Goal: Task Accomplishment & Management: Complete application form

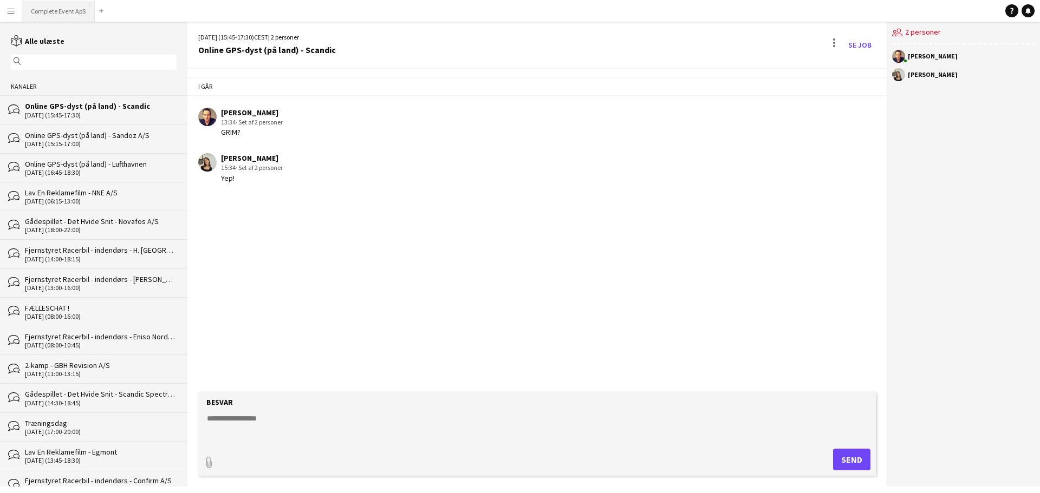
click at [47, 8] on button "Complete Event ApS Luk" at bounding box center [58, 11] width 73 height 21
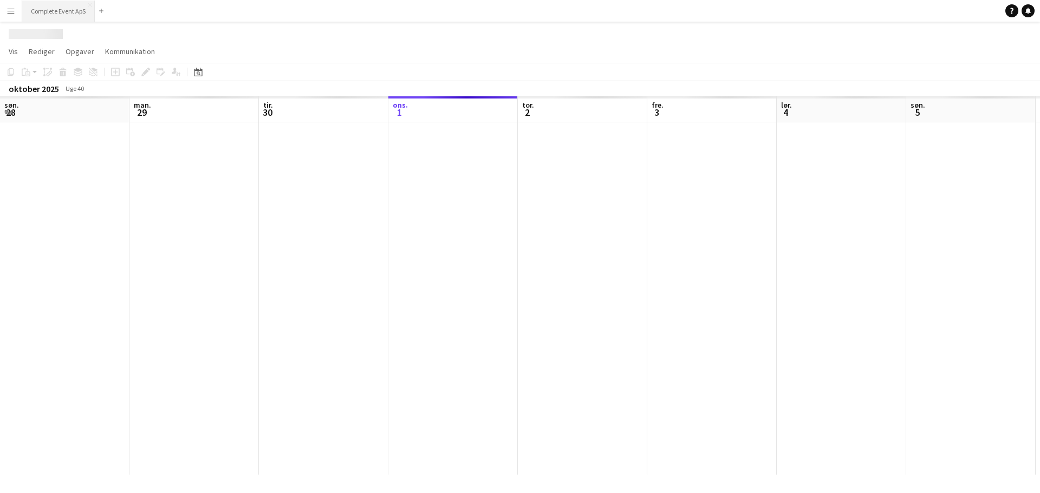
scroll to position [0, 259]
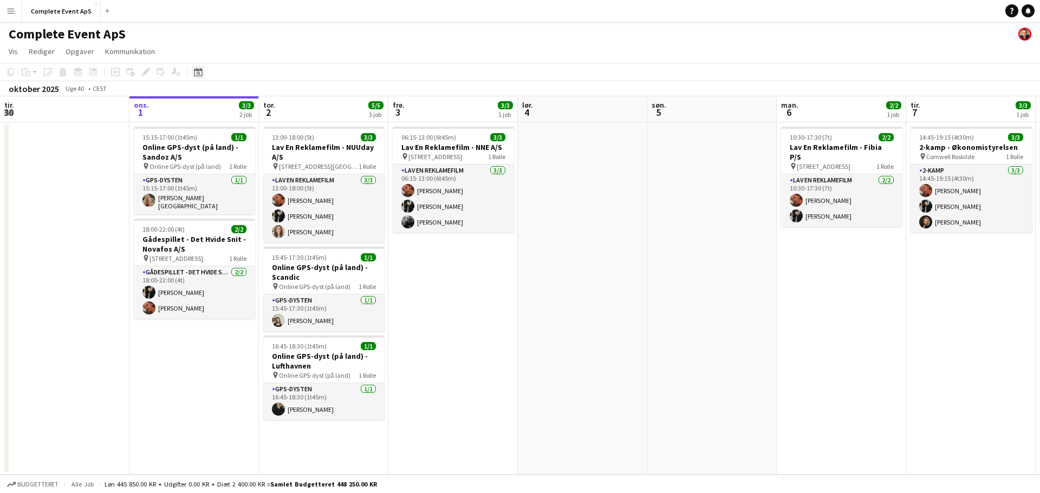
click at [199, 72] on icon "Datovælger" at bounding box center [198, 72] width 9 height 9
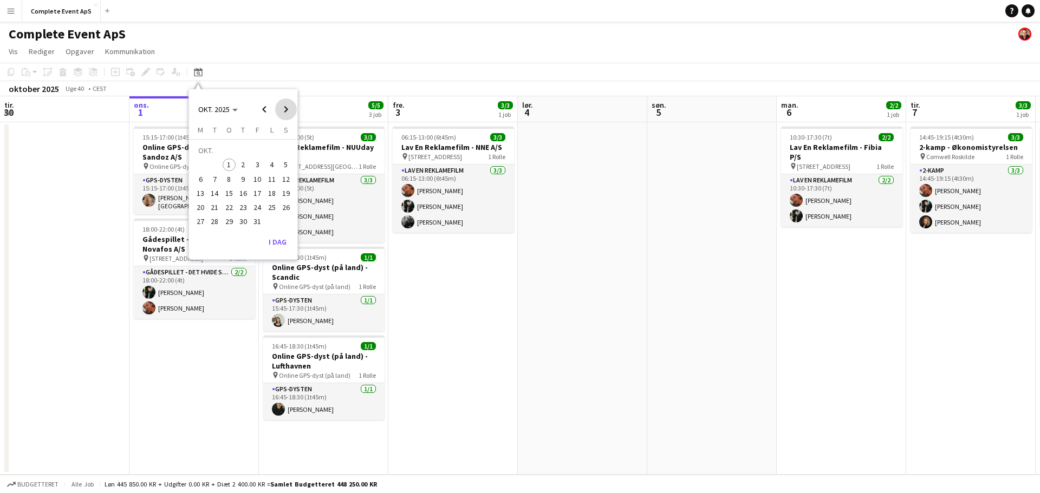
click at [283, 107] on span "Next month" at bounding box center [286, 110] width 22 height 22
click at [267, 106] on span "Previous month" at bounding box center [265, 110] width 22 height 22
click at [242, 217] on span "30" at bounding box center [243, 222] width 13 height 13
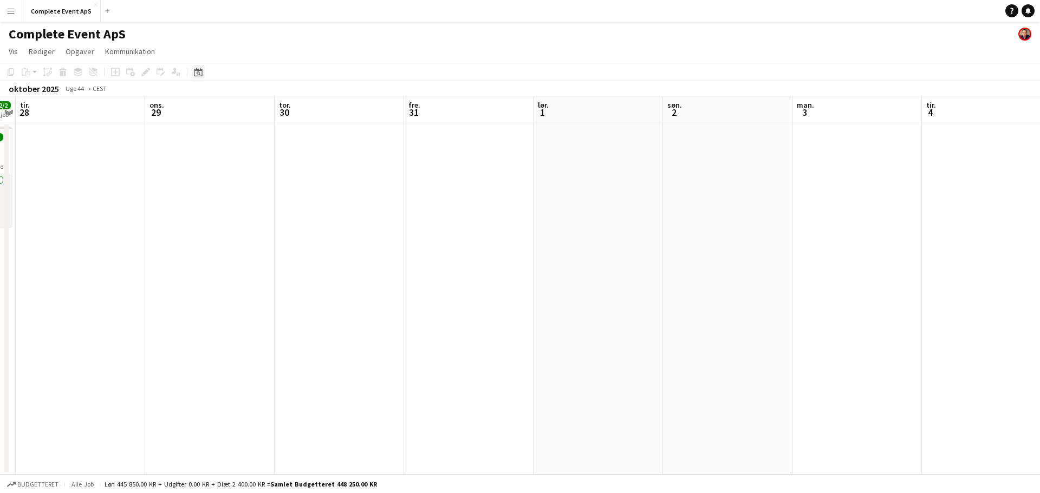
click at [199, 70] on icon at bounding box center [198, 72] width 8 height 9
click at [288, 113] on span "Next month" at bounding box center [286, 110] width 22 height 22
click at [245, 209] on span "27" at bounding box center [243, 210] width 13 height 13
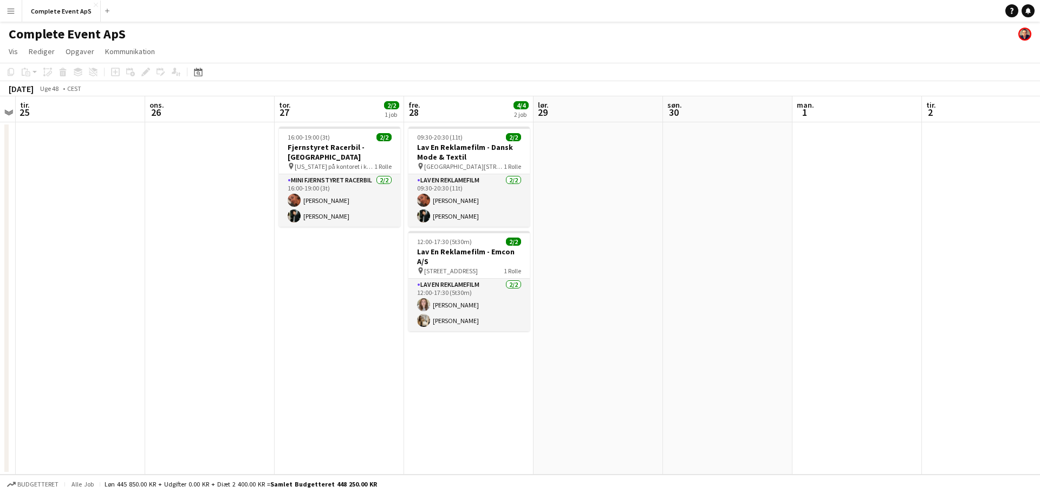
click at [328, 287] on app-date-cell "16:00-19:00 (3t) 2/2 Fjernstyret Racerbil - Hvidovre Hospital pin New York på k…" at bounding box center [339, 298] width 129 height 353
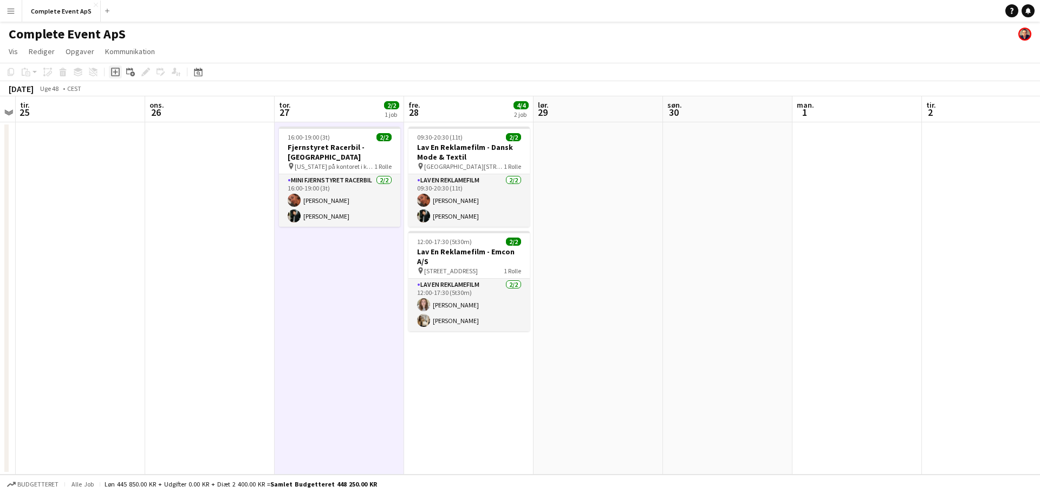
click at [110, 72] on div "Tilføj opgave" at bounding box center [115, 72] width 13 height 13
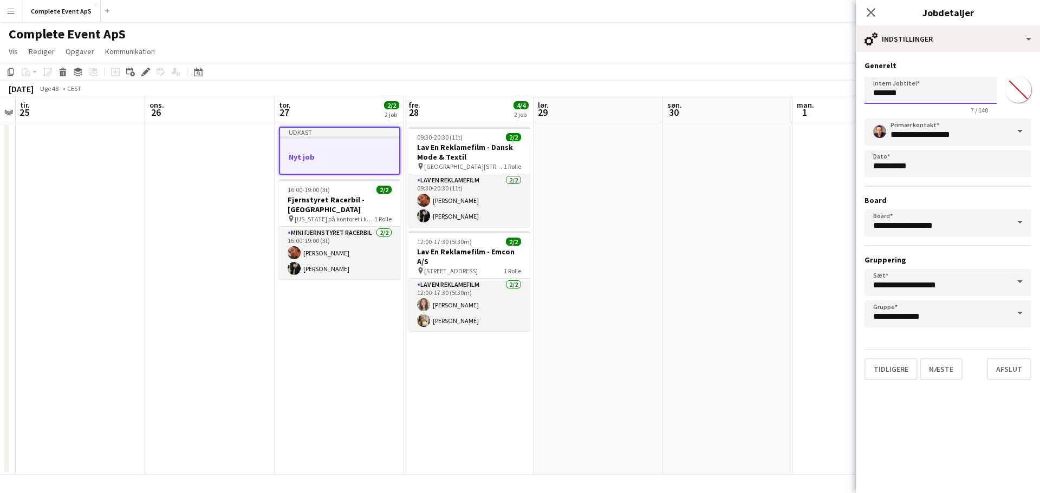
click at [915, 96] on input "*******" at bounding box center [931, 90] width 132 height 27
type input "**********"
drag, startPoint x: 946, startPoint y: 372, endPoint x: 1746, endPoint y: 196, distance: 819.1
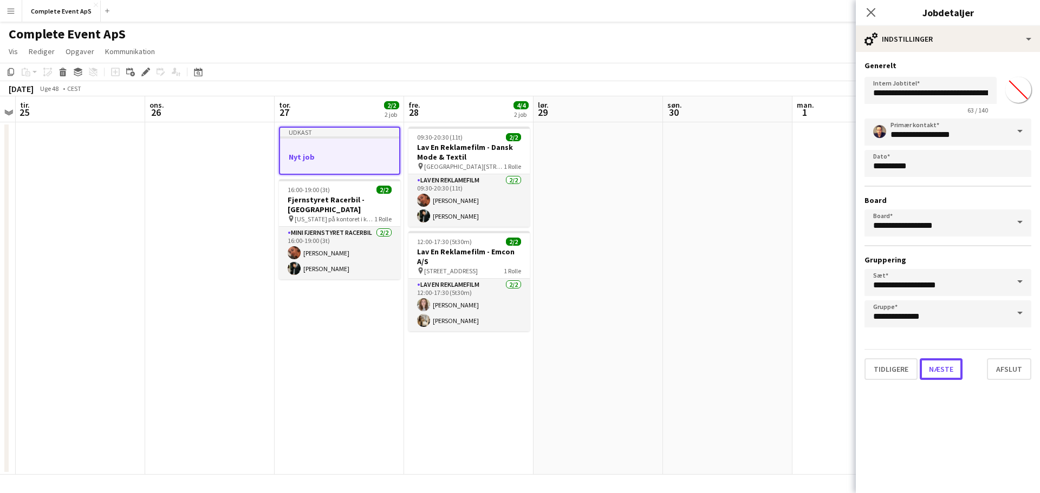
click at [1040, 196] on html "Menu Boards Boards Boards Alle job Status Arbejdsstyrke Arbejdsstyrke Min arbej…" at bounding box center [520, 246] width 1040 height 493
click at [956, 98] on input "**********" at bounding box center [931, 90] width 132 height 27
click at [881, 96] on input "**********" at bounding box center [931, 90] width 132 height 27
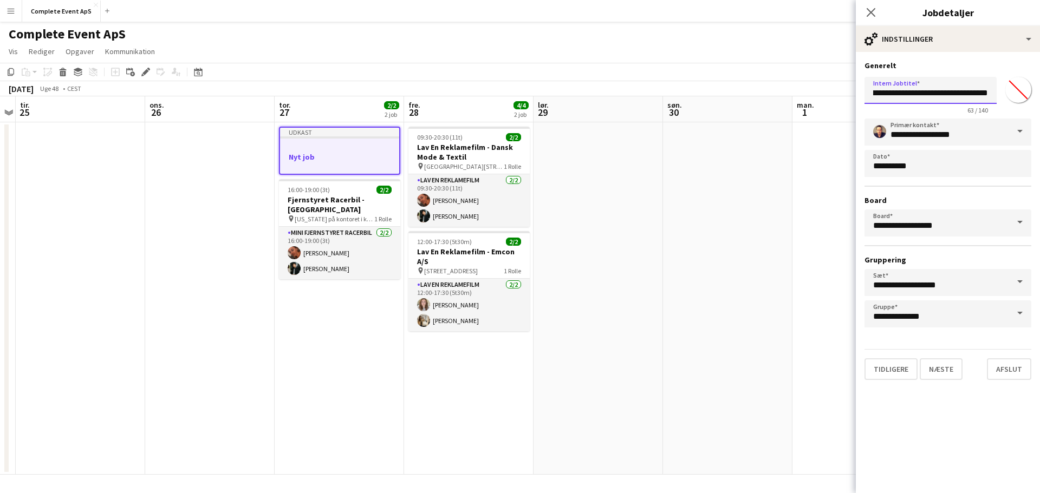
click at [897, 95] on input "**********" at bounding box center [931, 90] width 132 height 27
click at [878, 96] on input "**********" at bounding box center [931, 90] width 132 height 27
click at [950, 376] on button "Næste" at bounding box center [941, 370] width 43 height 22
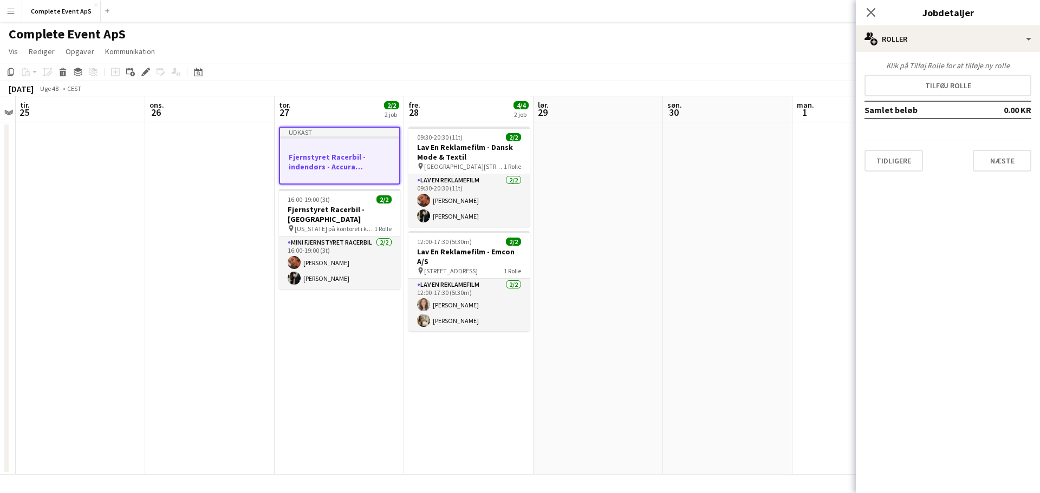
scroll to position [0, 0]
click at [958, 84] on button "Tilføj rolle" at bounding box center [948, 86] width 167 height 22
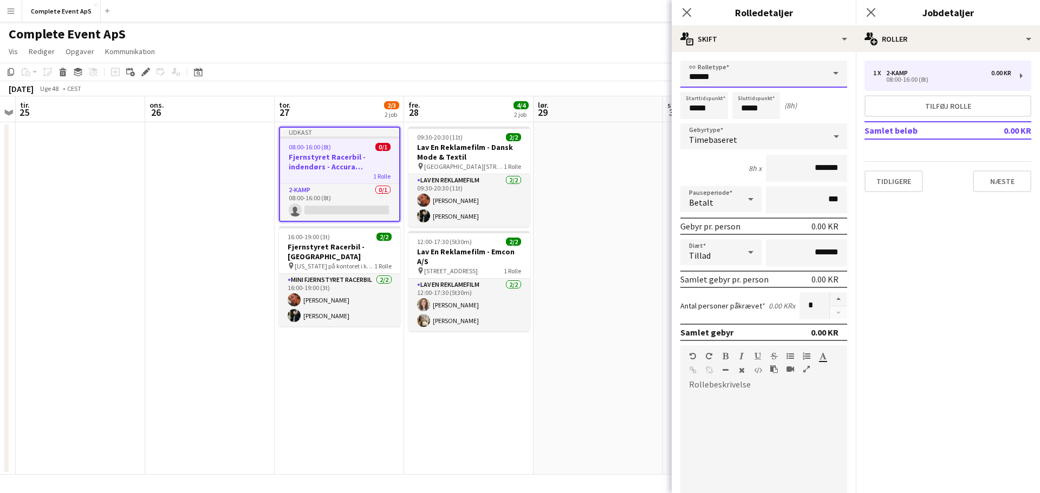
click at [719, 79] on input "******" at bounding box center [763, 74] width 167 height 27
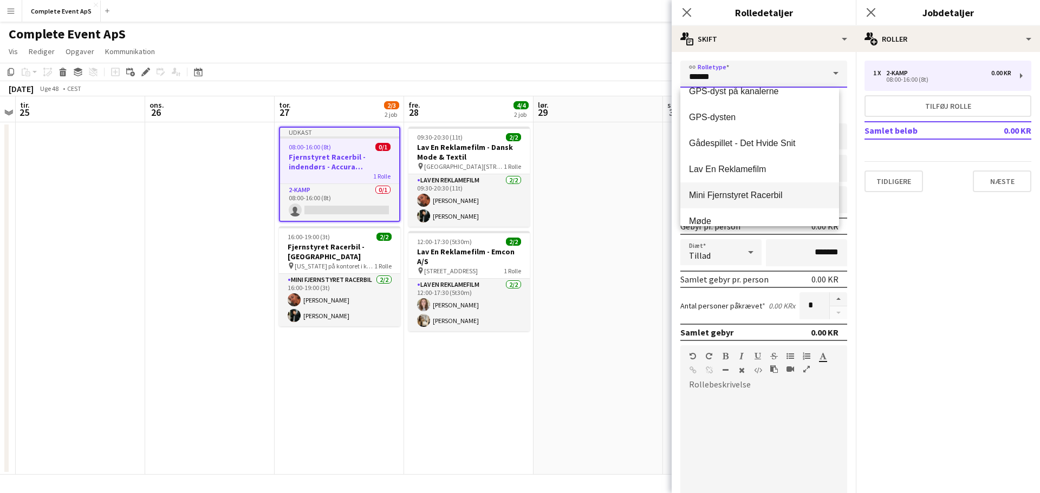
scroll to position [108, 0]
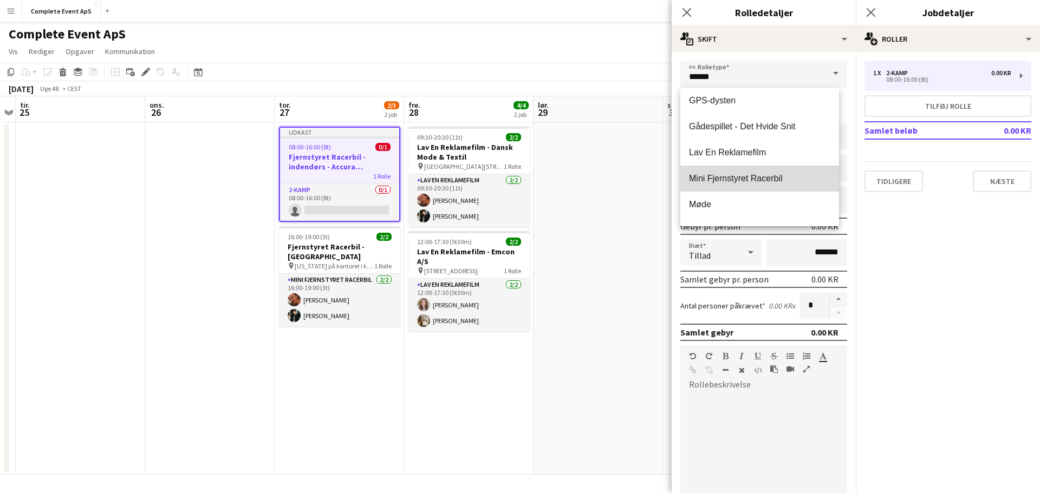
click at [770, 174] on span "Mini Fjernstyret Racerbil" at bounding box center [759, 178] width 141 height 10
type input "**********"
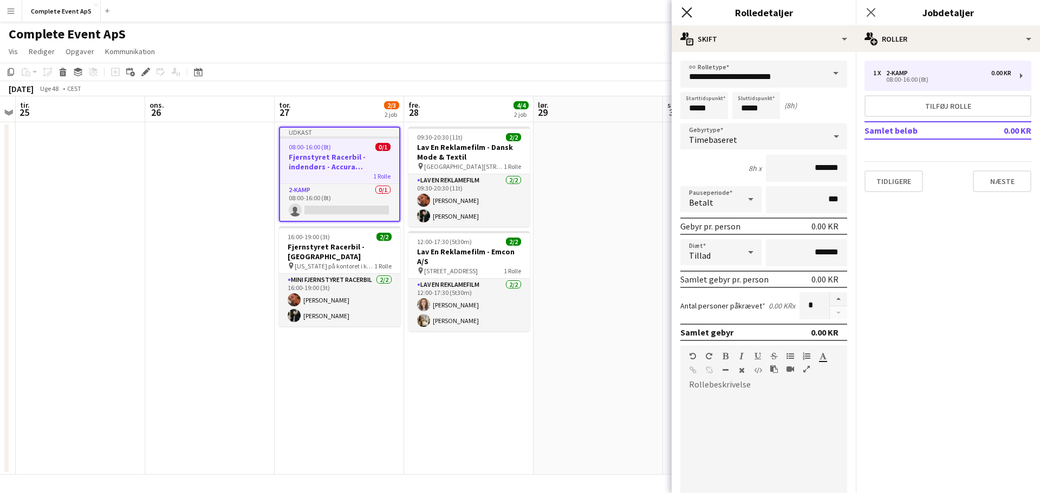
click at [684, 9] on icon at bounding box center [686, 12] width 10 height 10
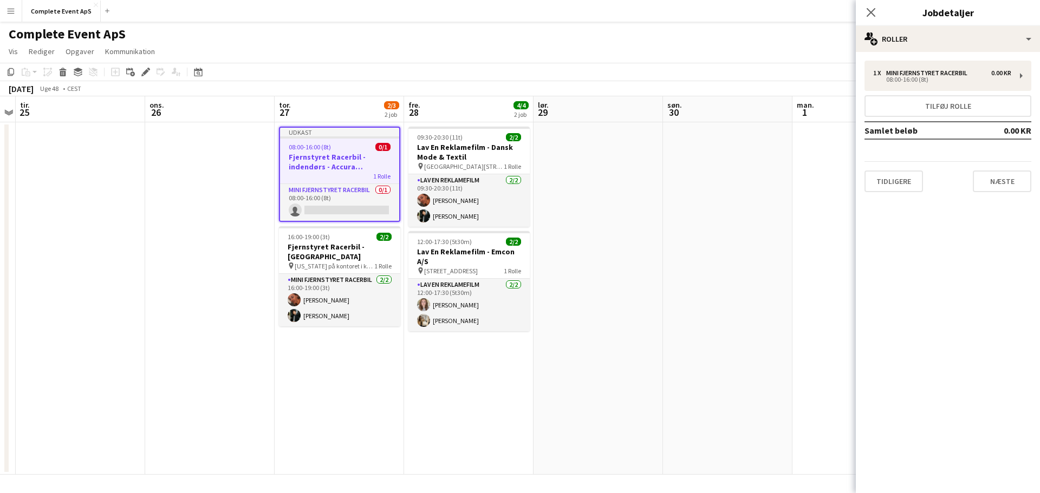
click at [680, 172] on app-date-cell at bounding box center [727, 298] width 129 height 353
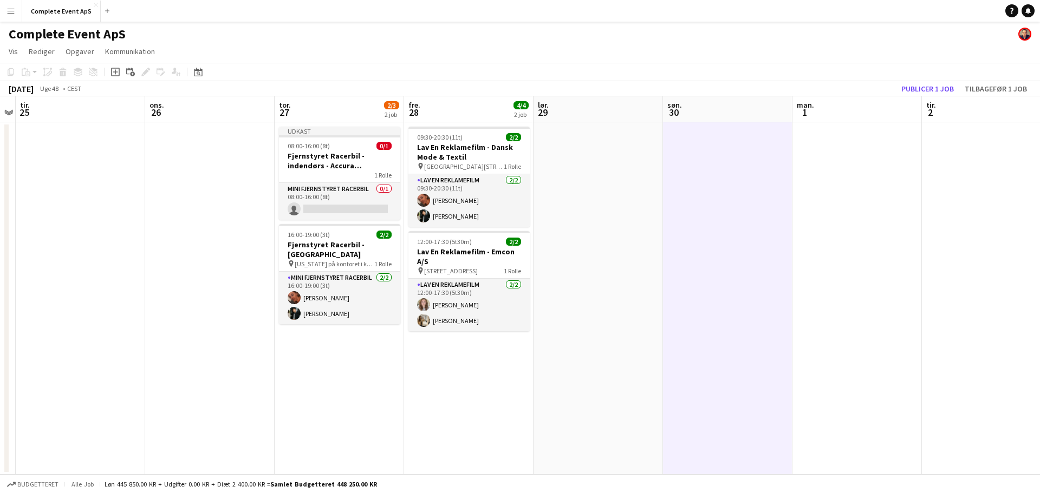
click at [8, 2] on button "Menu" at bounding box center [11, 11] width 22 height 22
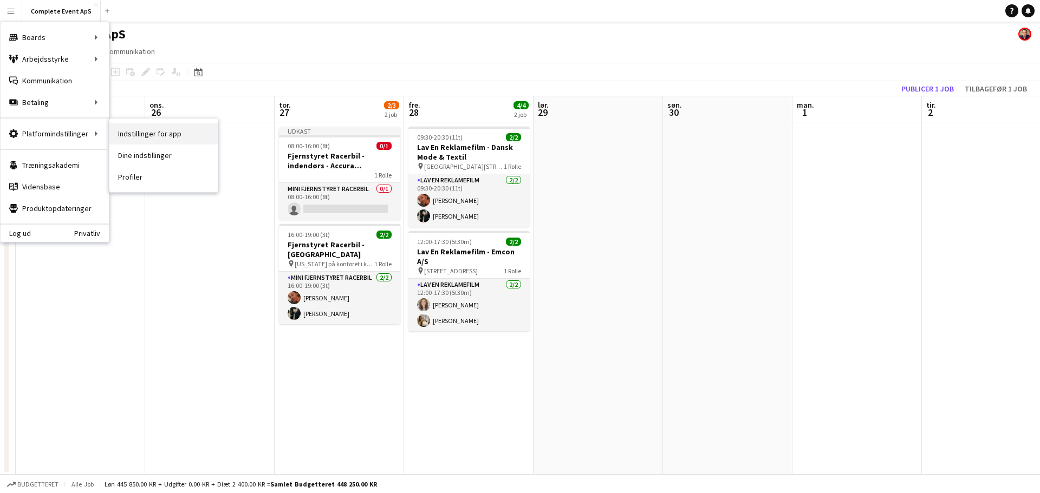
click at [159, 134] on link "Indstillinger for app" at bounding box center [163, 134] width 108 height 22
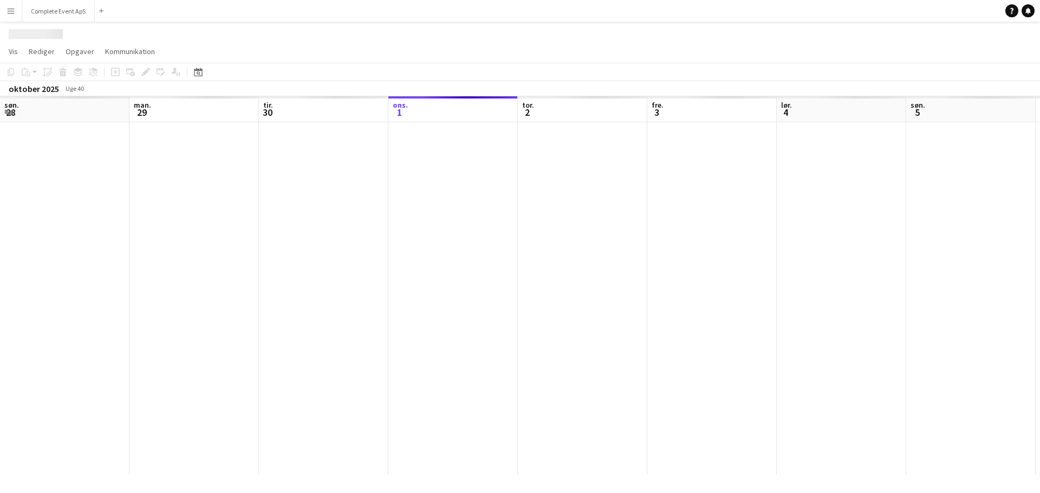
scroll to position [0, 259]
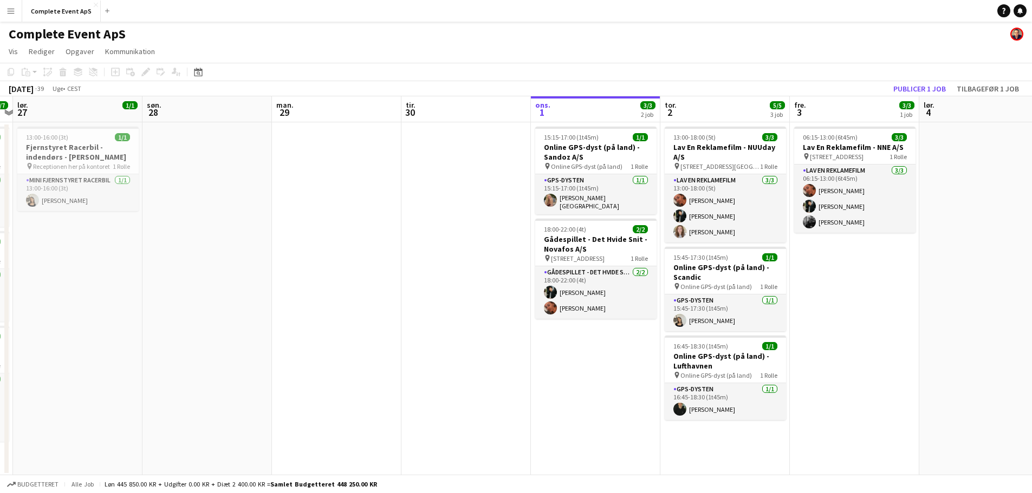
drag, startPoint x: 496, startPoint y: 321, endPoint x: 888, endPoint y: 339, distance: 393.1
click at [888, 339] on app-calendar-viewport "tor. 25 1/1 1 job fre. 26 7/7 3 job lør. 27 1/1 1 job søn. 28 man. 29 tir. 30 o…" at bounding box center [516, 286] width 1032 height 380
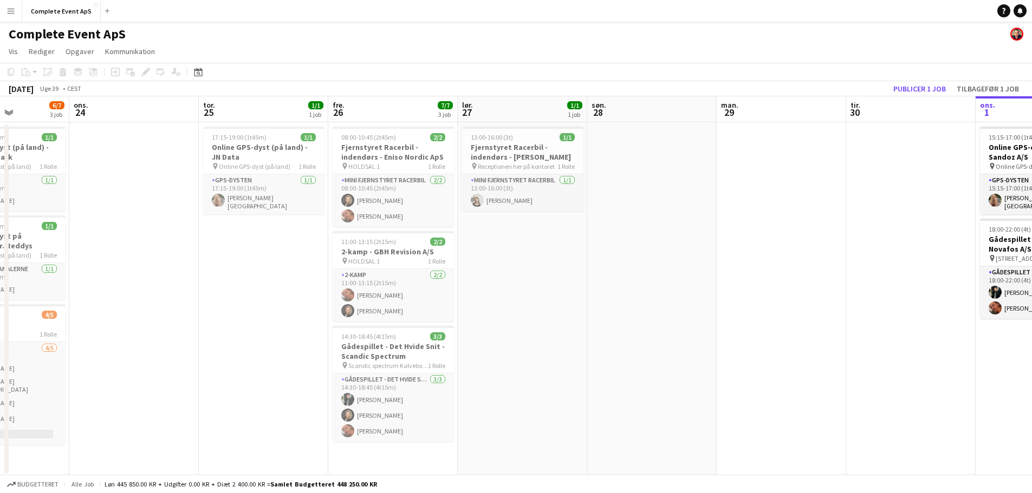
scroll to position [0, 322]
drag, startPoint x: 261, startPoint y: 321, endPoint x: 650, endPoint y: 331, distance: 389.6
click at [650, 331] on app-calendar-viewport "søn. 21 man. 22 5/5 2 job tir. 23 6/7 3 job ons. 24 tor. 25 1/1 1 job fre. 26 7…" at bounding box center [516, 286] width 1032 height 380
click at [12, 12] on app-icon "Menu" at bounding box center [11, 11] width 9 height 9
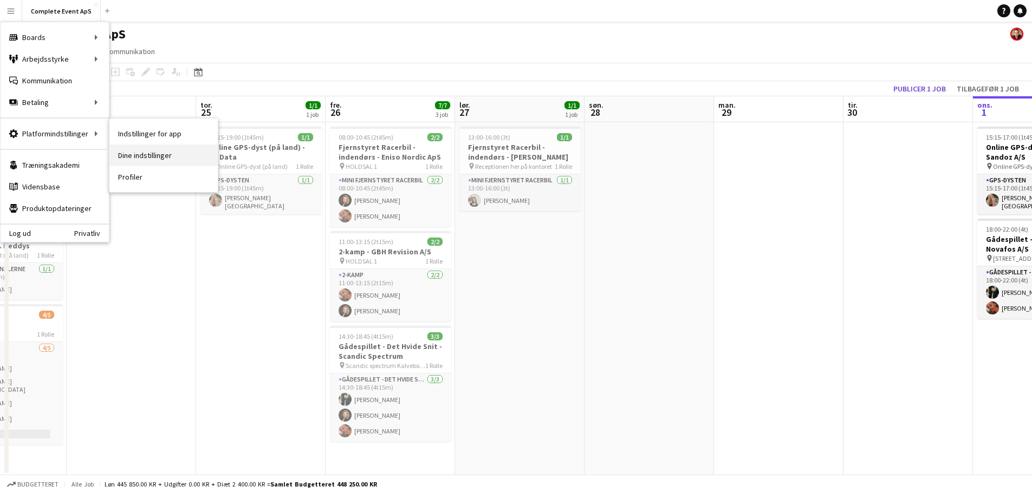
click at [159, 156] on link "Dine indstillinger" at bounding box center [163, 156] width 108 height 22
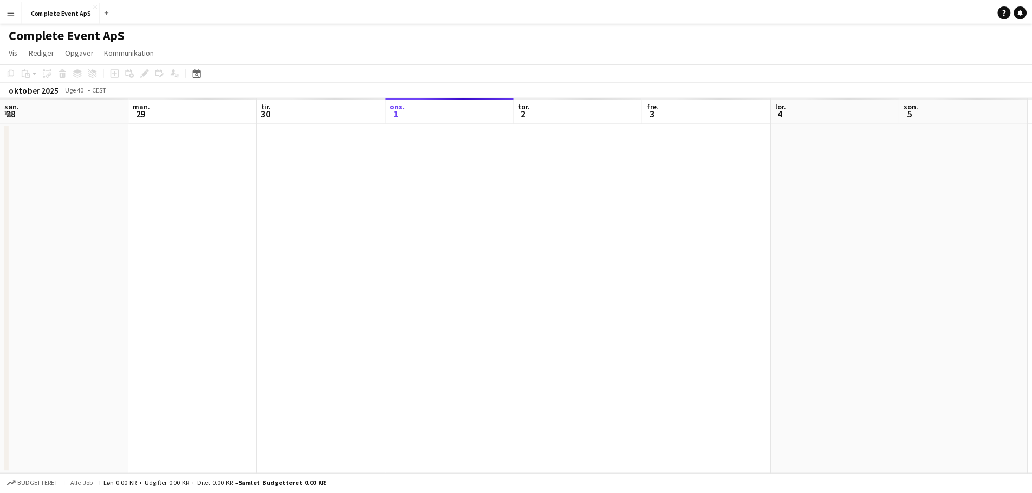
scroll to position [0, 259]
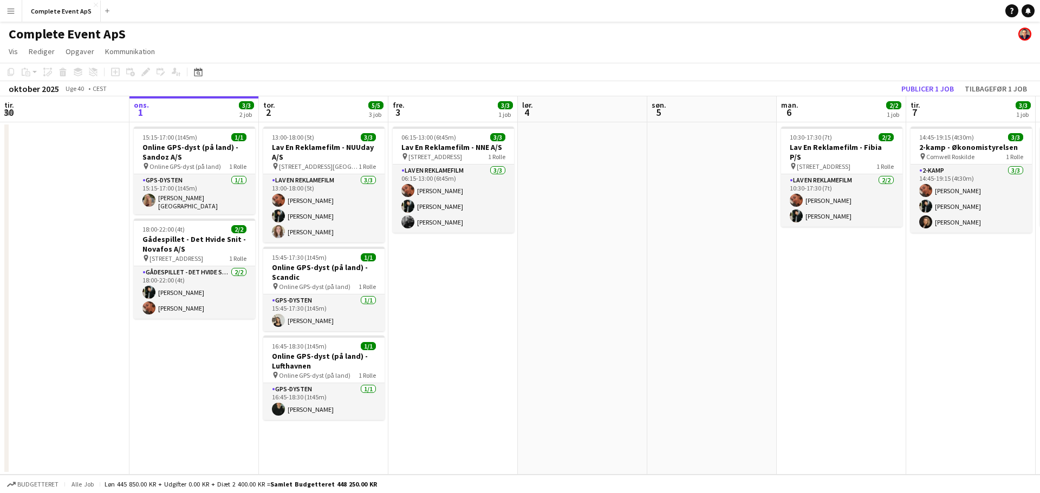
click at [12, 12] on app-icon "Menu" at bounding box center [11, 11] width 9 height 9
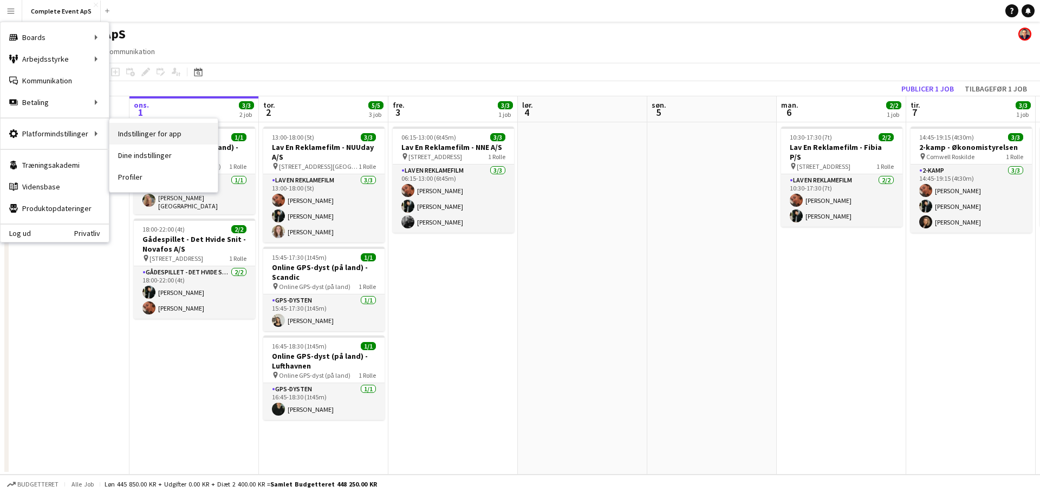
click at [165, 133] on link "Indstillinger for app" at bounding box center [163, 134] width 108 height 22
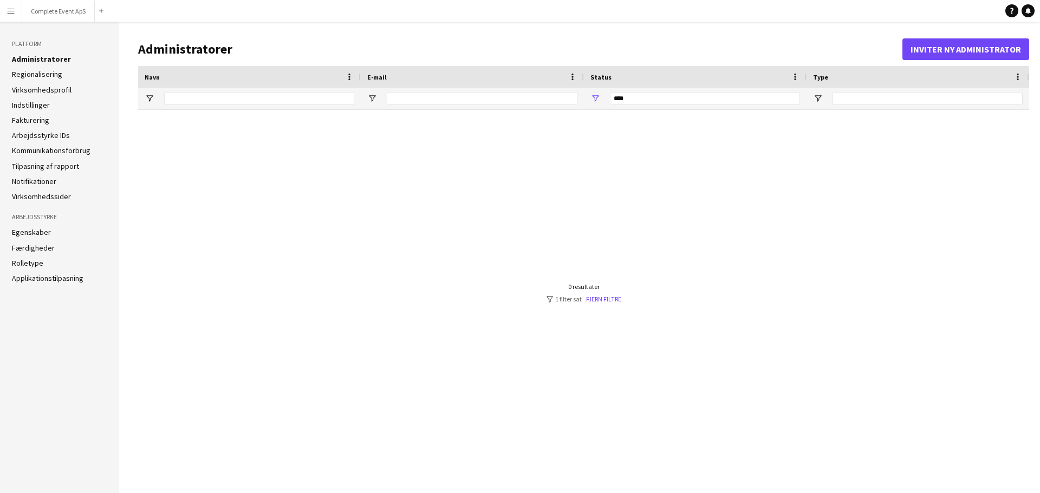
click at [34, 77] on link "Regionalisering" at bounding box center [37, 74] width 50 height 10
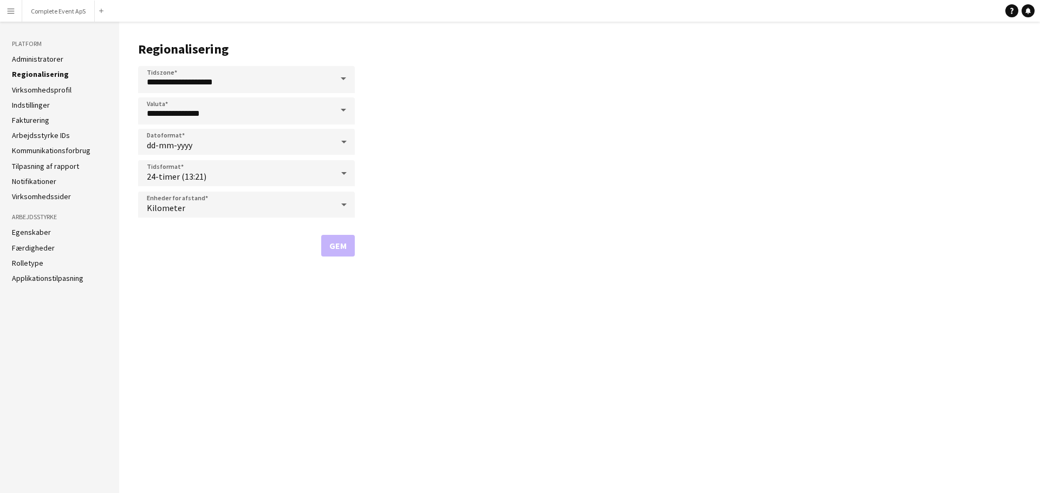
click at [34, 94] on link "Virksomhedsprofil" at bounding box center [42, 90] width 60 height 10
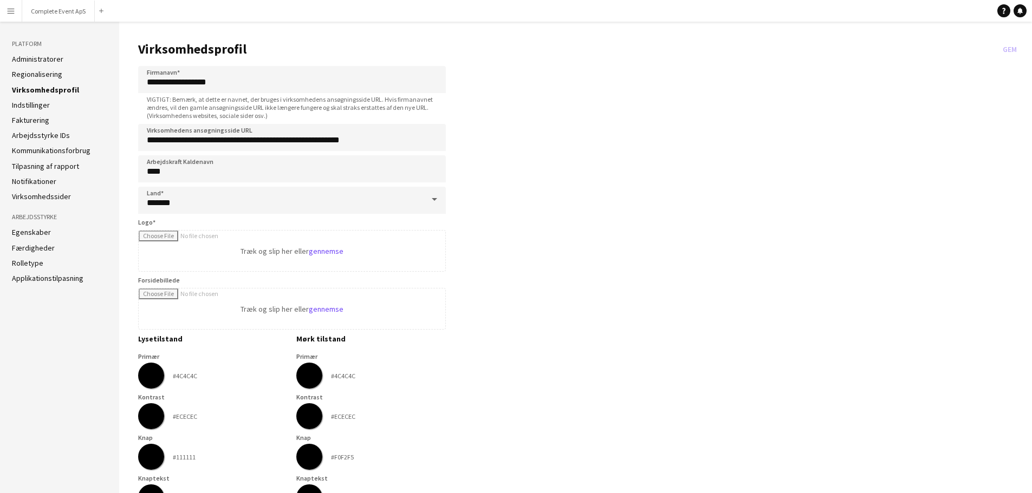
click at [34, 111] on ul "Administratorer Regionalisering Virksomhedsprofil Indstillinger Fakturering Arb…" at bounding box center [59, 127] width 95 height 147
click at [35, 117] on link "Fakturering" at bounding box center [30, 120] width 37 height 10
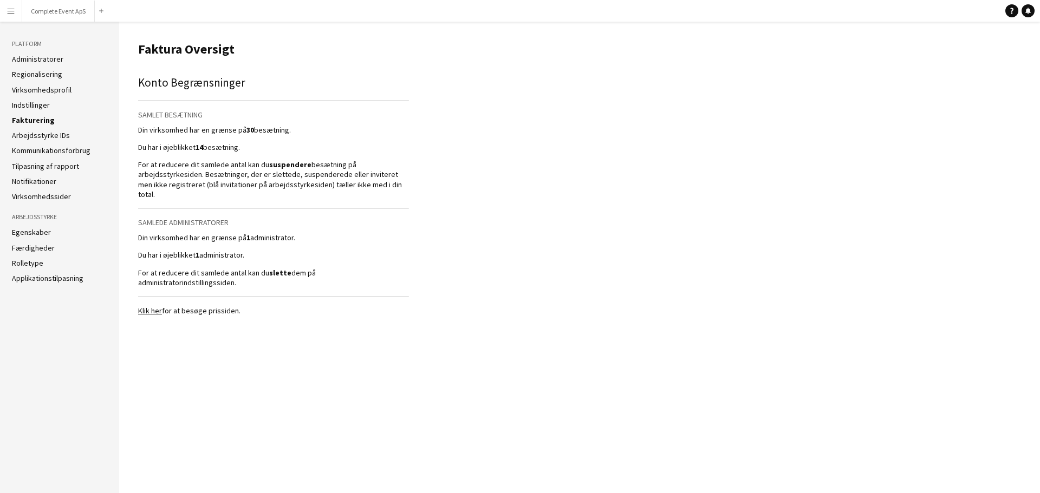
click at [36, 133] on link "Arbejdsstyrke IDs" at bounding box center [41, 136] width 58 height 10
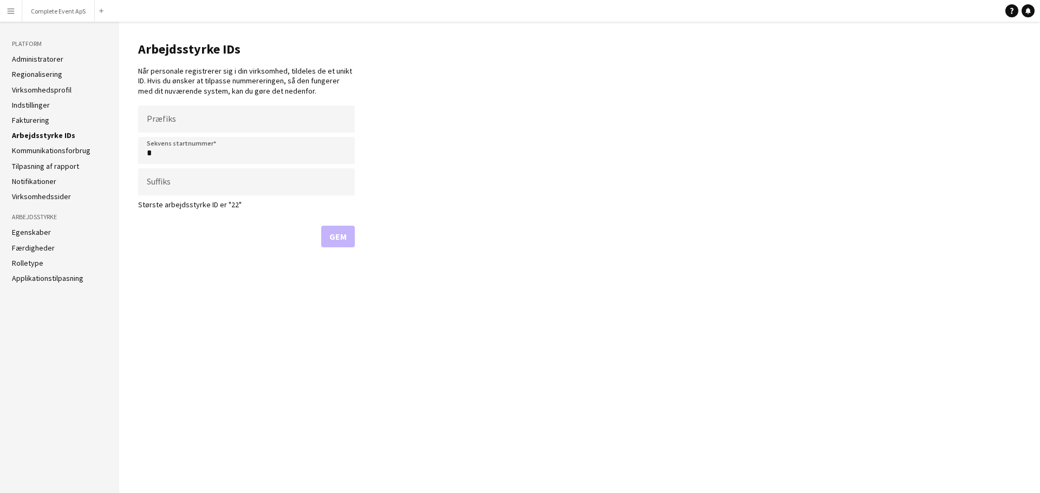
click at [36, 156] on ul "Administratorer Regionalisering Virksomhedsprofil Indstillinger Fakturering Arb…" at bounding box center [59, 127] width 95 height 147
click at [34, 150] on link "Kommunikationsforbrug" at bounding box center [51, 151] width 79 height 10
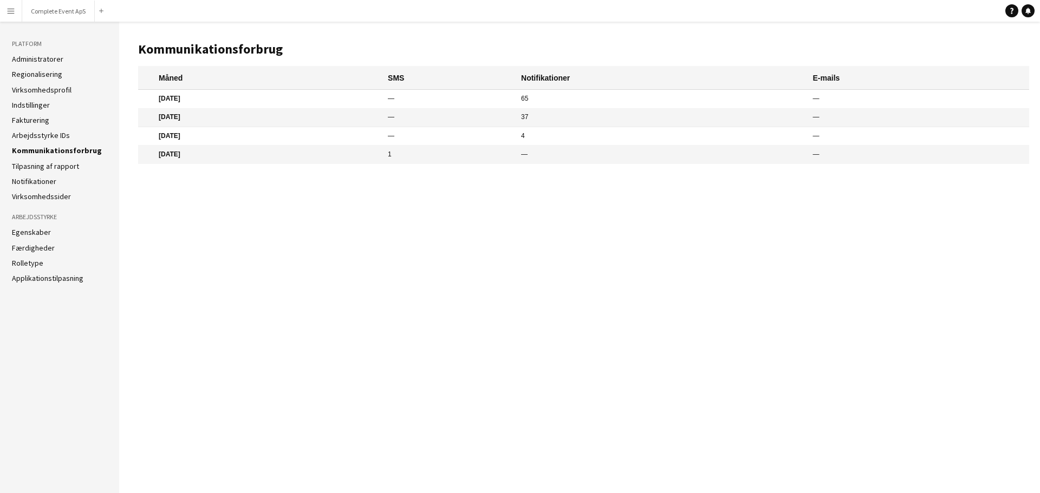
click at [34, 166] on link "Tilpasning af rapport" at bounding box center [45, 166] width 67 height 10
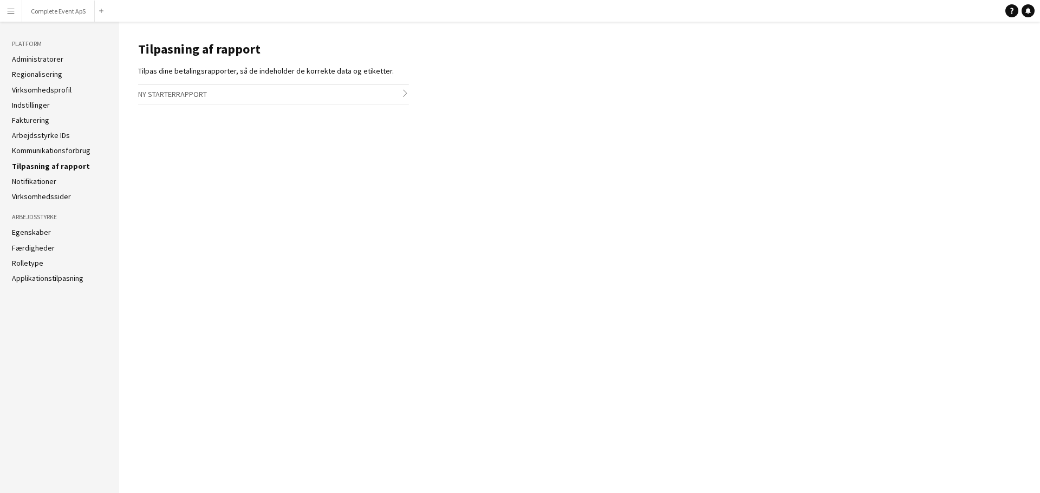
click at [34, 184] on link "Notifikationer" at bounding box center [34, 182] width 44 height 10
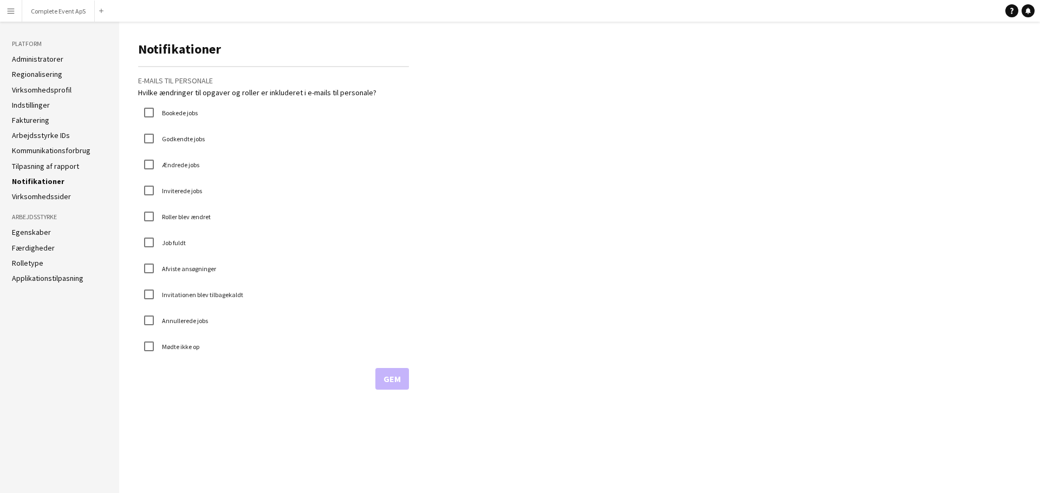
click at [35, 200] on link "Virksomhedssider" at bounding box center [41, 197] width 59 height 10
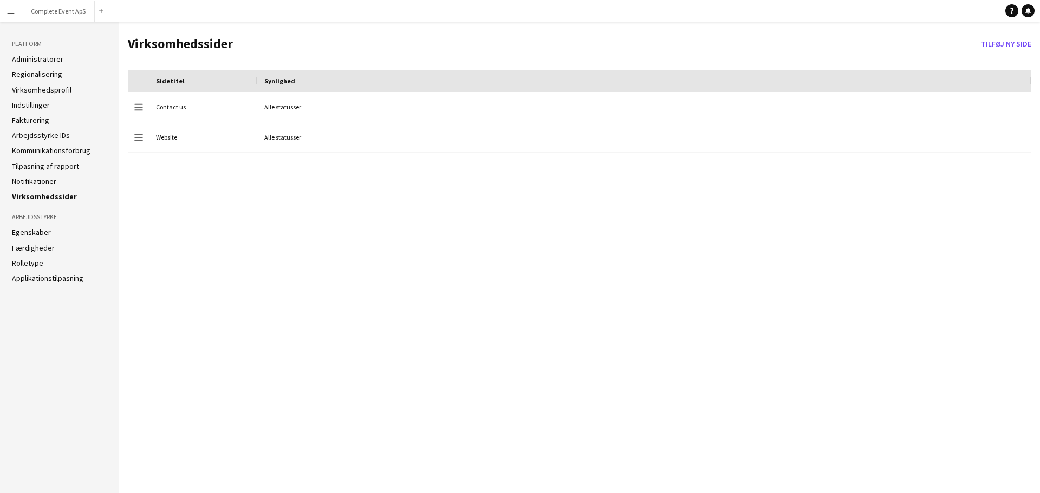
click at [27, 235] on link "Egenskaber" at bounding box center [31, 233] width 39 height 10
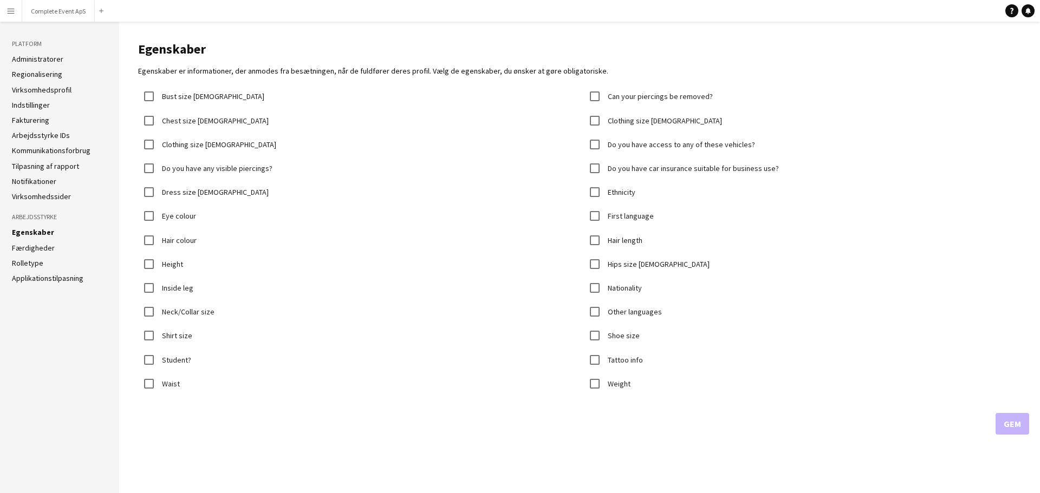
click at [27, 250] on link "Færdigheder" at bounding box center [33, 248] width 43 height 10
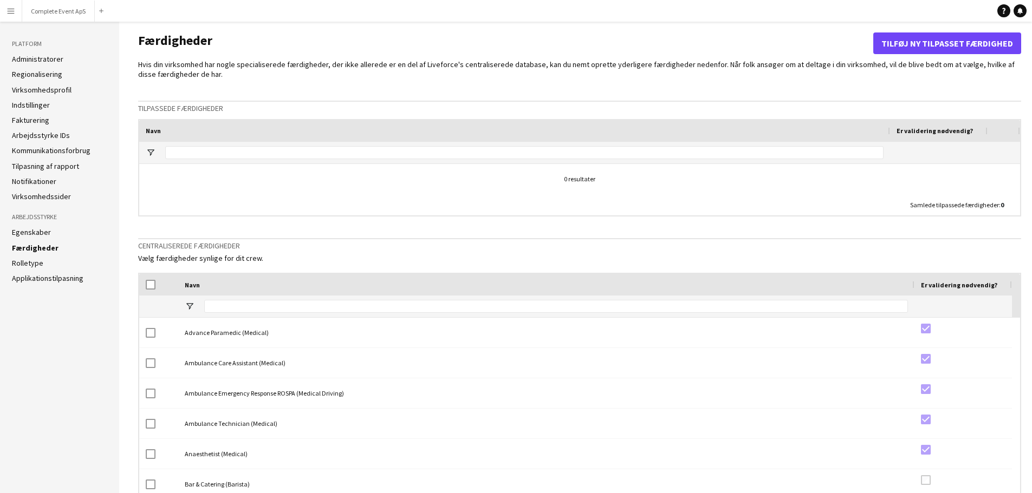
click at [10, 6] on button "Menu" at bounding box center [11, 11] width 22 height 22
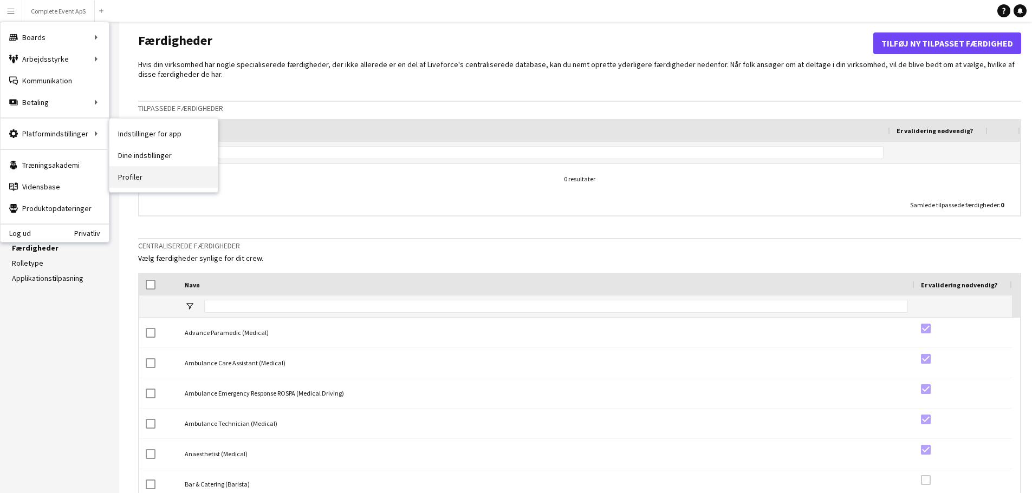
click at [142, 173] on link "Profiler" at bounding box center [163, 177] width 108 height 22
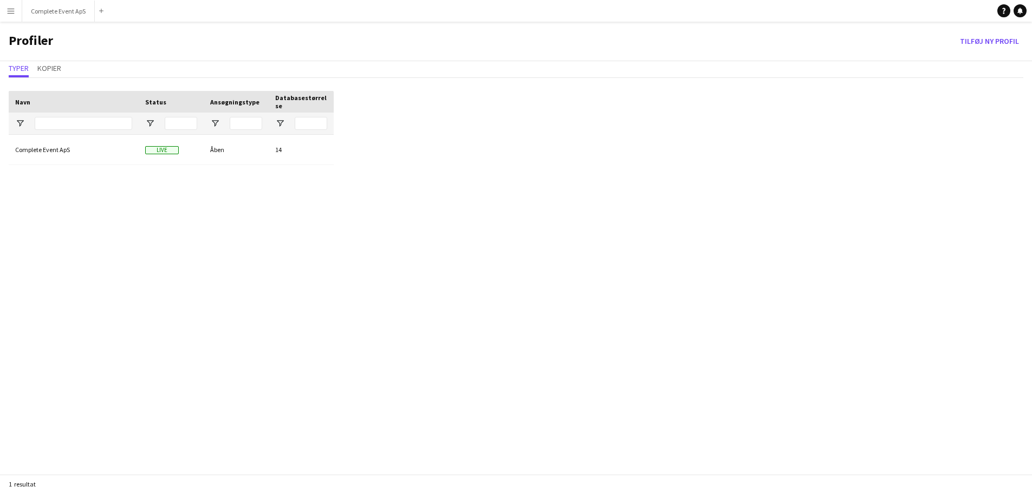
click at [14, 12] on app-icon "Menu" at bounding box center [11, 11] width 9 height 9
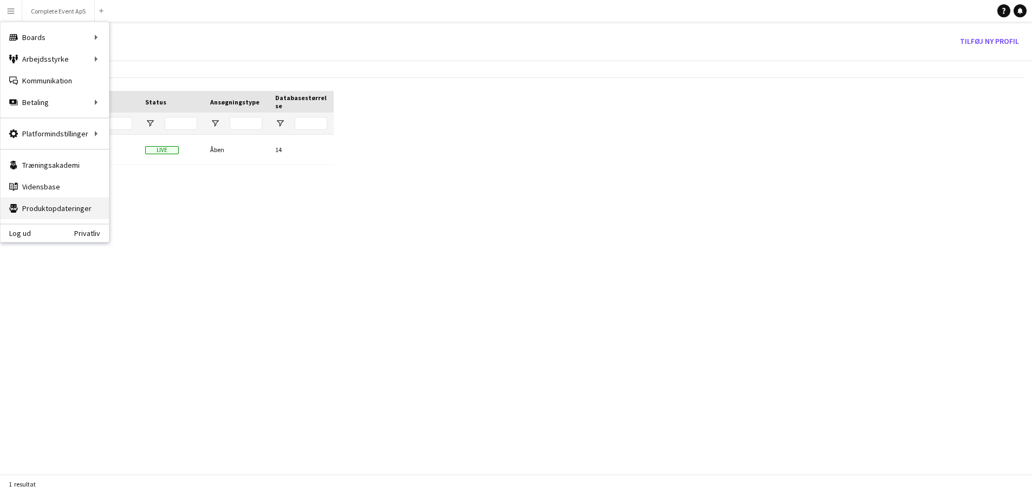
click at [72, 208] on link "Produktopdateringer Produktopdateringer" at bounding box center [55, 209] width 108 height 22
click at [177, 154] on link "Dine indstillinger" at bounding box center [163, 156] width 108 height 22
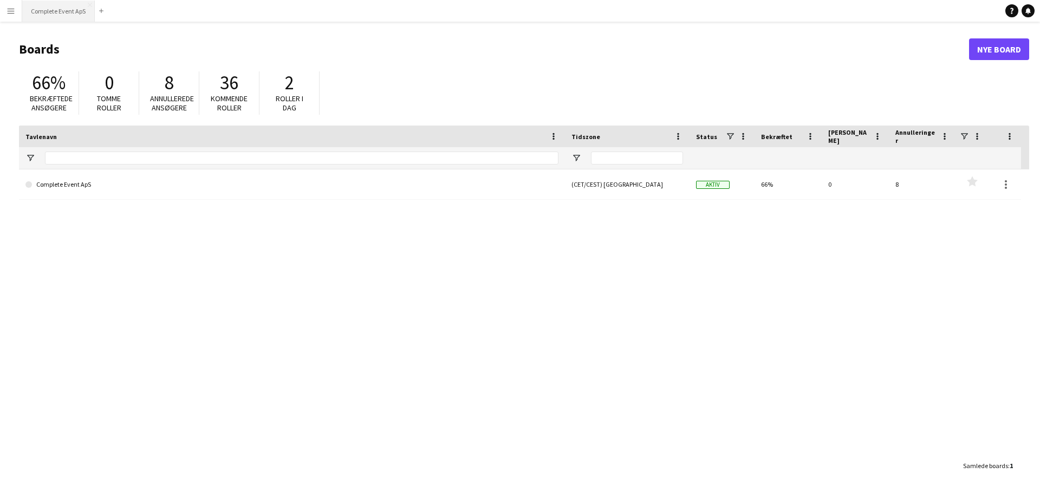
click at [55, 11] on button "Complete Event ApS Luk" at bounding box center [58, 11] width 73 height 21
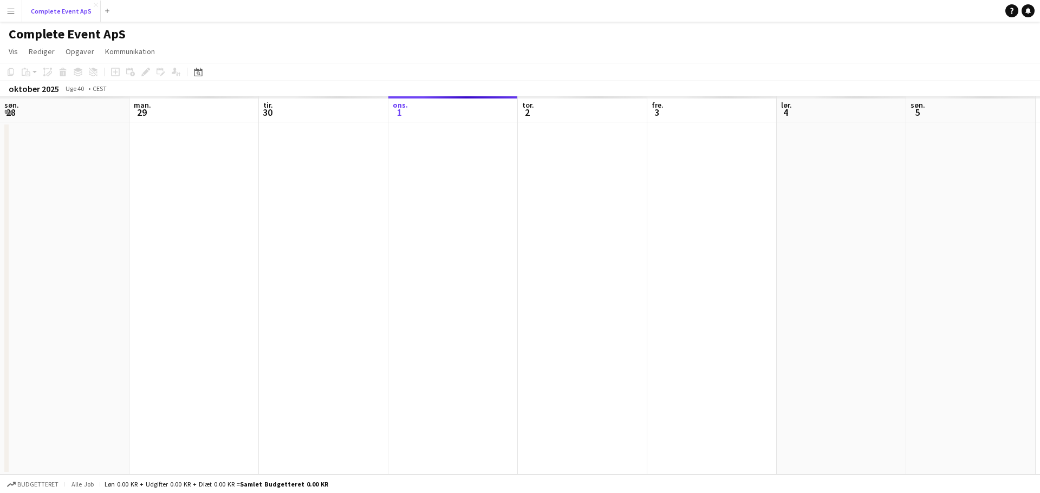
scroll to position [0, 259]
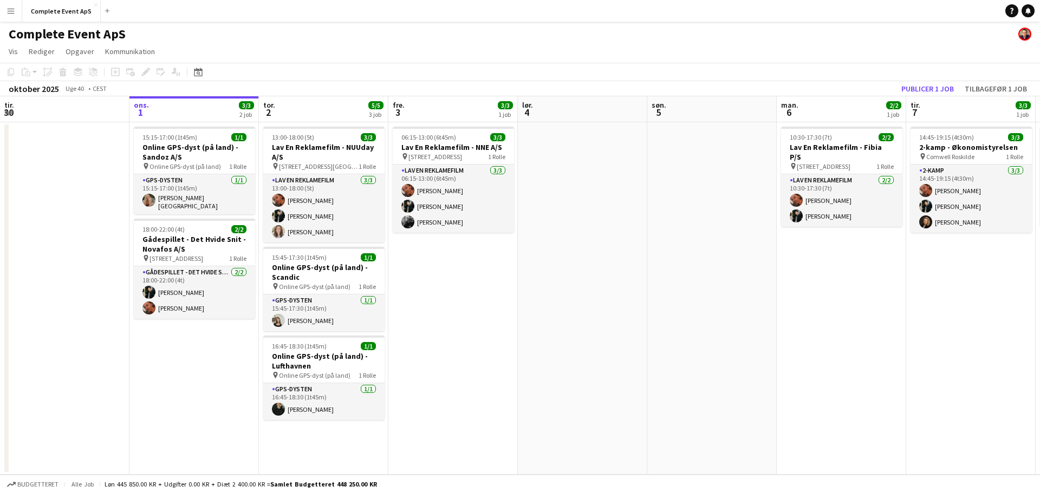
click at [6, 7] on button "Menu" at bounding box center [11, 11] width 22 height 22
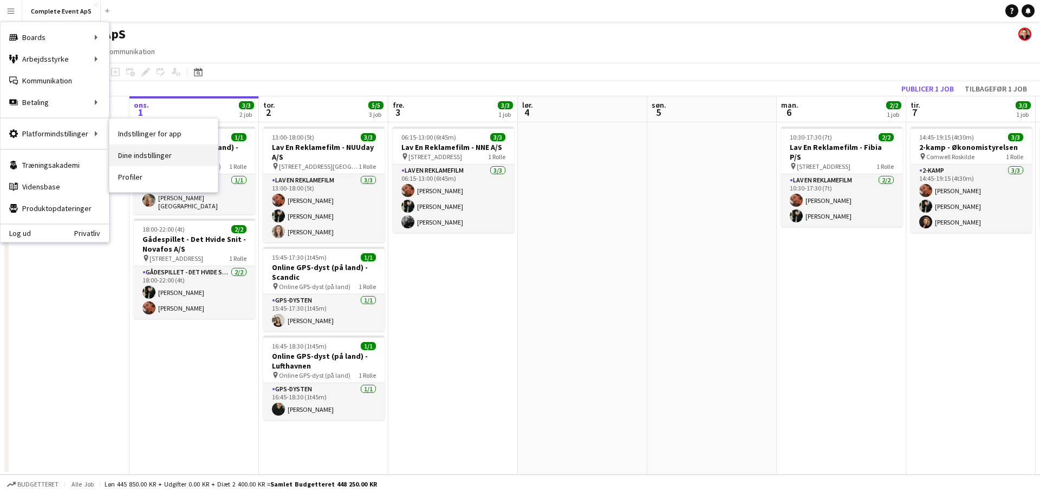
click at [154, 155] on link "Dine indstillinger" at bounding box center [163, 156] width 108 height 22
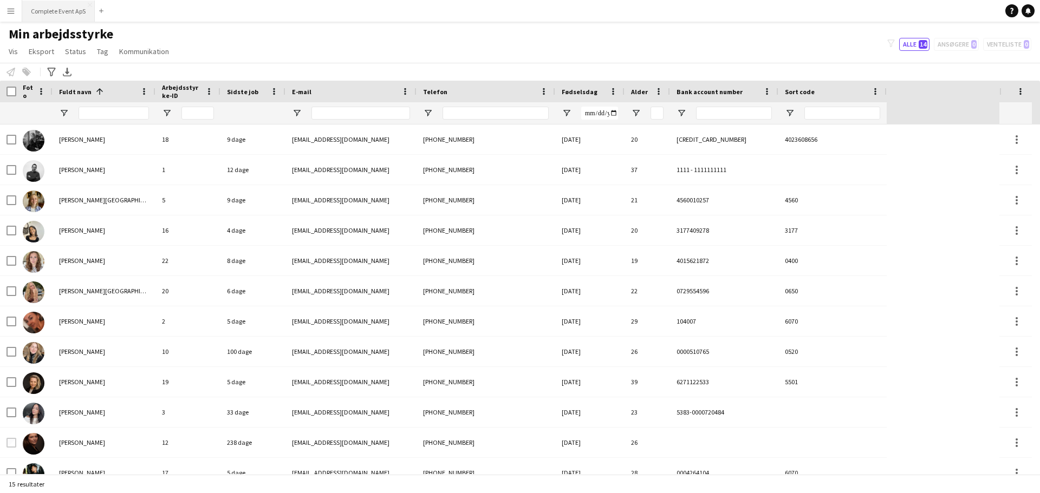
click at [50, 17] on button "Complete Event ApS Luk" at bounding box center [58, 11] width 73 height 21
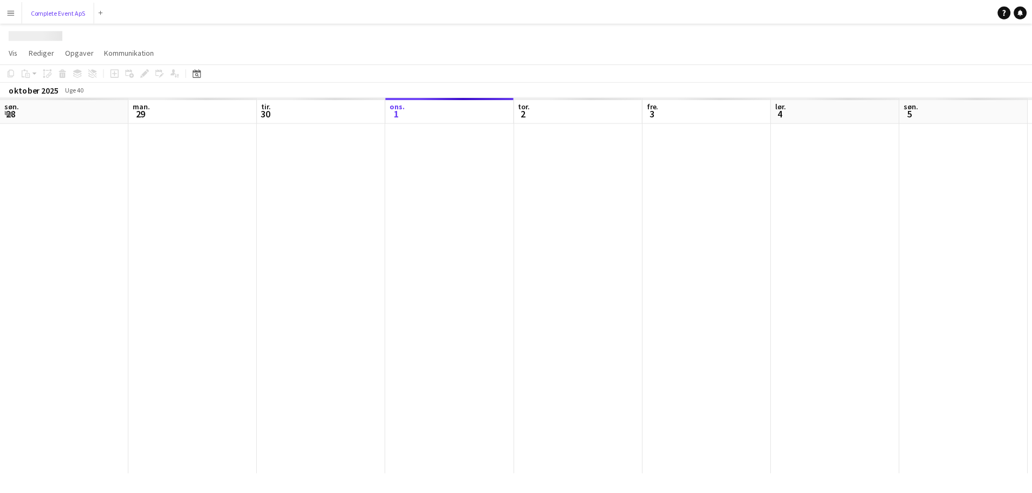
scroll to position [0, 259]
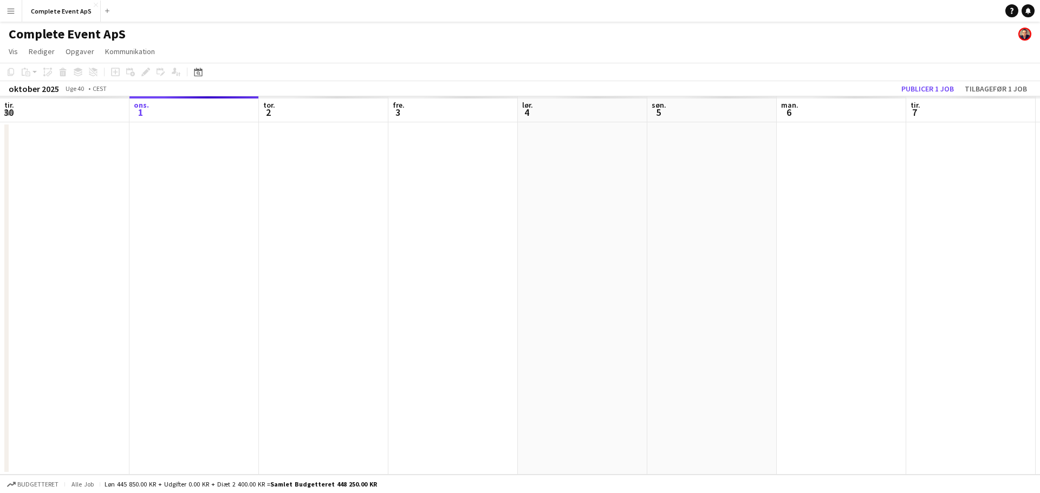
click at [8, 11] on app-icon "Menu" at bounding box center [11, 11] width 9 height 9
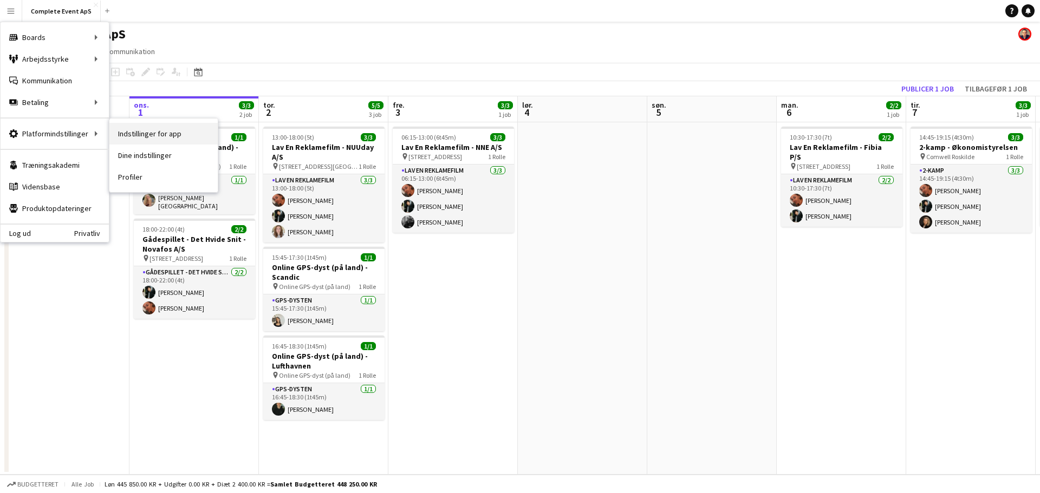
click at [142, 135] on link "Indstillinger for app" at bounding box center [163, 134] width 108 height 22
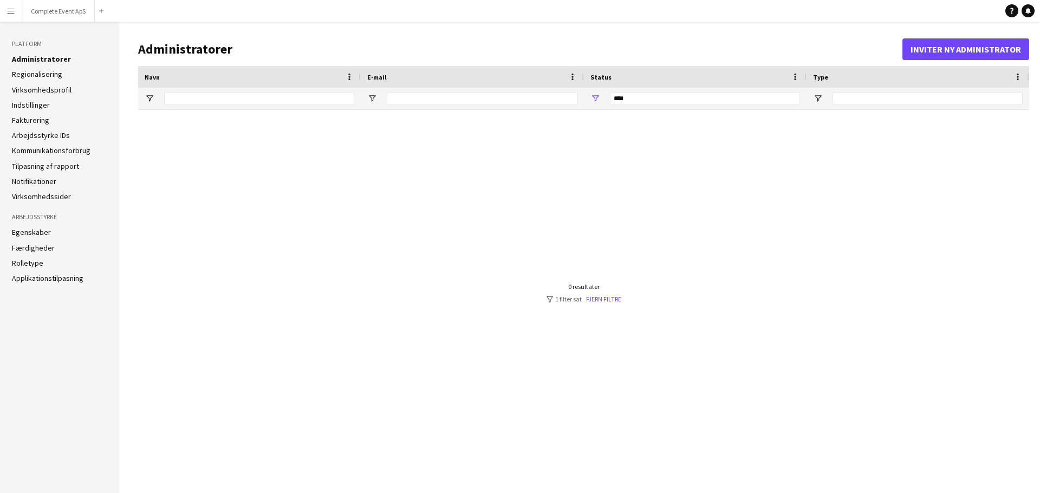
click at [43, 73] on link "Regionalisering" at bounding box center [37, 74] width 50 height 10
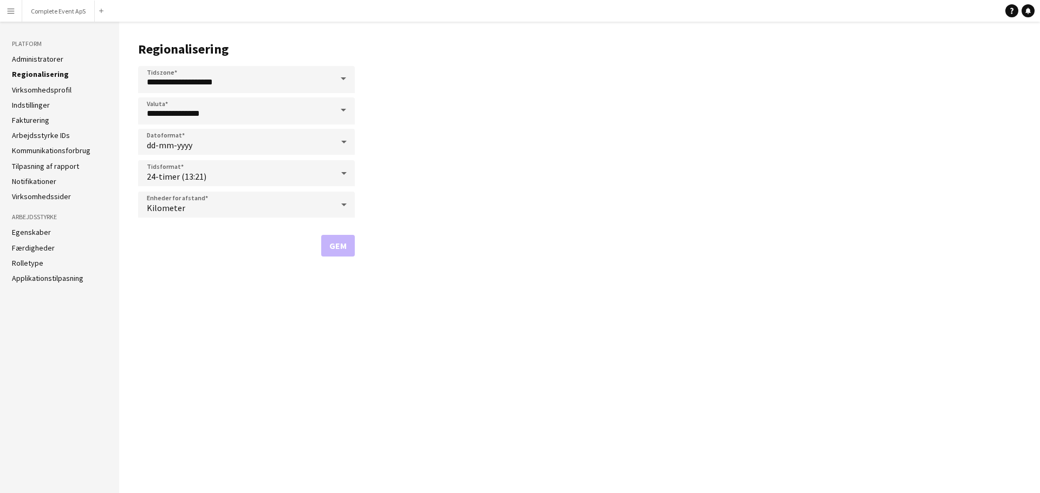
click at [44, 91] on link "Virksomhedsprofil" at bounding box center [42, 90] width 60 height 10
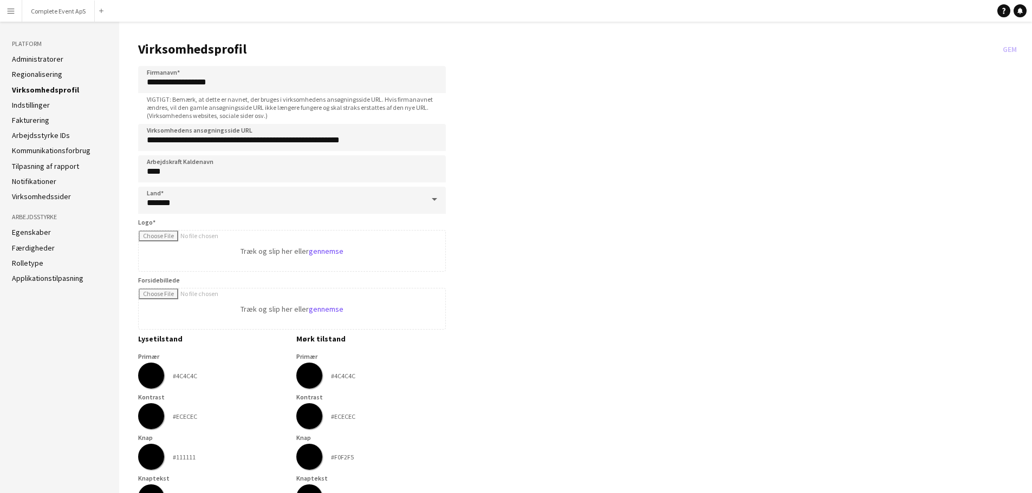
click at [38, 103] on link "Indstillinger" at bounding box center [31, 105] width 38 height 10
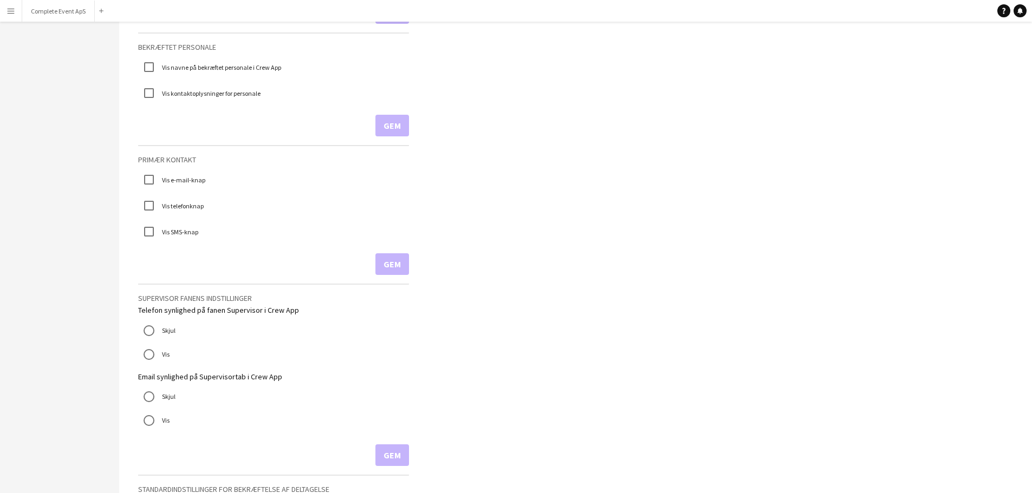
scroll to position [54, 0]
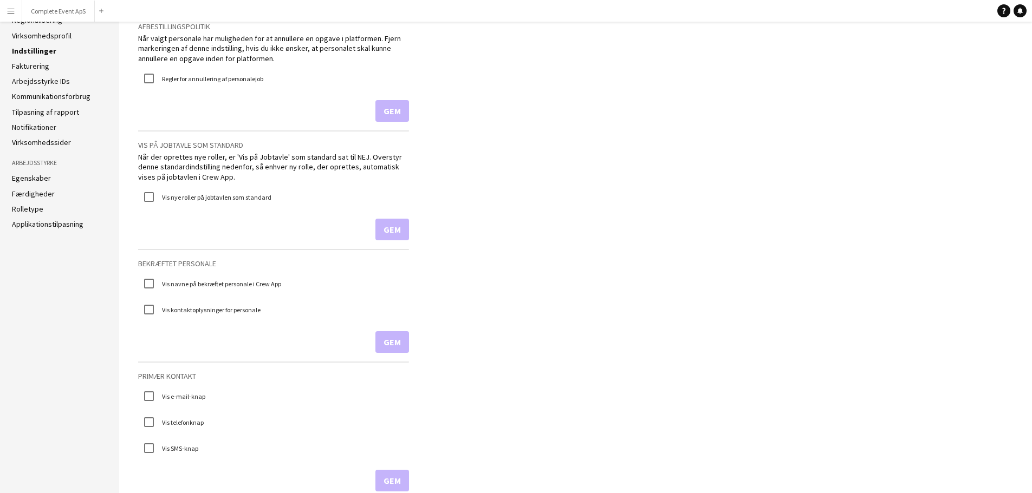
click at [35, 64] on link "Fakturering" at bounding box center [30, 66] width 37 height 10
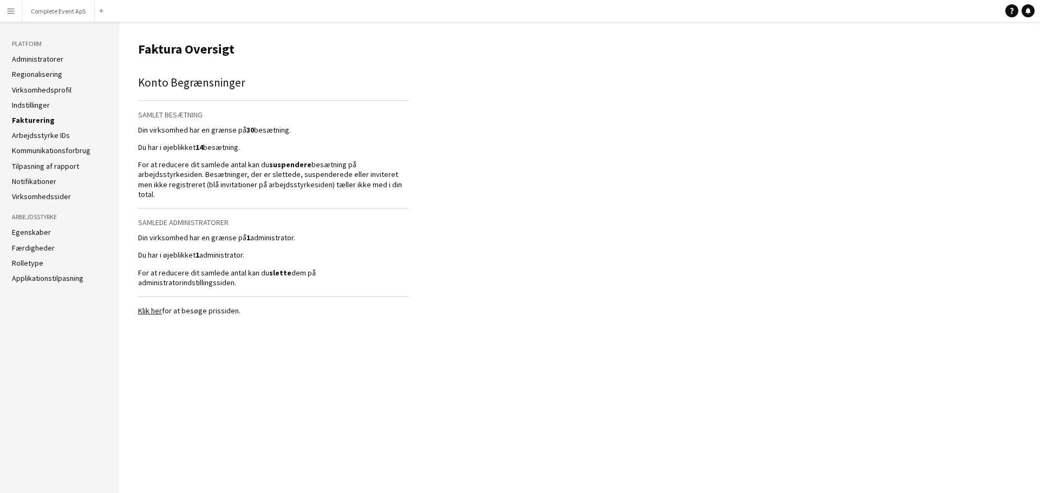
click at [34, 82] on ul "Administratorer Regionalisering Virksomhedsprofil Indstillinger Fakturering Arb…" at bounding box center [59, 127] width 95 height 147
click at [34, 92] on link "Virksomhedsprofil" at bounding box center [42, 90] width 60 height 10
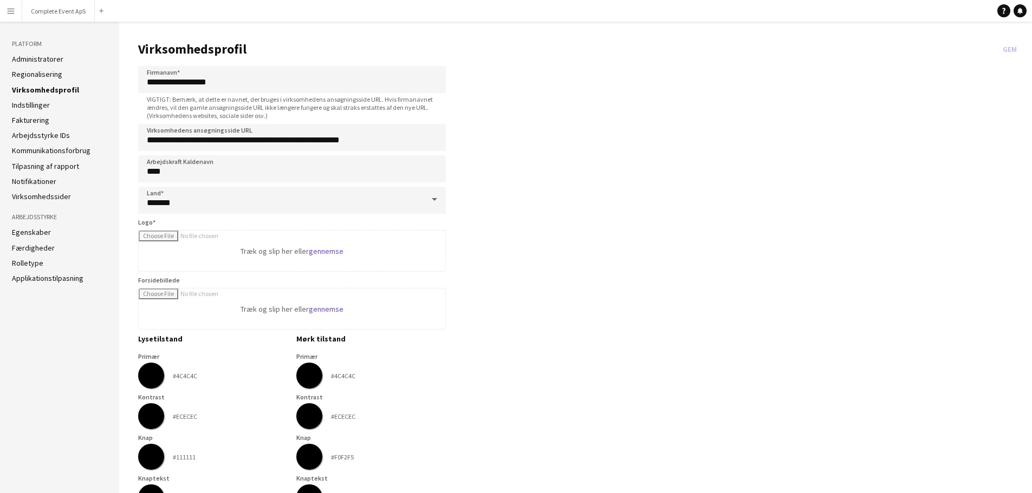
click at [31, 128] on ul "Administratorer Regionalisering Virksomhedsprofil Indstillinger Fakturering Arb…" at bounding box center [59, 127] width 95 height 147
click at [32, 132] on link "Arbejdsstyrke IDs" at bounding box center [41, 136] width 58 height 10
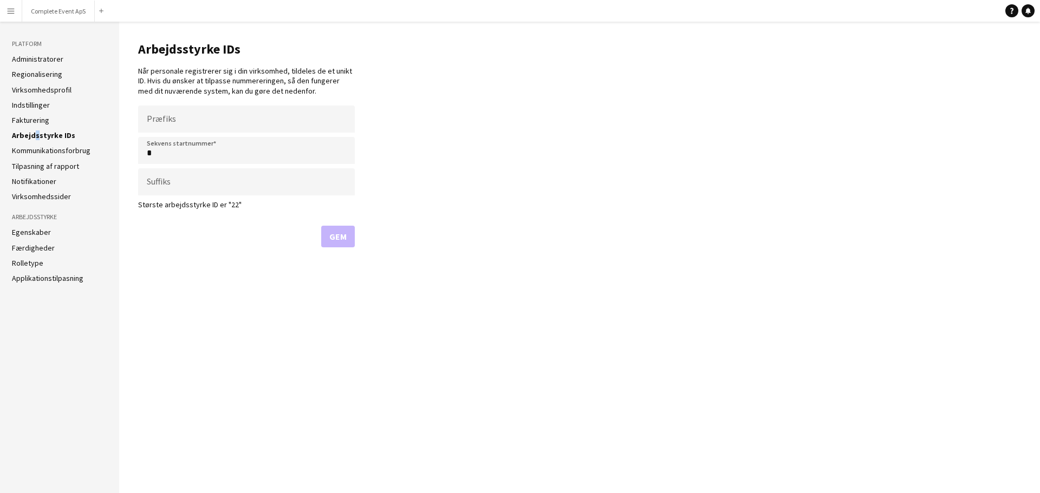
click at [31, 151] on link "Kommunikationsforbrug" at bounding box center [51, 151] width 79 height 10
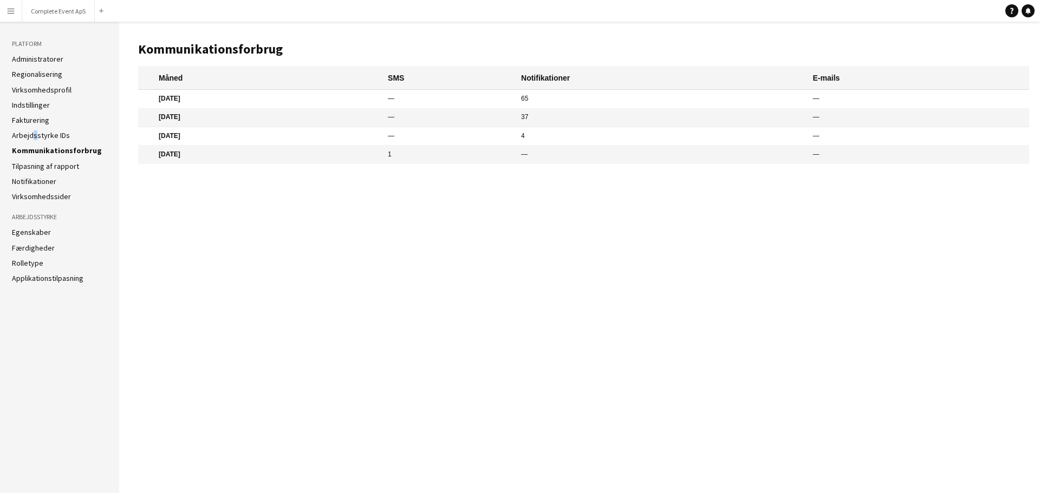
click at [29, 235] on link "Egenskaber" at bounding box center [31, 233] width 39 height 10
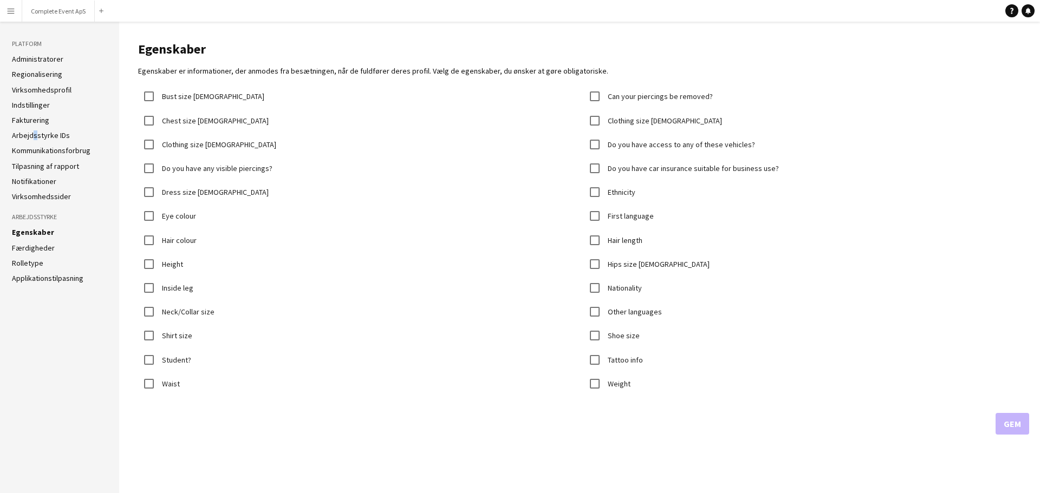
click at [29, 246] on link "Færdigheder" at bounding box center [33, 248] width 43 height 10
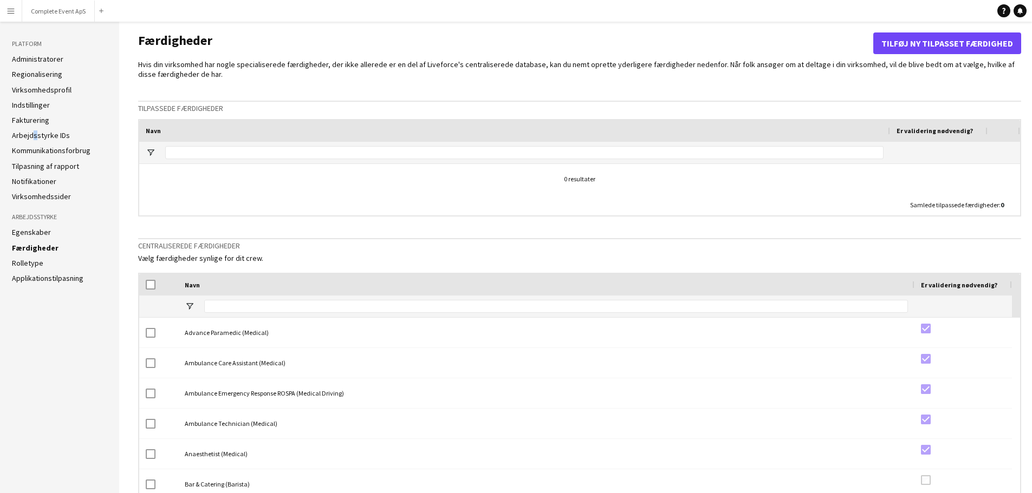
click at [27, 265] on link "Rolletype" at bounding box center [27, 263] width 31 height 10
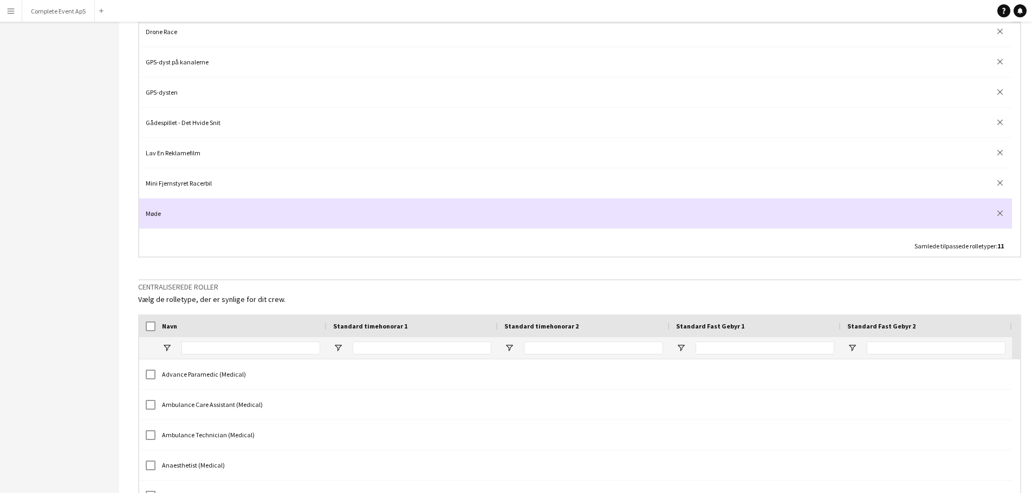
scroll to position [67, 0]
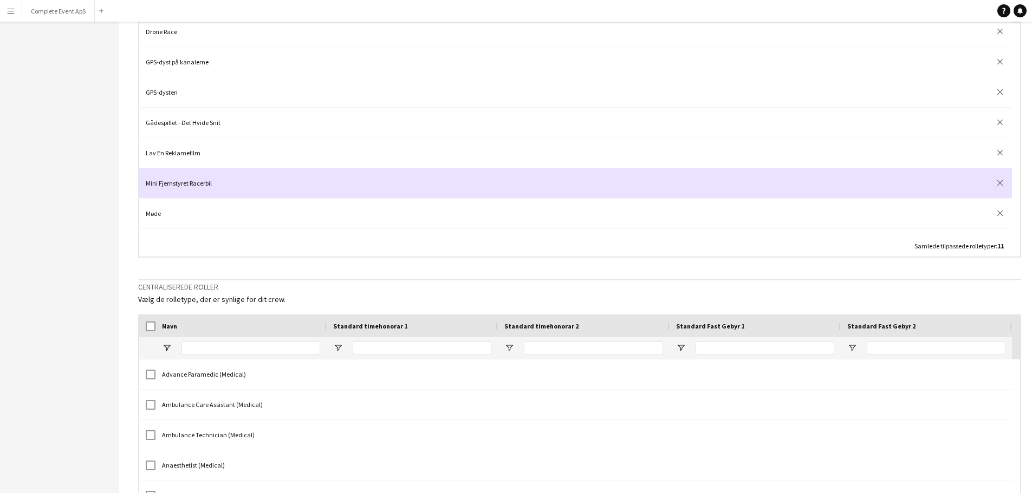
click at [194, 181] on div "Mini Fjernstyret Racerbil" at bounding box center [223, 183] width 168 height 30
click at [220, 183] on div "Mini Fjernstyret Racerbil" at bounding box center [223, 183] width 168 height 30
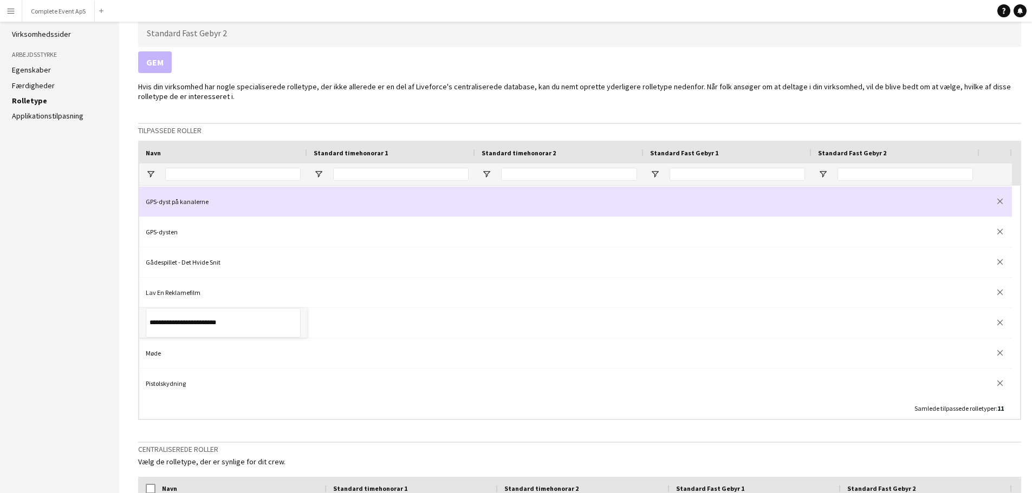
scroll to position [0, 0]
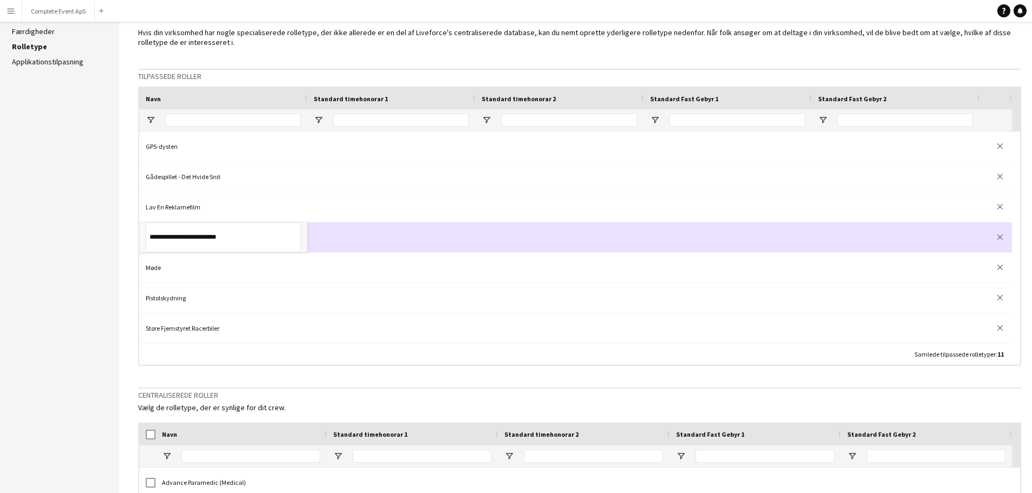
click at [234, 238] on input "**********" at bounding box center [223, 238] width 155 height 30
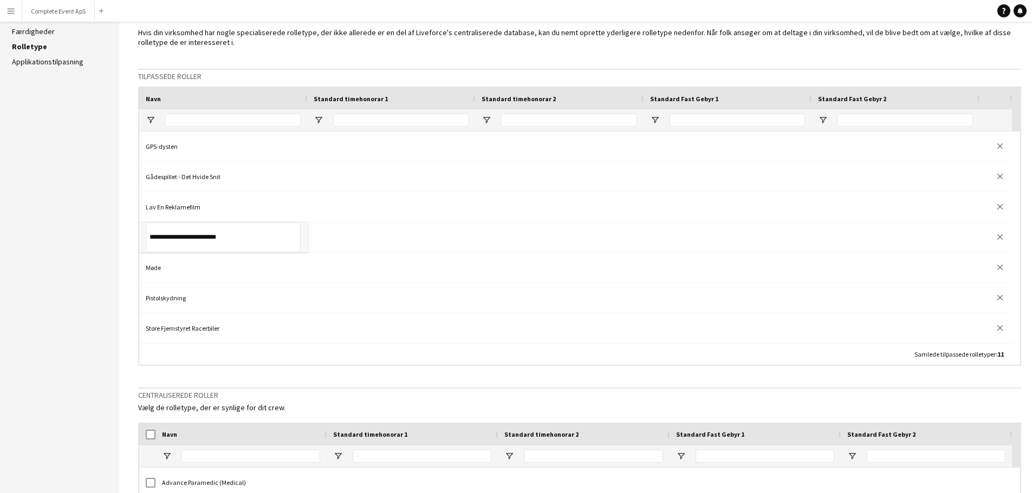
drag, startPoint x: 161, startPoint y: 237, endPoint x: 127, endPoint y: 237, distance: 34.1
click at [121, 238] on main "Roller Tilføj tilpasset rolle Rediger kolonneoverskrifter Standard timehonorar …" at bounding box center [575, 265] width 913 height 921
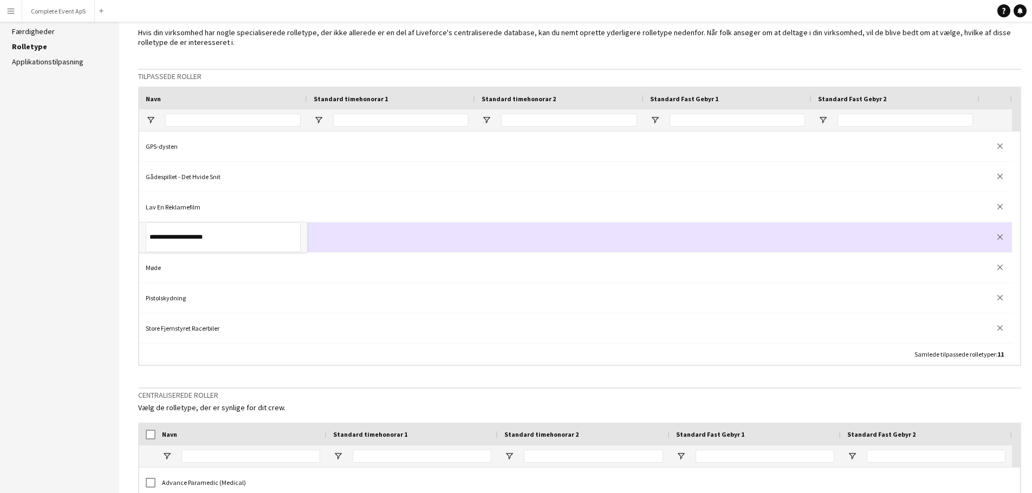
click at [217, 239] on input "**********" at bounding box center [223, 238] width 155 height 30
type input "**********"
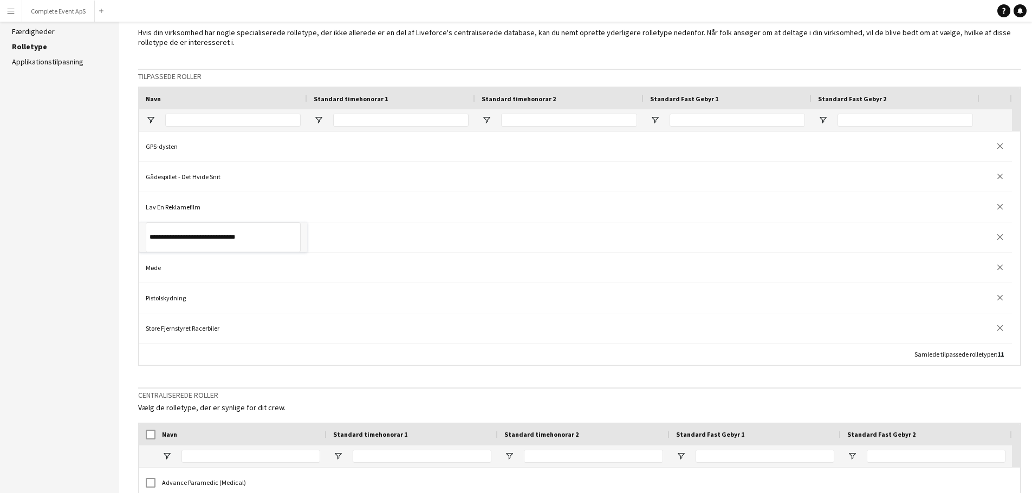
click at [90, 310] on aside "Platform Administratorer Regionalisering Virksomhedsprofil Indstillinger Faktur…" at bounding box center [59, 265] width 119 height 921
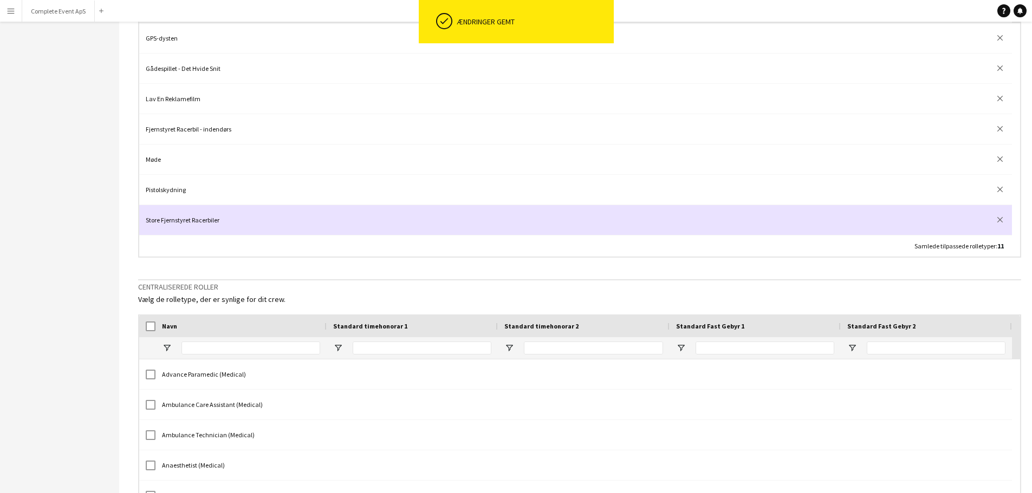
click at [210, 219] on div "Store Fjernstyret Racerbiler" at bounding box center [223, 220] width 168 height 30
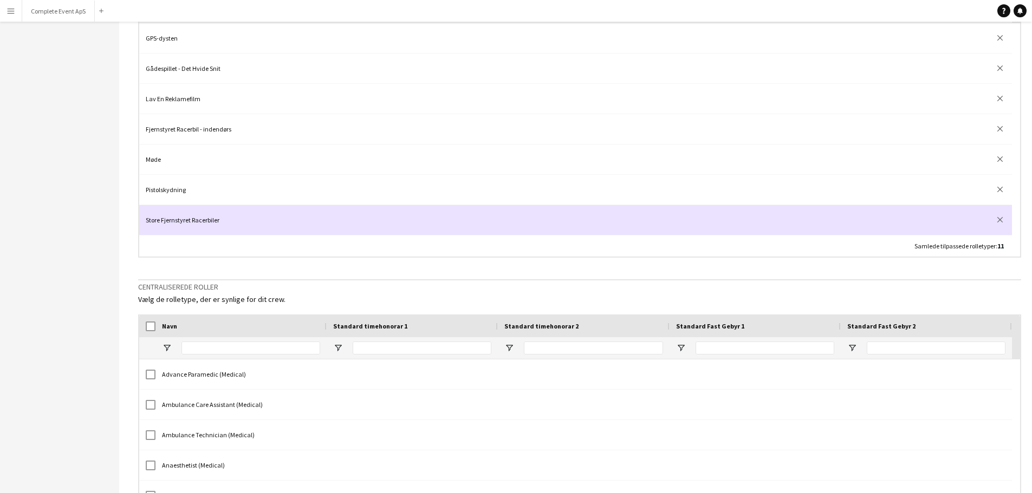
click at [215, 222] on div "Store Fjernstyret Racerbiler" at bounding box center [223, 220] width 168 height 30
click at [226, 220] on input "**********" at bounding box center [223, 220] width 155 height 30
drag, startPoint x: 165, startPoint y: 219, endPoint x: 31, endPoint y: 211, distance: 134.0
click at [31, 211] on div "Platform Administratorer Regionalisering Virksomhedsprofil Indstillinger Faktur…" at bounding box center [516, 157] width 1032 height 921
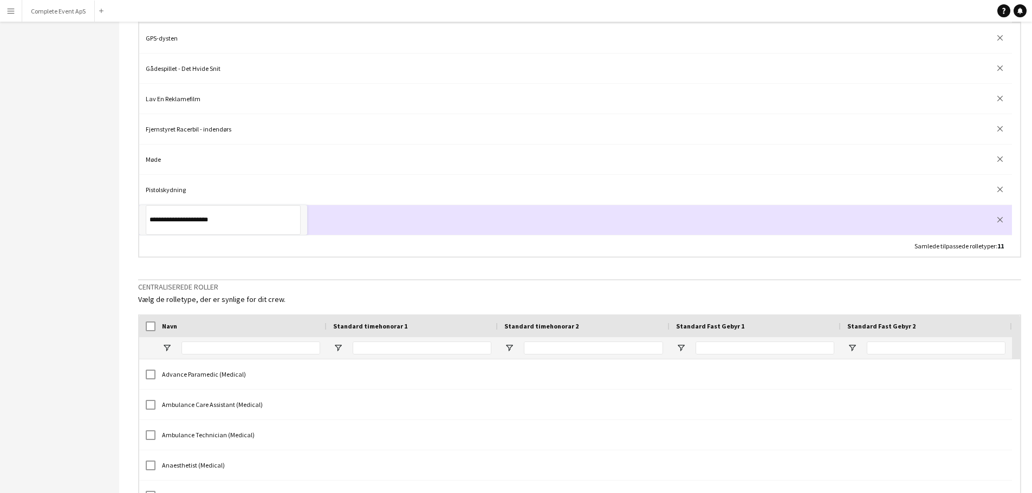
click at [216, 217] on input "**********" at bounding box center [223, 220] width 155 height 30
type input "**********"
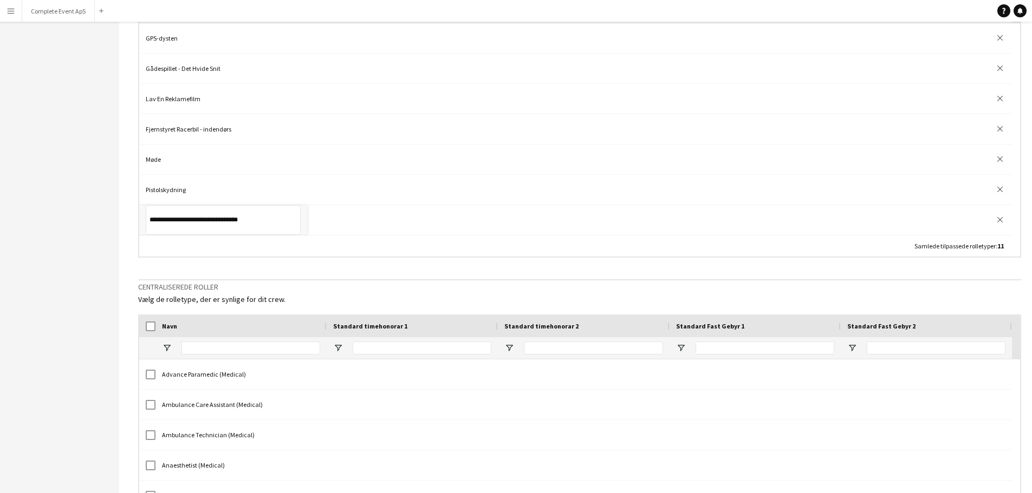
click at [48, 177] on aside "Platform Administratorer Regionalisering Virksomhedsprofil Indstillinger Faktur…" at bounding box center [59, 157] width 119 height 921
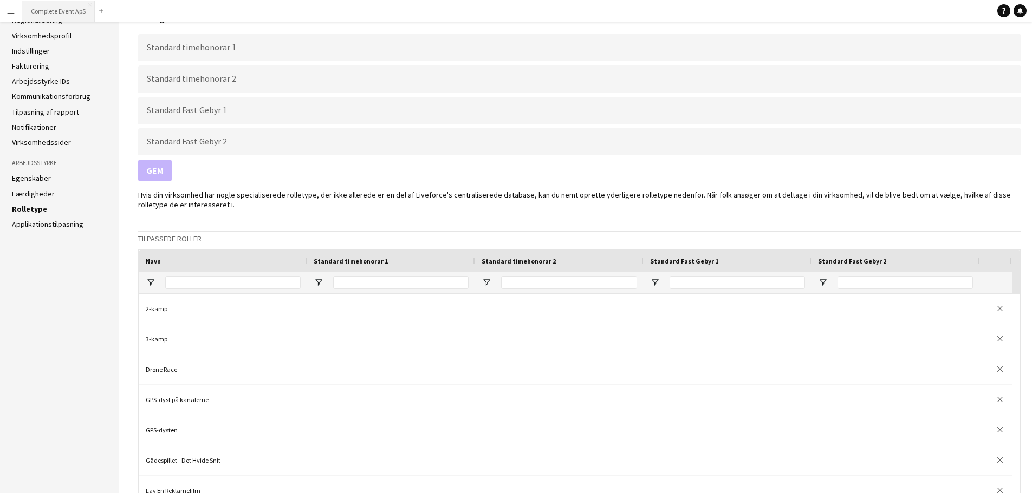
click at [51, 9] on button "Complete Event ApS Luk" at bounding box center [58, 11] width 73 height 21
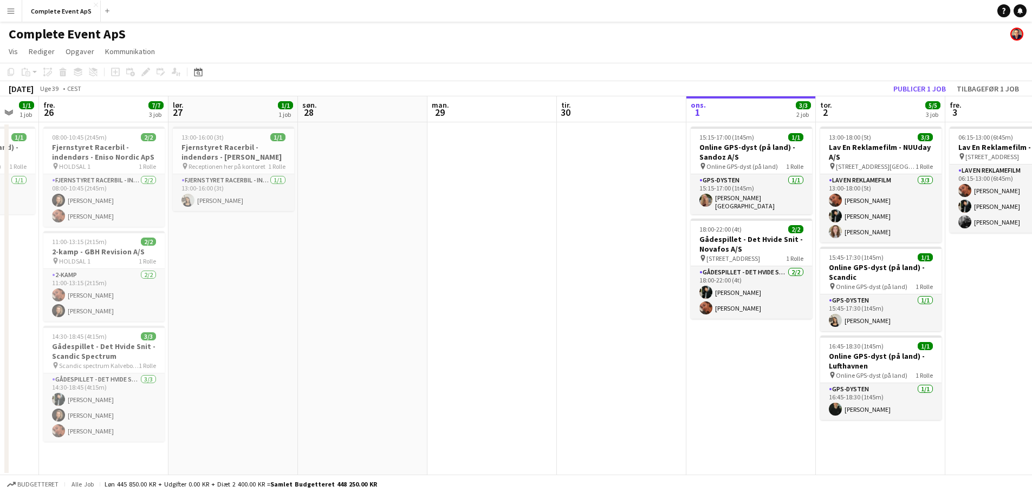
drag, startPoint x: 75, startPoint y: 383, endPoint x: 632, endPoint y: 358, distance: 557.4
click at [632, 358] on app-calendar-viewport "ons. 24 tor. 25 1/1 1 job fre. 26 7/7 3 job lør. 27 1/1 1 job søn. 28 man. 29 t…" at bounding box center [516, 286] width 1032 height 380
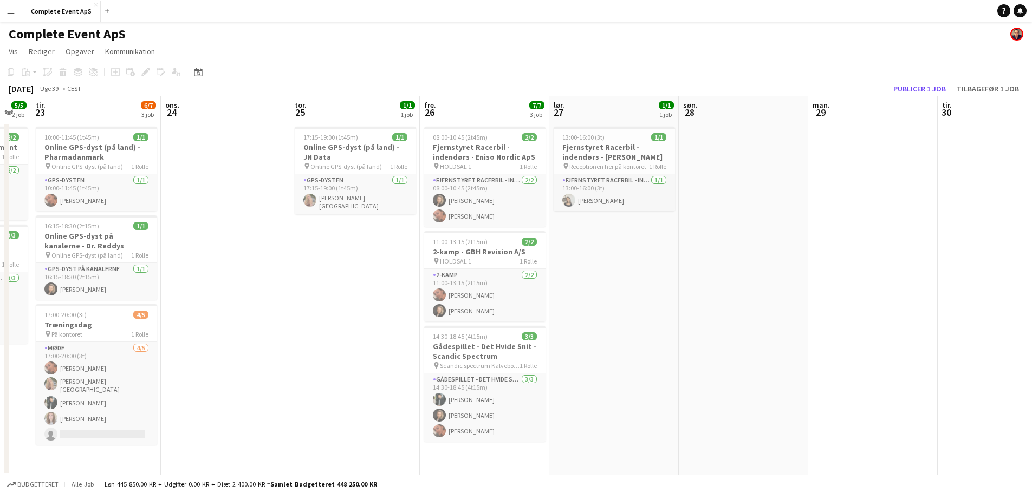
drag, startPoint x: 264, startPoint y: 348, endPoint x: 594, endPoint y: 346, distance: 329.9
click at [594, 346] on app-calendar-viewport "søn. 21 man. 22 5/5 2 job tir. 23 6/7 3 job ons. 24 tor. 25 1/1 1 job fre. 26 7…" at bounding box center [516, 286] width 1032 height 380
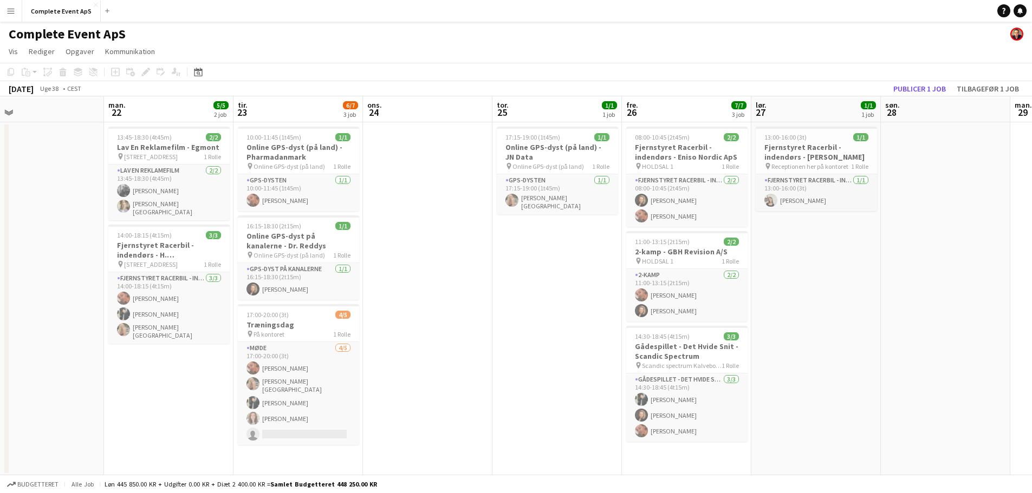
drag, startPoint x: 602, startPoint y: 363, endPoint x: 794, endPoint y: 350, distance: 192.7
click at [794, 350] on app-calendar-viewport "fre. 19 lør. 20 1/1 1 job søn. 21 man. 22 5/5 2 job tir. 23 6/7 3 job ons. 24 t…" at bounding box center [516, 286] width 1032 height 380
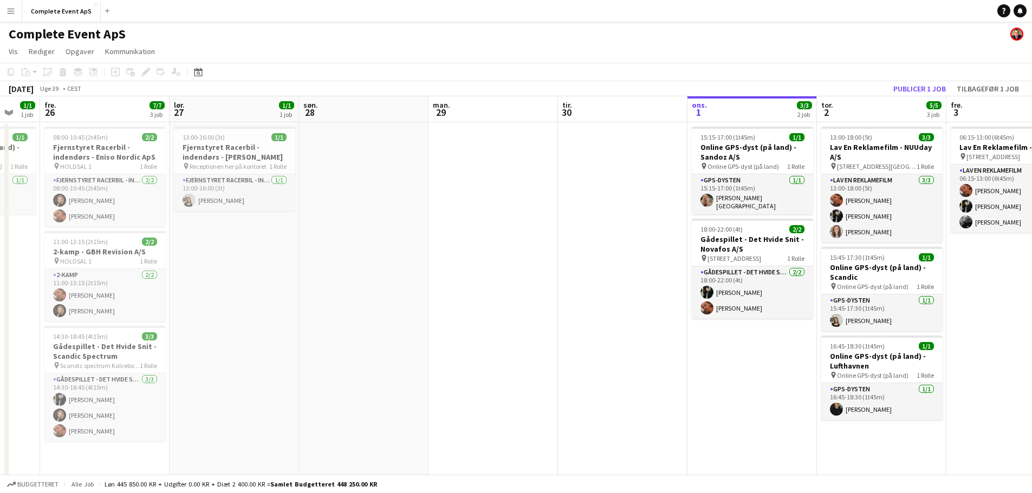
drag, startPoint x: 861, startPoint y: 357, endPoint x: 518, endPoint y: 347, distance: 342.5
click at [0, 300] on app-calendar-viewport "man. 22 5/5 2 job tir. 23 6/7 3 job ons. 24 tor. 25 1/1 1 job fre. 26 7/7 3 job…" at bounding box center [516, 375] width 1032 height 559
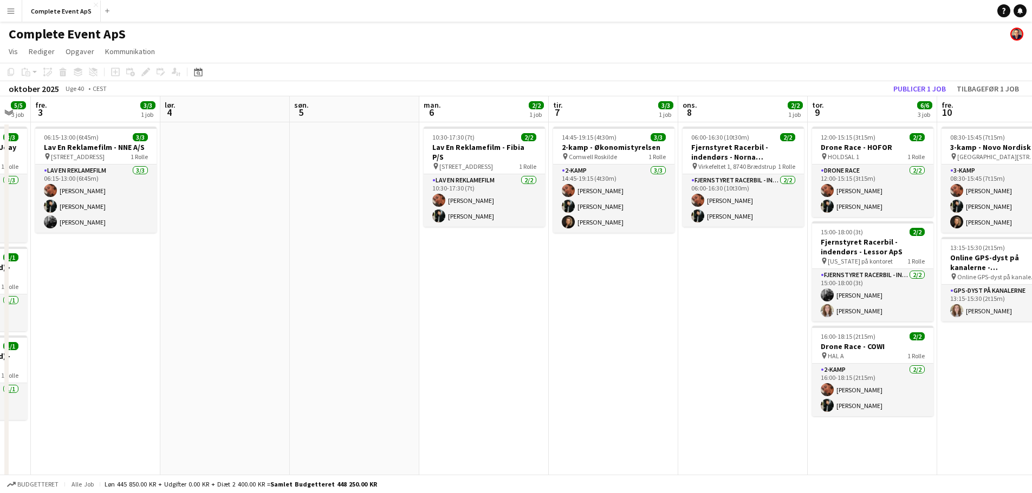
drag, startPoint x: 548, startPoint y: 358, endPoint x: 1, endPoint y: 345, distance: 546.7
click at [0, 345] on app-calendar-viewport "tir. 30 ons. 1 3/3 2 job tor. 2 5/5 3 job fre. 3 3/3 1 job lør. 4 søn. 5 man. 6…" at bounding box center [516, 375] width 1032 height 559
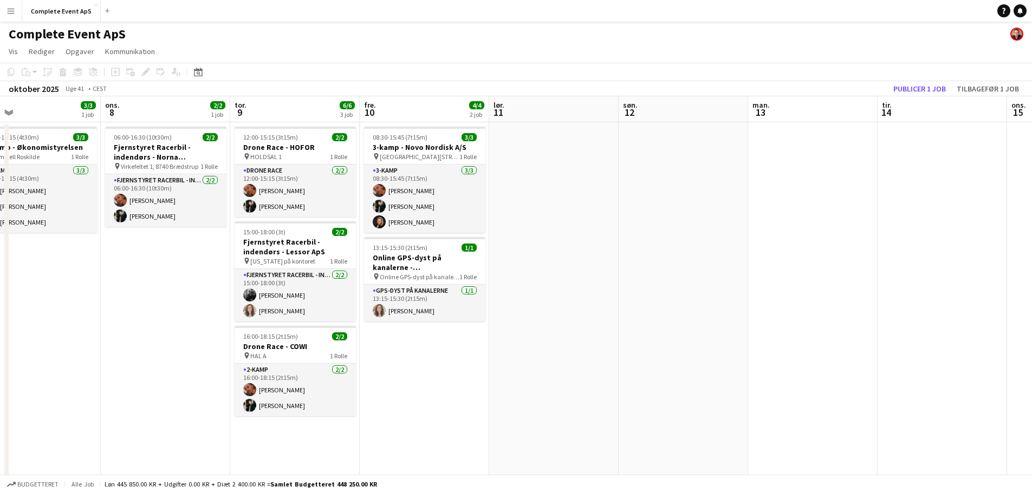
drag, startPoint x: 727, startPoint y: 370, endPoint x: 279, endPoint y: 371, distance: 448.0
click at [279, 371] on app-calendar-viewport "søn. 5 man. 6 2/2 1 job tir. 7 3/3 1 job ons. 8 2/2 1 job tor. 9 6/6 3 job fre.…" at bounding box center [516, 375] width 1032 height 559
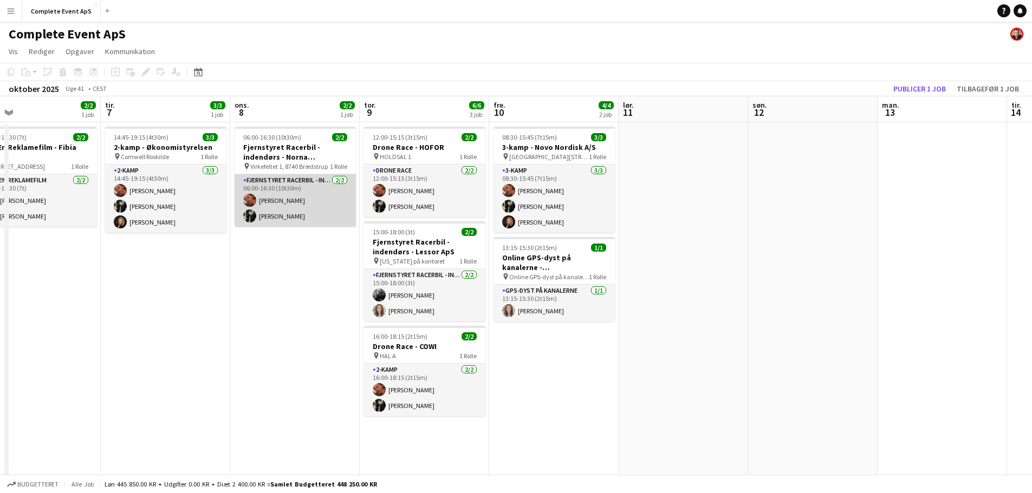
click at [300, 185] on app-card-role "Fjernstyret Racerbil - indendørs 2/2 06:00-16:30 (10t30m) Louise Jensen Mathias…" at bounding box center [295, 200] width 121 height 53
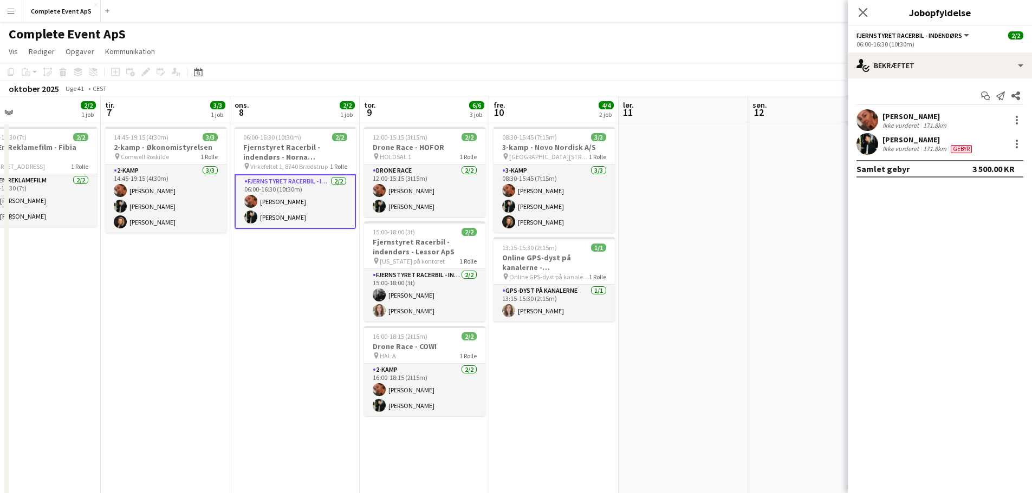
click at [967, 34] on button "Fjernstyret Racerbil - indendørs" at bounding box center [913, 35] width 114 height 8
drag, startPoint x: 209, startPoint y: 327, endPoint x: 216, endPoint y: 327, distance: 7.1
click at [209, 326] on app-date-cell "14:45-19:15 (4t30m) 3/3 2-kamp - Økonomistyrelsen pin Comwell Roskilde 1 Rolle …" at bounding box center [165, 388] width 129 height 533
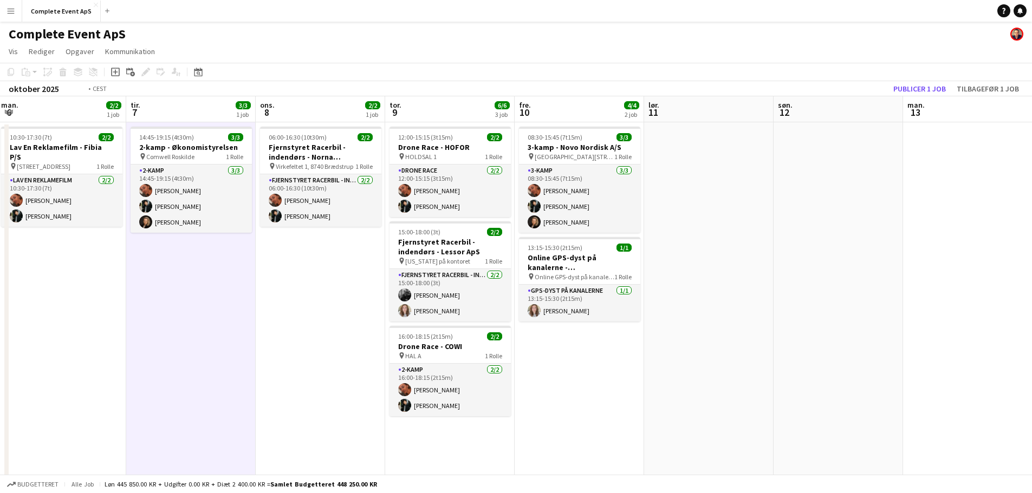
drag, startPoint x: 167, startPoint y: 352, endPoint x: 660, endPoint y: 284, distance: 497.5
click at [659, 284] on app-calendar-viewport "lør. 4 søn. 5 man. 6 2/2 1 job tir. 7 3/3 1 job ons. 8 2/2 1 job tor. 9 6/6 3 j…" at bounding box center [516, 375] width 1032 height 559
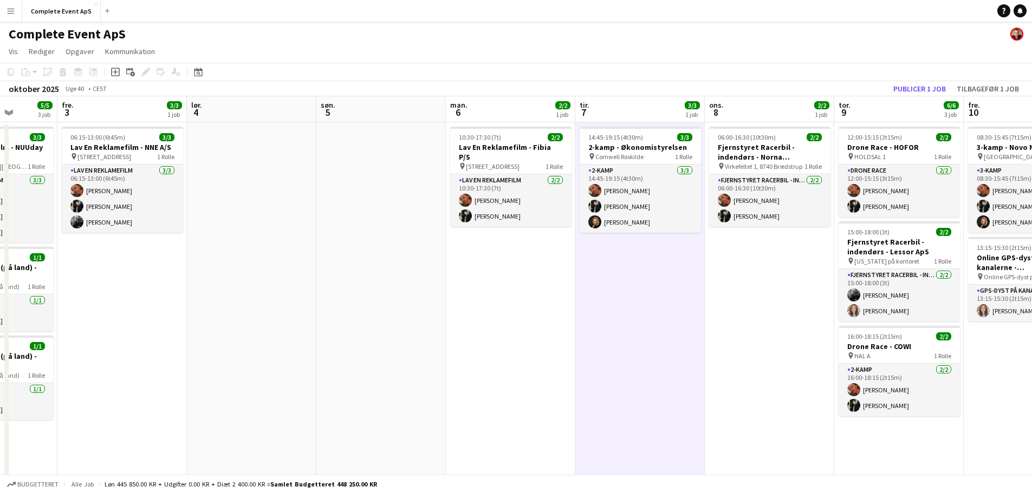
drag, startPoint x: 499, startPoint y: 313, endPoint x: 748, endPoint y: 298, distance: 249.0
click at [748, 298] on app-calendar-viewport "tir. 30 ons. 1 3/3 2 job tor. 2 5/5 3 job fre. 3 3/3 1 job lør. 4 søn. 5 man. 6…" at bounding box center [516, 375] width 1032 height 559
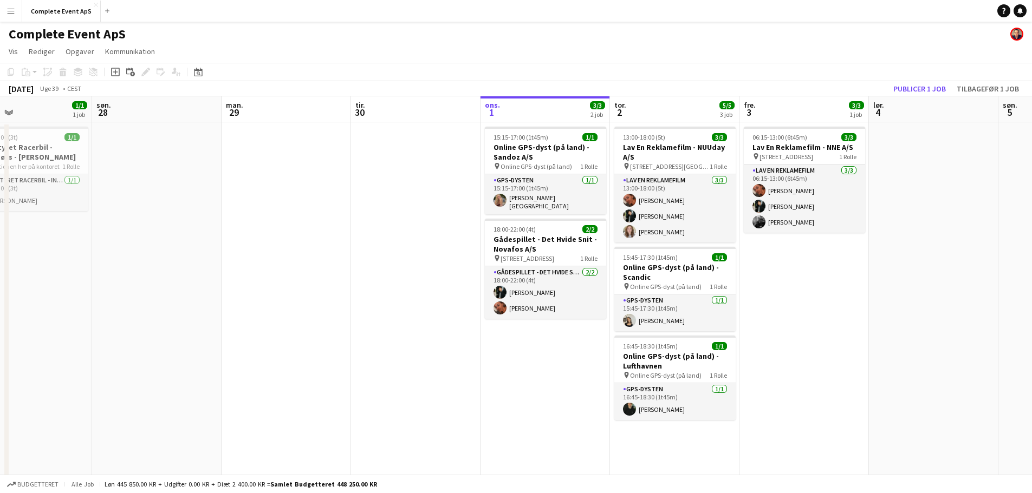
drag, startPoint x: 680, startPoint y: 314, endPoint x: 289, endPoint y: 134, distance: 431.2
click at [692, 315] on app-calendar-viewport "tor. 25 1/1 1 job fre. 26 7/7 3 job lør. 27 1/1 1 job søn. 28 man. 29 tir. 30 o…" at bounding box center [516, 375] width 1032 height 559
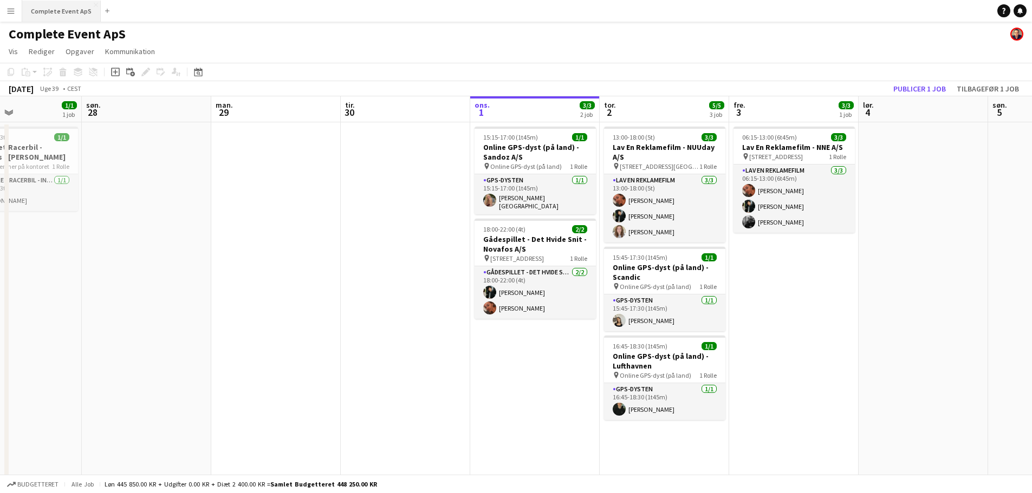
click at [59, 12] on button "Complete Event ApS Luk" at bounding box center [61, 11] width 79 height 21
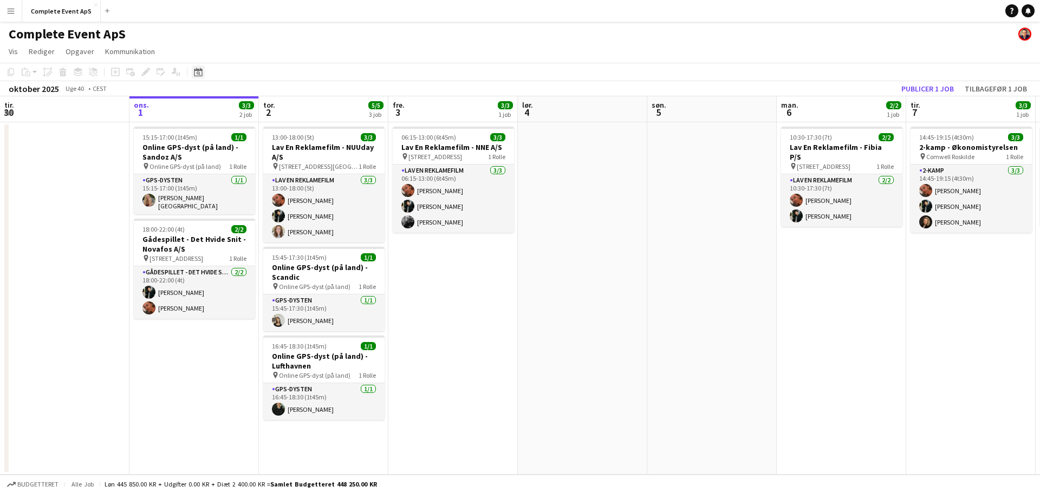
drag, startPoint x: 195, startPoint y: 72, endPoint x: 198, endPoint y: 77, distance: 5.9
click at [195, 73] on icon "Datovælger" at bounding box center [198, 72] width 9 height 9
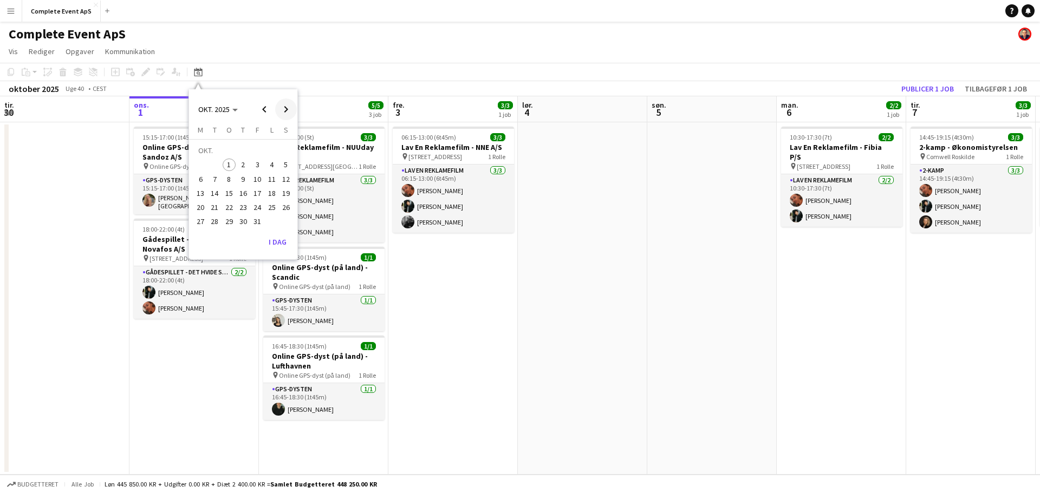
click at [280, 107] on span "Next month" at bounding box center [286, 110] width 22 height 22
click at [246, 210] on span "27" at bounding box center [243, 210] width 13 height 13
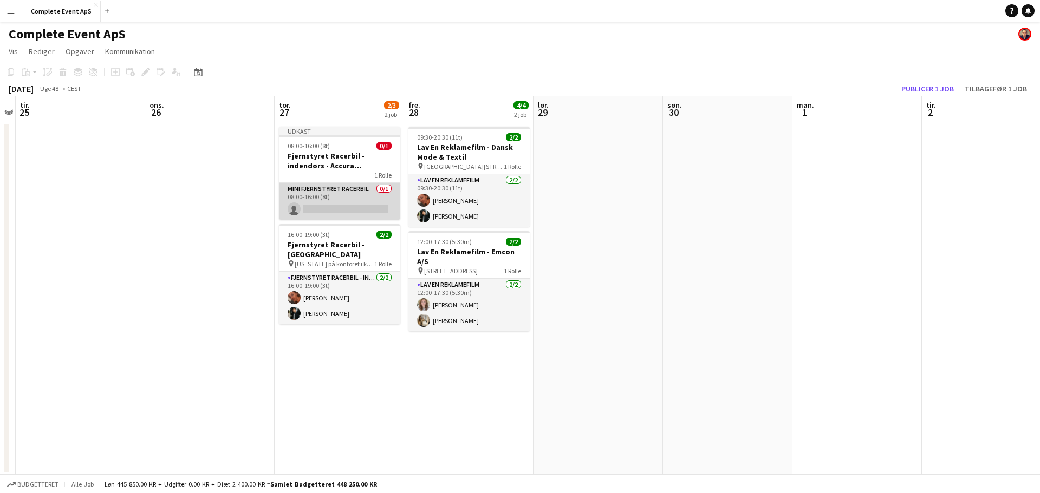
click at [347, 189] on app-card-role "Mini Fjernstyret Racerbil 0/1 08:00-16:00 (8t) single-neutral-actions" at bounding box center [339, 201] width 121 height 37
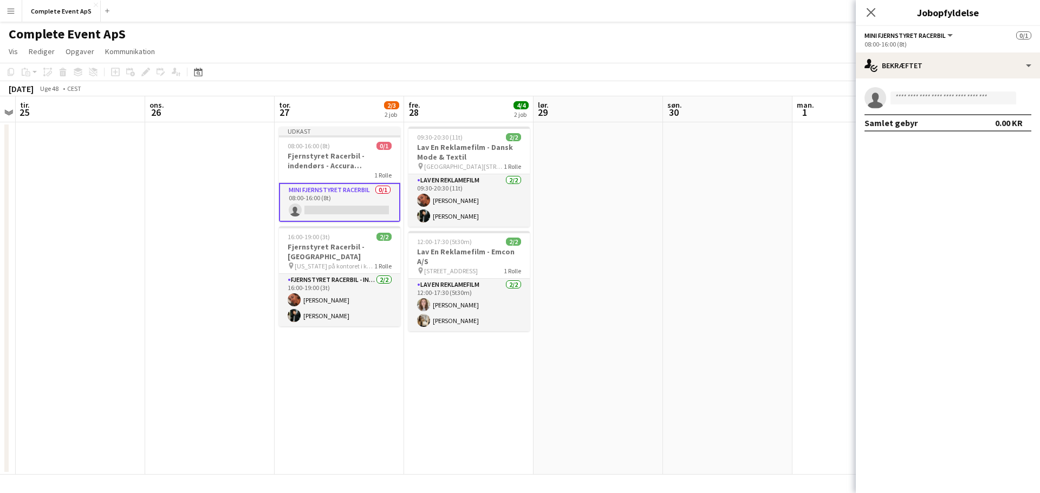
click at [927, 46] on div "08:00-16:00 (8t)" at bounding box center [948, 44] width 167 height 8
click at [934, 36] on span "Mini Fjernstyret Racerbil" at bounding box center [905, 35] width 81 height 8
click at [998, 71] on div "single-neutral-actions-check-2 Bekræftet" at bounding box center [948, 66] width 184 height 26
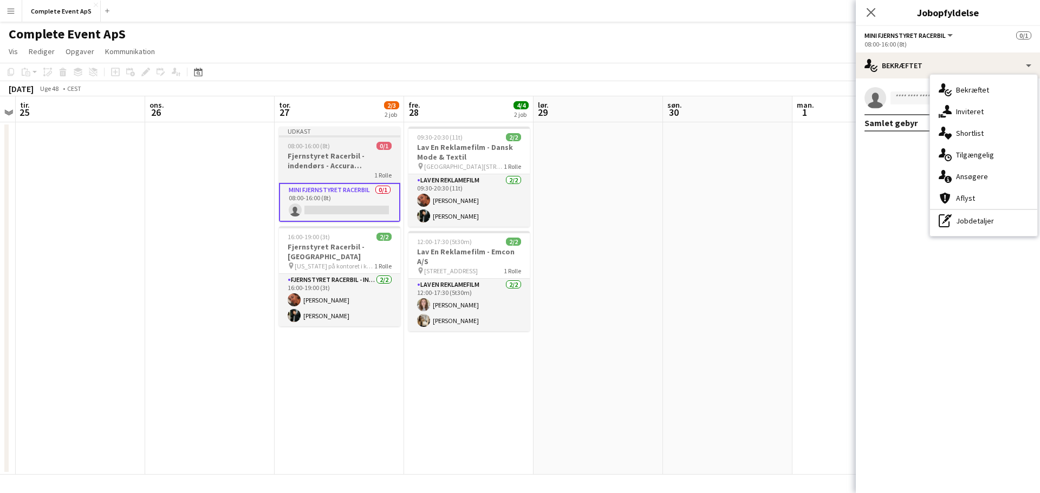
click at [329, 152] on h3 "Fjernstyret Racerbil - indendørs - Accura Advokatpartnerselskab" at bounding box center [339, 161] width 121 height 20
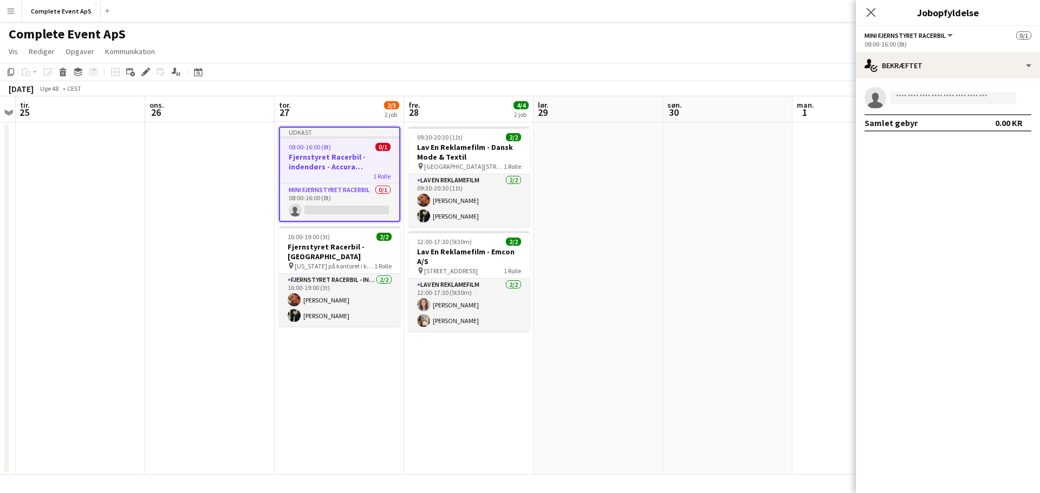
click at [329, 152] on app-job-card "Udkast 08:00-16:00 (8t) 0/1 Fjernstyret Racerbil - indendørs - Accura Advokatpa…" at bounding box center [339, 174] width 121 height 95
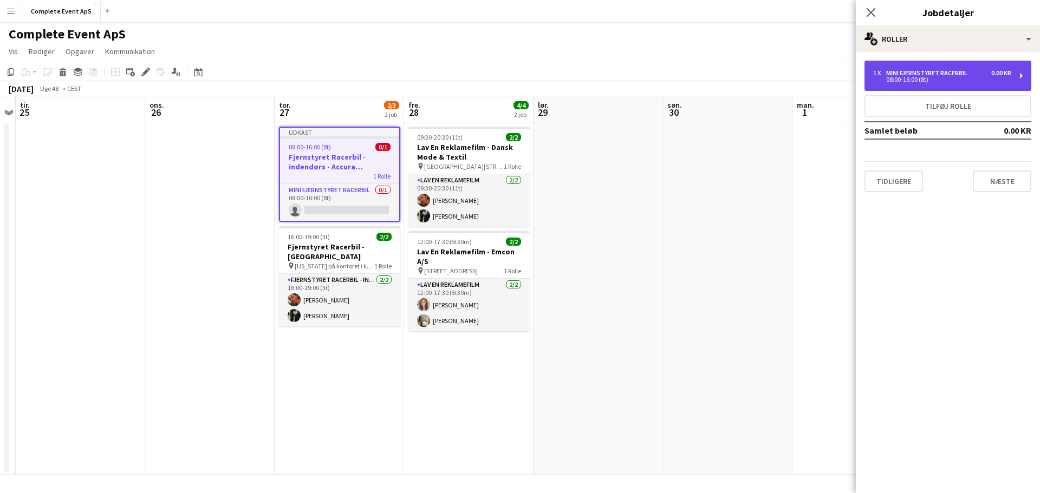
click at [928, 69] on div "Mini Fjernstyret Racerbil" at bounding box center [929, 73] width 86 height 8
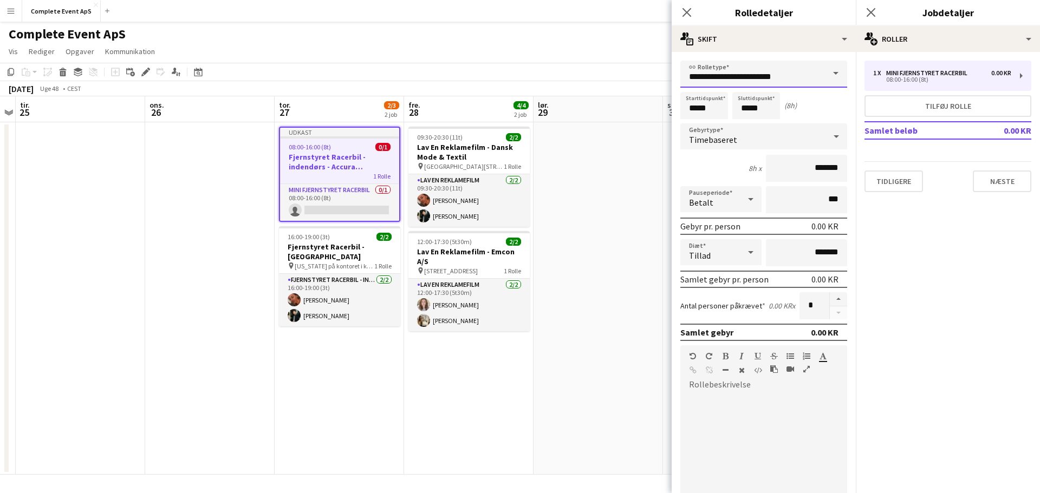
click at [743, 69] on input "**********" at bounding box center [763, 74] width 167 height 27
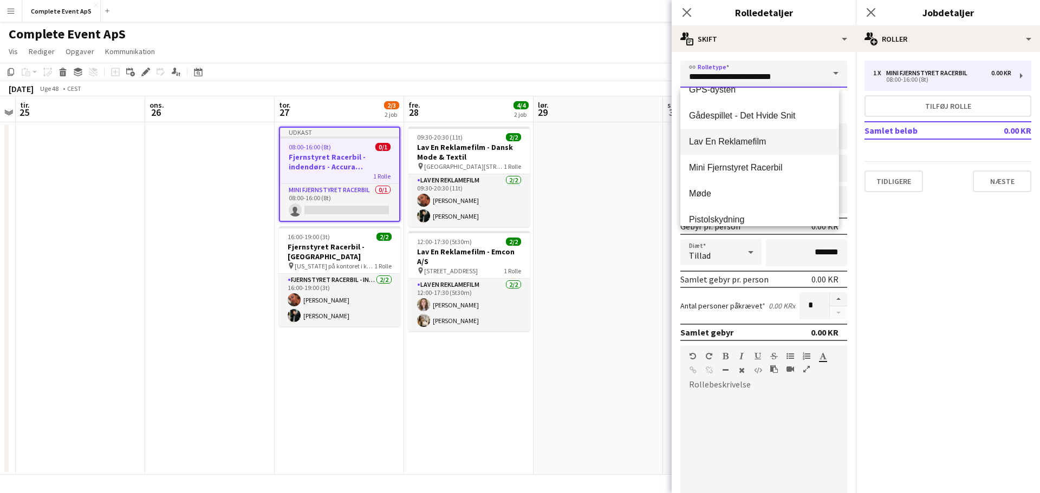
scroll to position [102, 0]
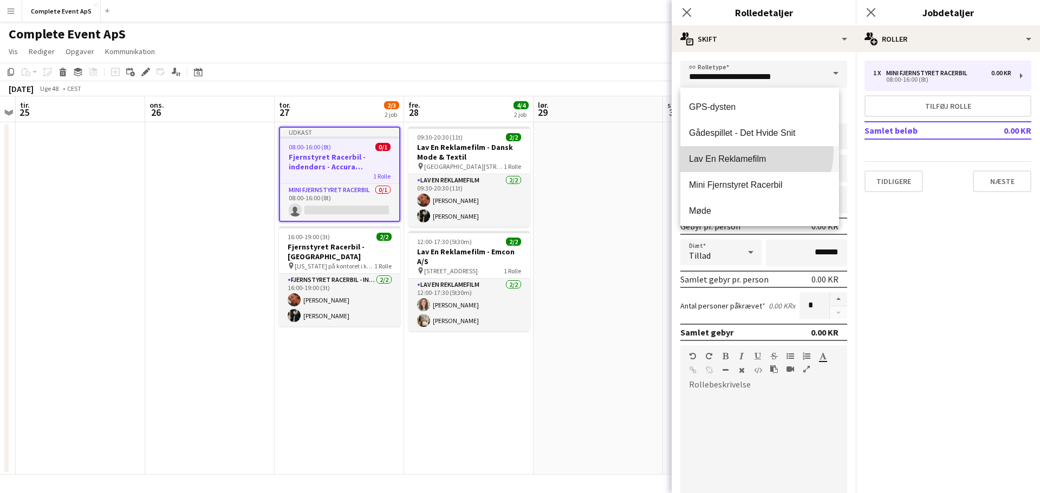
click at [754, 152] on mat-option "Lav En Reklamefilm" at bounding box center [759, 159] width 159 height 26
type input "**********"
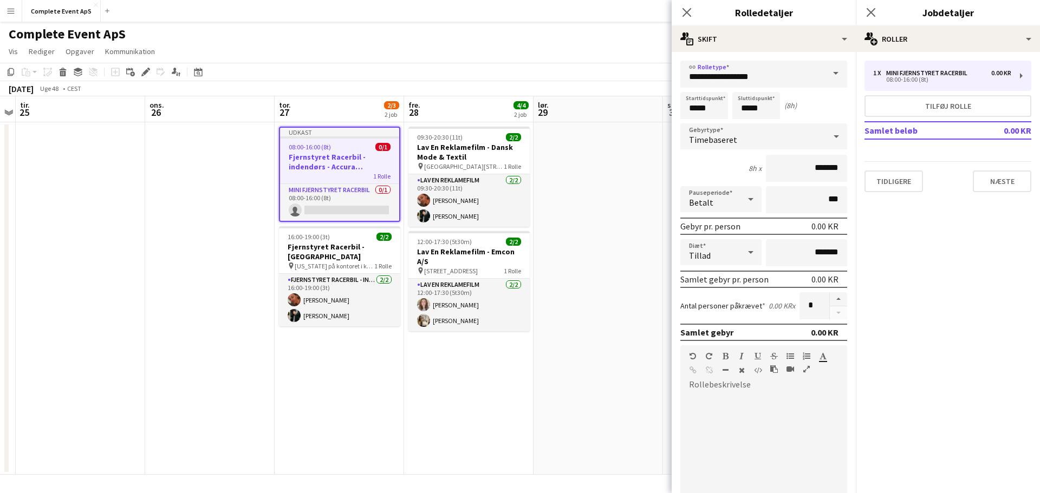
click at [557, 169] on app-date-cell at bounding box center [598, 298] width 129 height 353
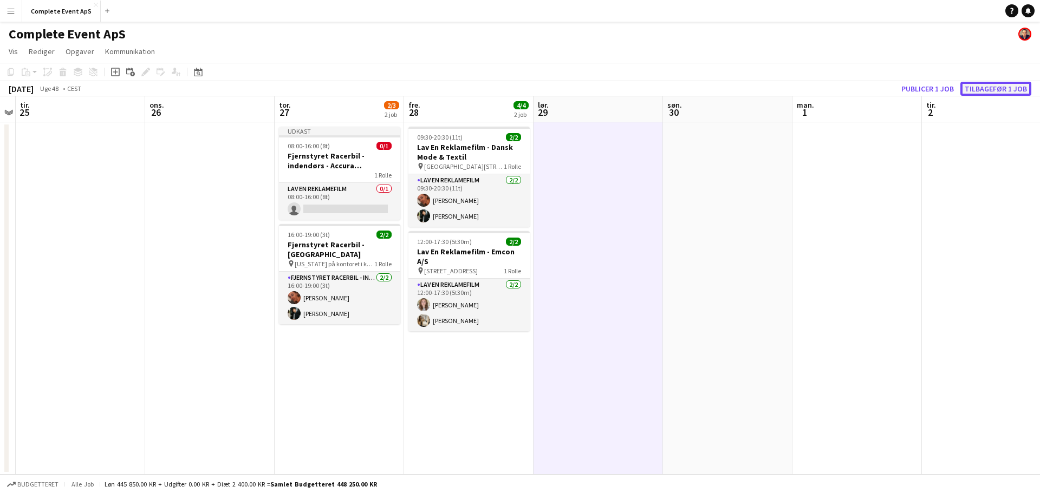
click at [975, 87] on button "Tilbagefør 1 job" at bounding box center [995, 89] width 71 height 14
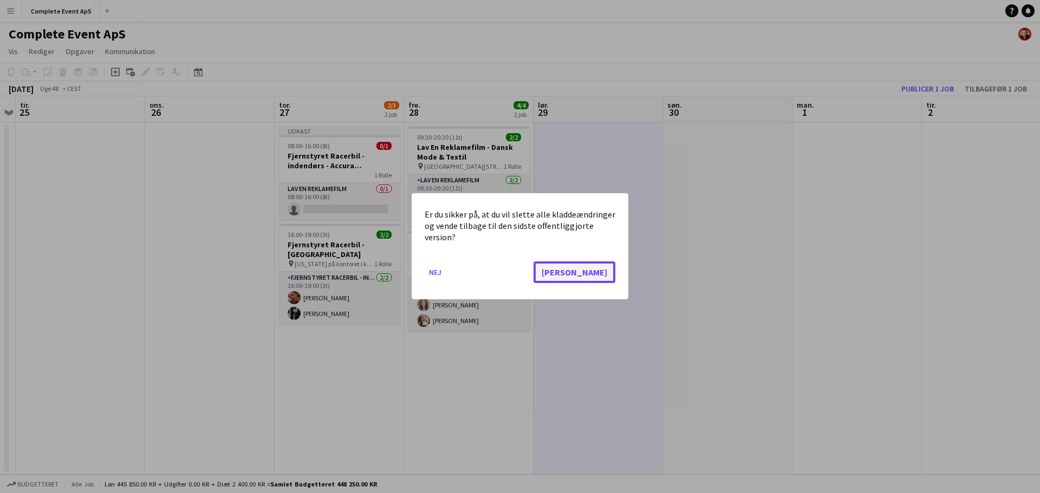
click at [598, 265] on button "[PERSON_NAME]" at bounding box center [575, 273] width 82 height 22
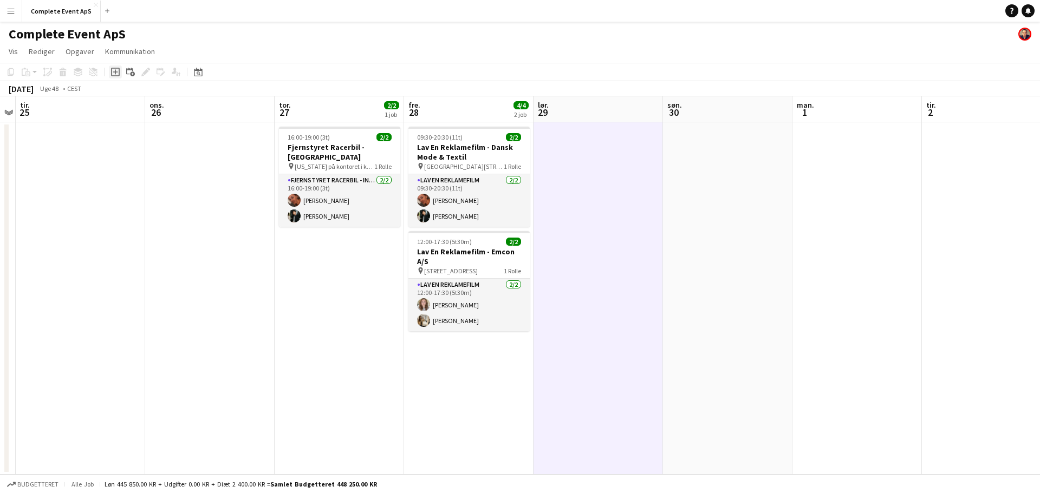
click at [114, 70] on icon "Tilføj opgave" at bounding box center [115, 72] width 9 height 9
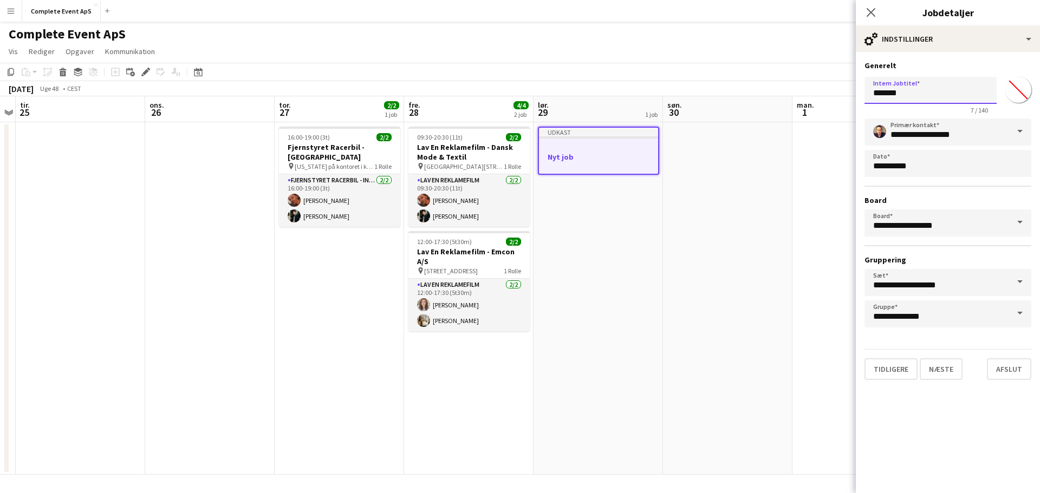
drag, startPoint x: 928, startPoint y: 99, endPoint x: 718, endPoint y: 97, distance: 210.2
click at [718, 97] on body "Menu Boards Boards Boards Alle job Status Arbejdsstyrke Arbejdsstyrke Min arbej…" at bounding box center [520, 246] width 1040 height 493
paste input "**********"
type input "**********"
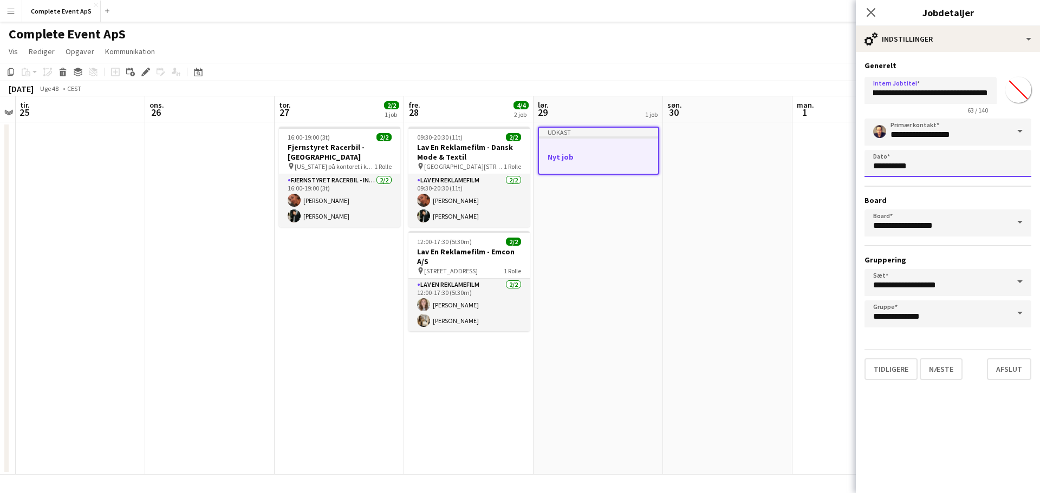
click at [919, 171] on body "Menu Boards Boards Boards Alle job Status Arbejdsstyrke Arbejdsstyrke Min arbej…" at bounding box center [520, 246] width 1040 height 493
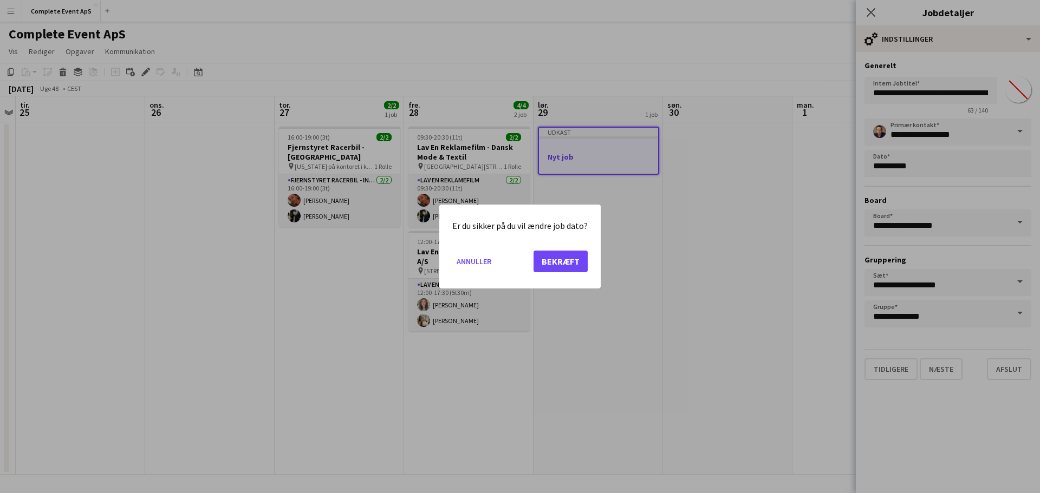
click at [588, 258] on div "Er du sikker på du vil ændre job dato? Annuller Bekræft" at bounding box center [519, 247] width 161 height 84
click at [580, 259] on button "Bekræft" at bounding box center [561, 262] width 54 height 22
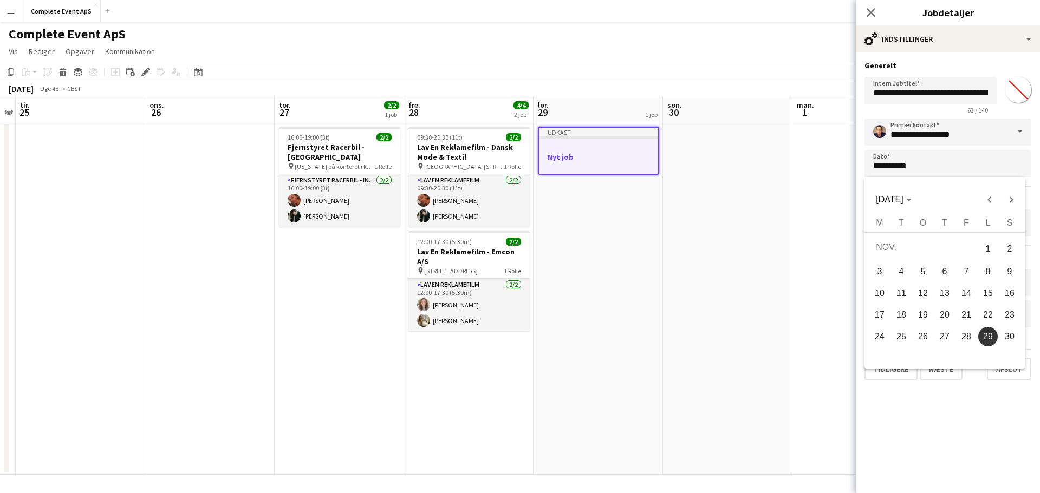
click at [946, 334] on span "27" at bounding box center [945, 337] width 20 height 20
type input "**********"
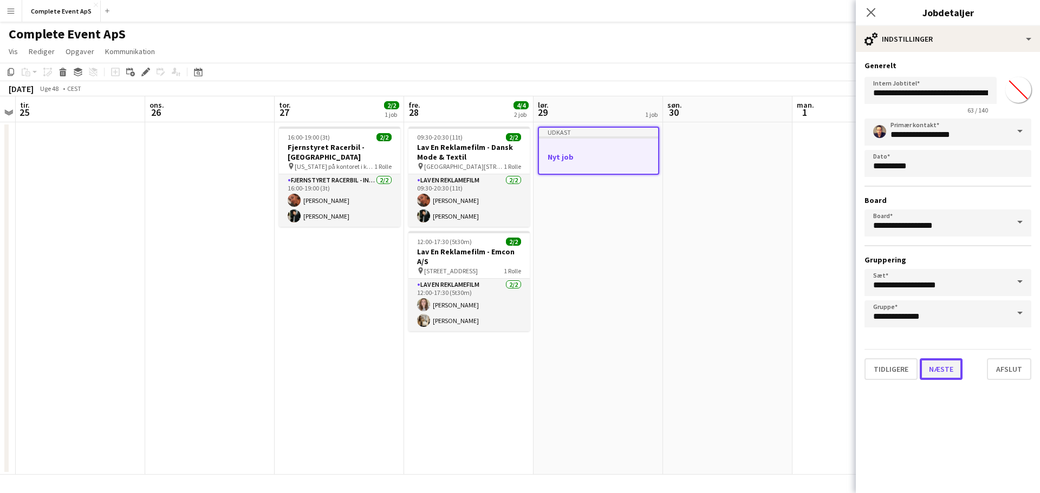
click at [939, 369] on button "Næste" at bounding box center [941, 370] width 43 height 22
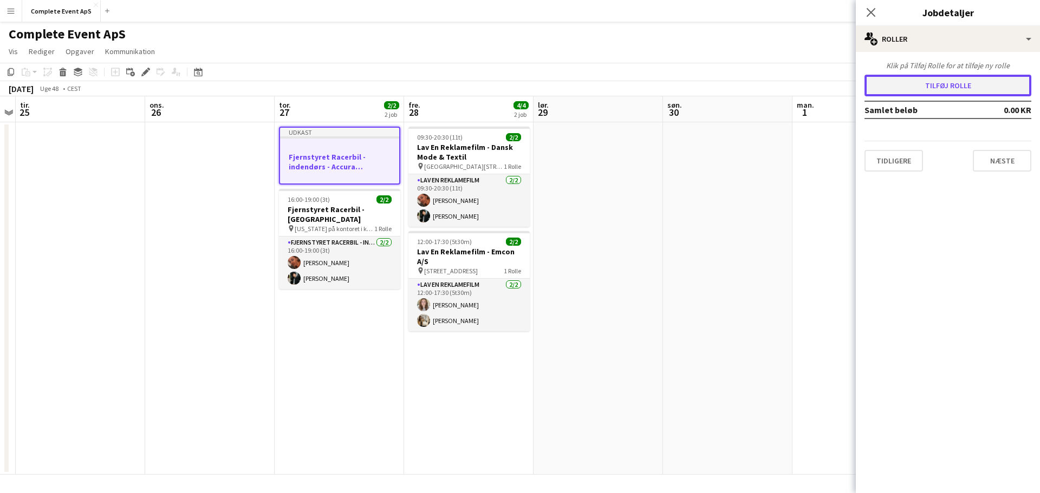
click at [937, 87] on button "Tilføj rolle" at bounding box center [948, 86] width 167 height 22
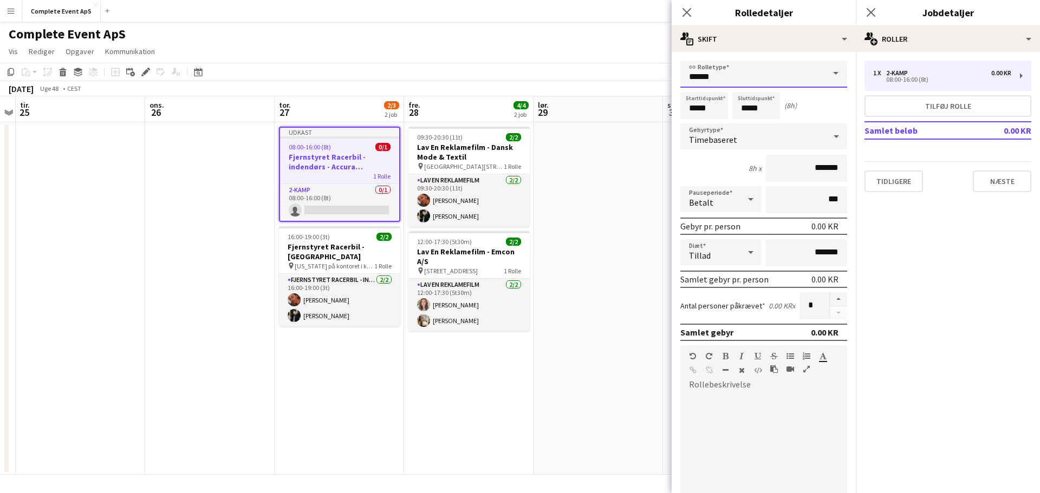
click at [723, 72] on input "******" at bounding box center [763, 74] width 167 height 27
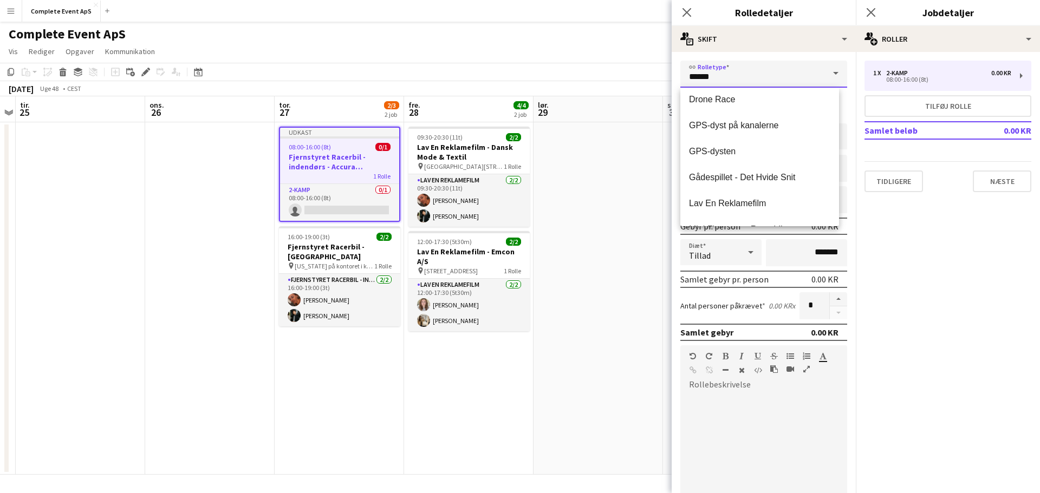
scroll to position [48, 0]
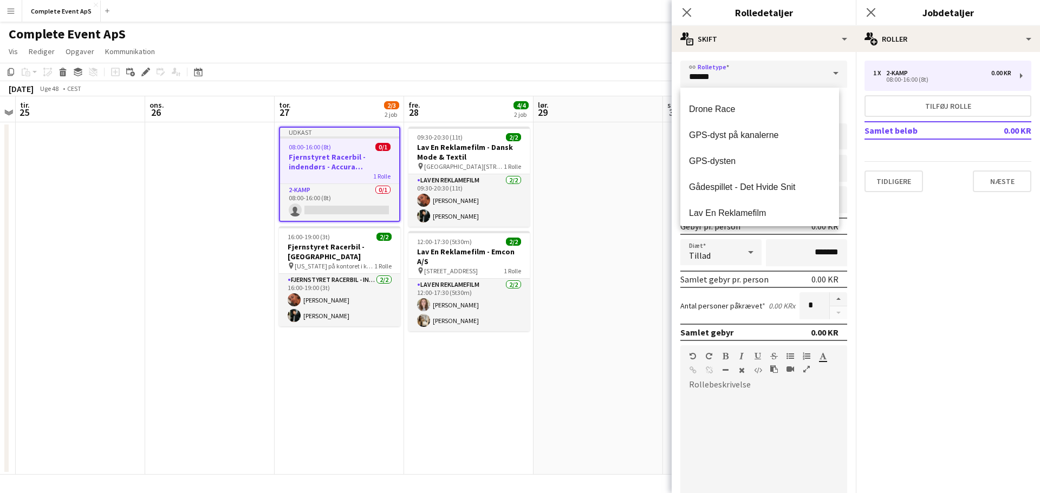
click at [620, 195] on app-date-cell at bounding box center [598, 298] width 129 height 353
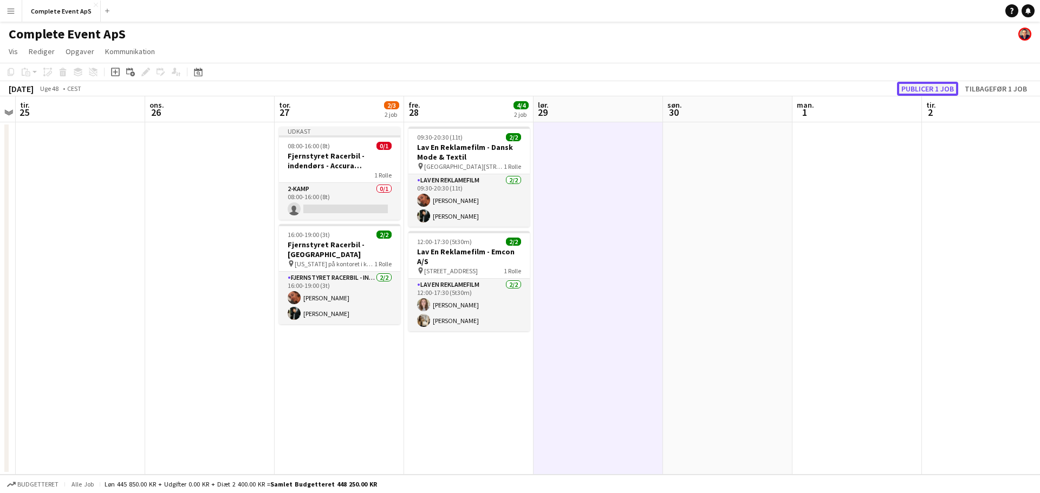
click at [901, 85] on button "Publicer 1 job" at bounding box center [927, 89] width 61 height 14
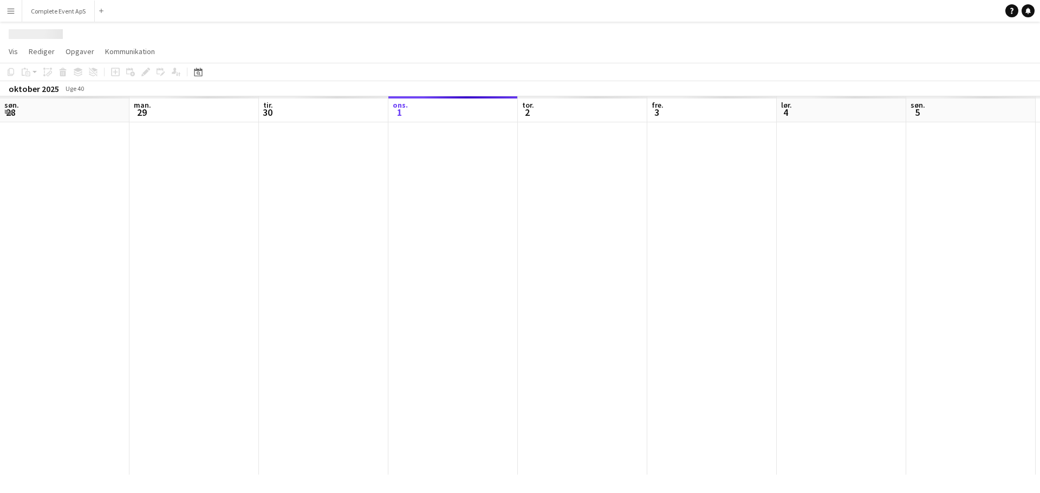
scroll to position [0, 259]
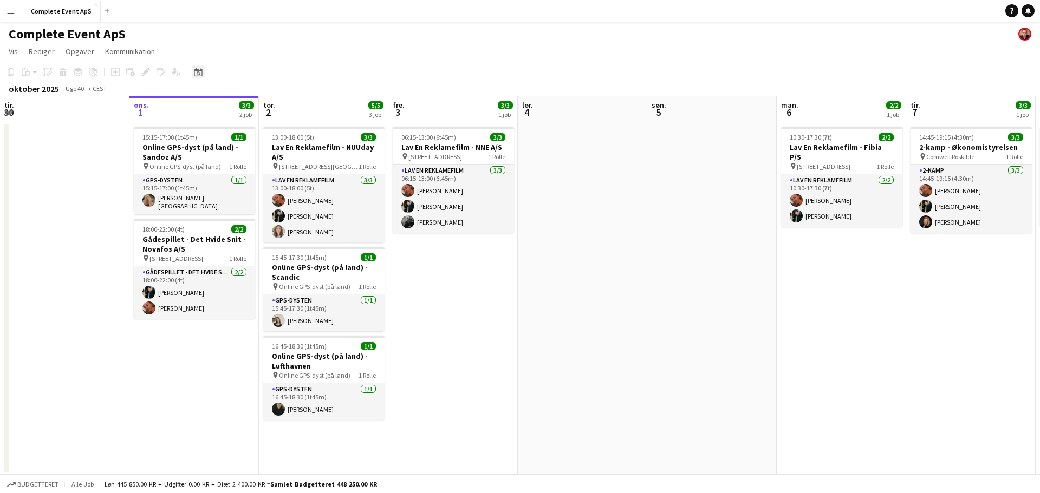
click at [196, 73] on icon "Datovælger" at bounding box center [198, 72] width 9 height 9
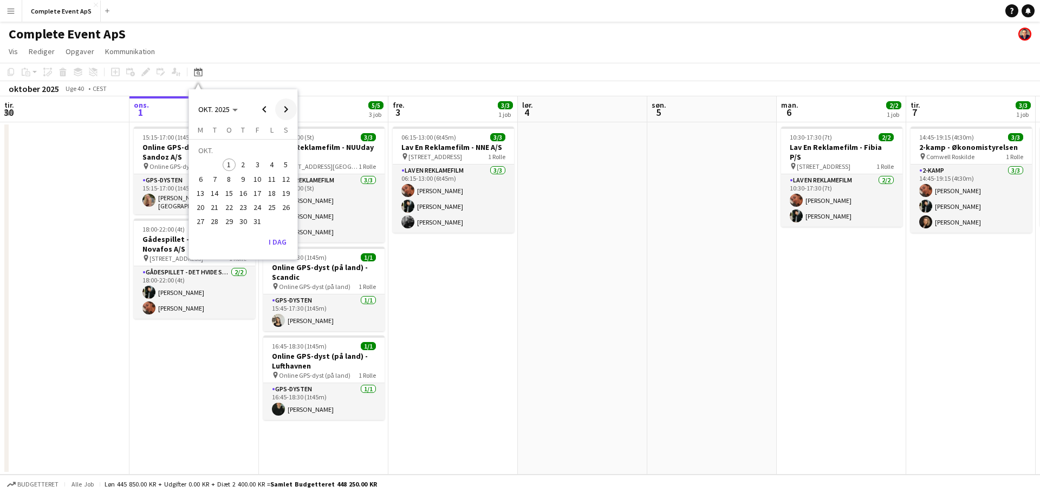
click at [280, 110] on span "Next month" at bounding box center [286, 110] width 22 height 22
click at [241, 209] on span "27" at bounding box center [243, 210] width 13 height 13
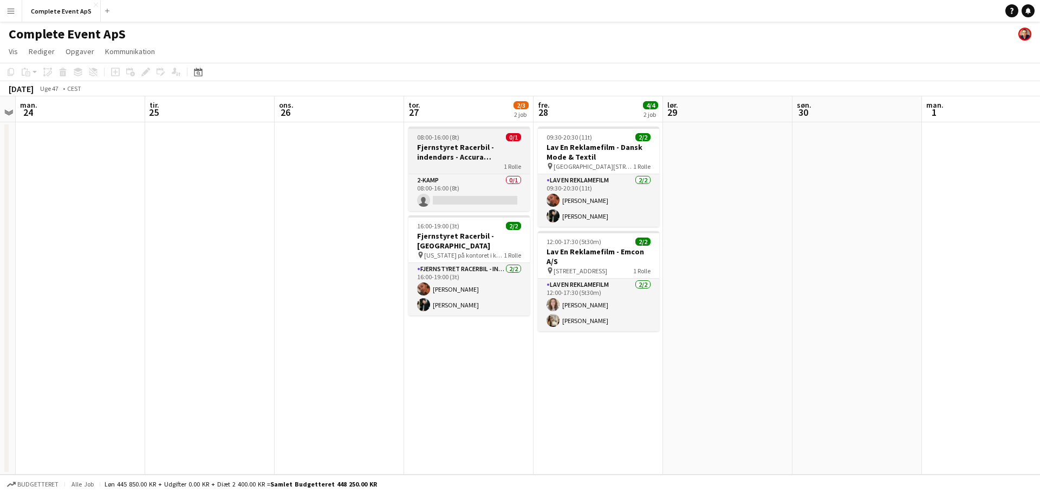
click at [485, 138] on div "08:00-16:00 (8t) 0/1" at bounding box center [468, 137] width 121 height 8
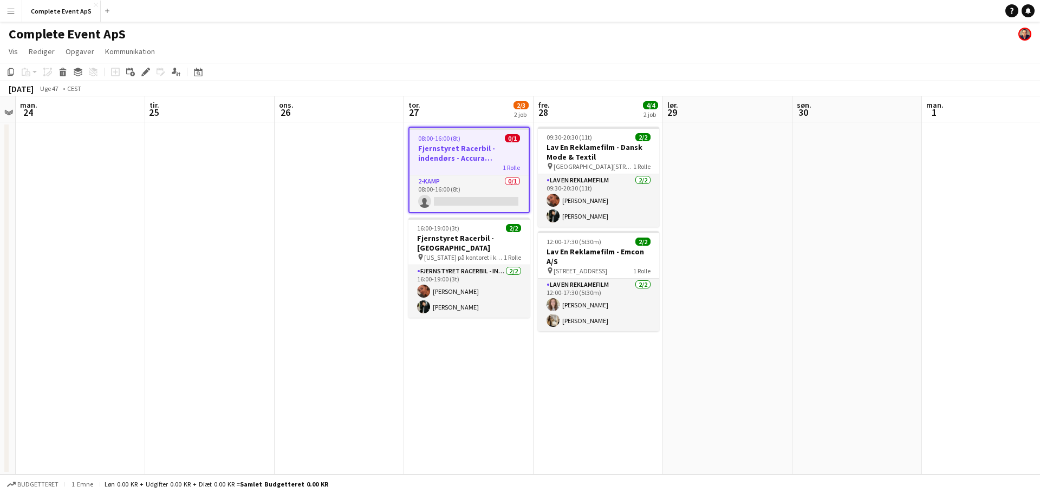
click at [485, 138] on div "08:00-16:00 (8t) 0/1" at bounding box center [469, 138] width 119 height 8
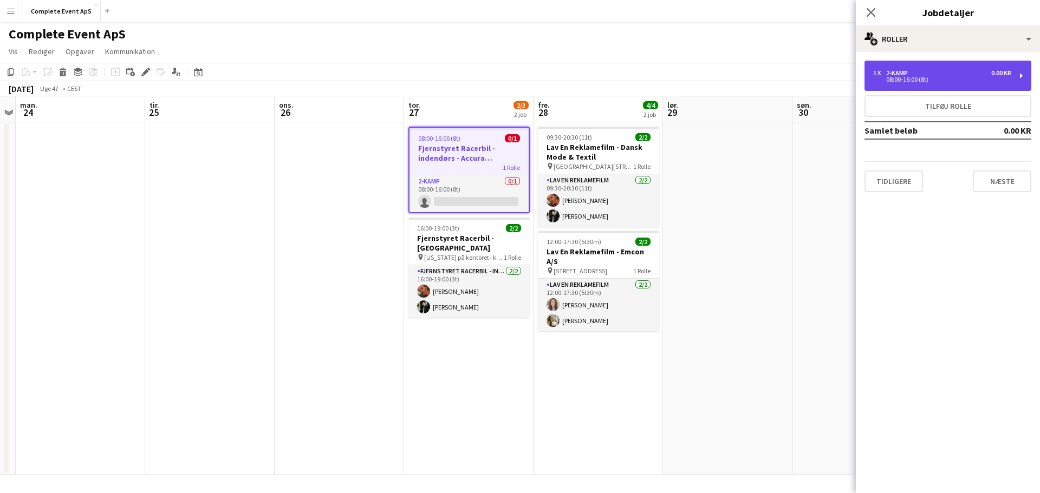
click at [914, 75] on div "1 x 2-kamp 0.00 KR" at bounding box center [942, 73] width 138 height 8
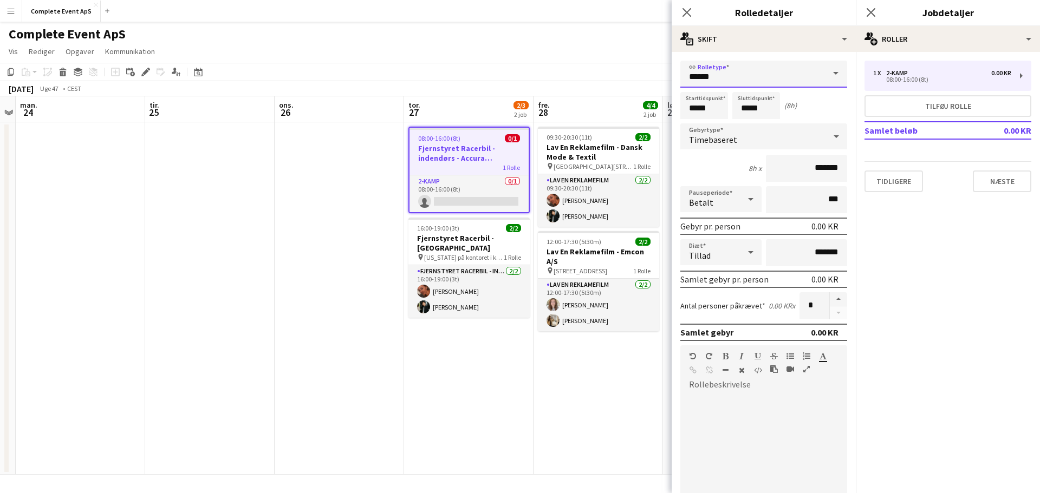
click at [729, 77] on input "******" at bounding box center [763, 74] width 167 height 27
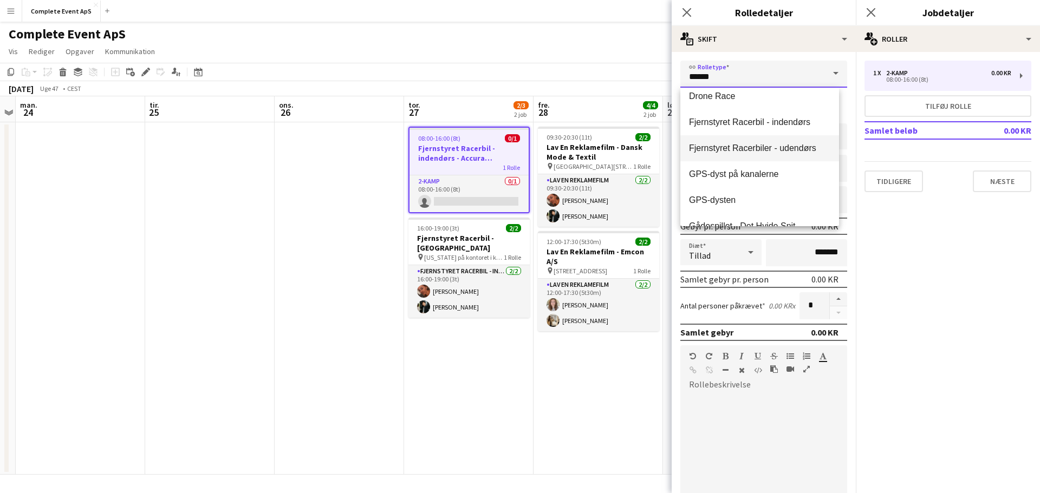
scroll to position [48, 0]
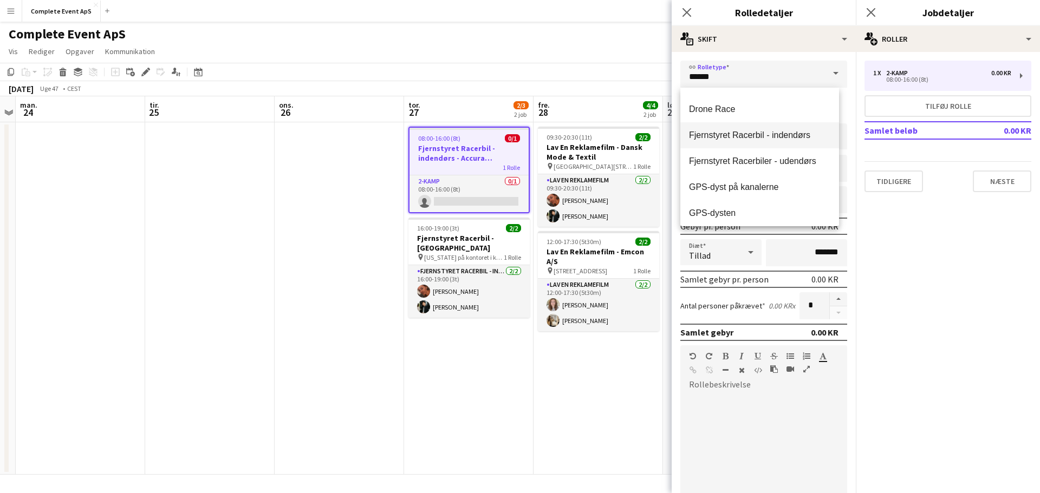
click at [776, 133] on span "Fjernstyret Racerbil - indendørs" at bounding box center [759, 135] width 141 height 10
type input "**********"
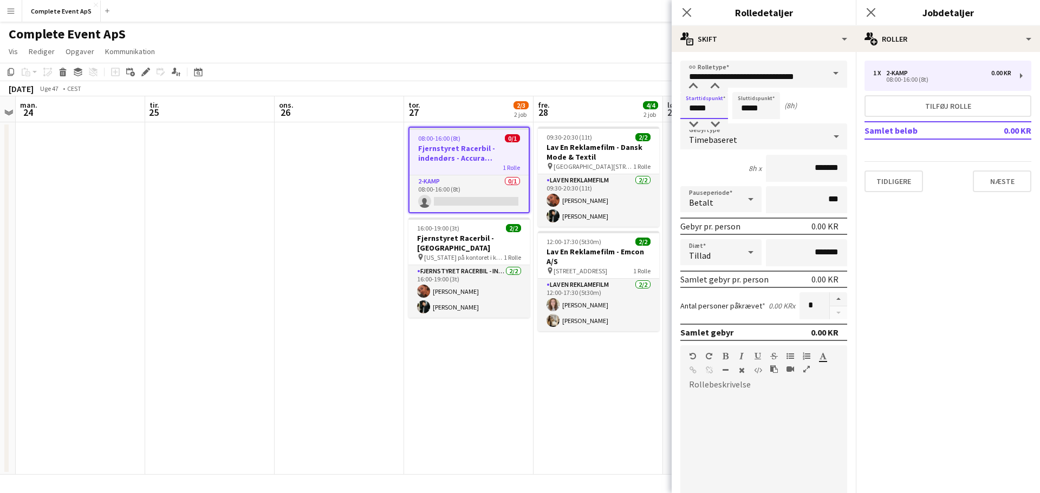
drag, startPoint x: 712, startPoint y: 109, endPoint x: 632, endPoint y: 107, distance: 80.7
click at [632, 107] on body "Menu Boards Boards Boards Alle job Status Arbejdsstyrke Arbejdsstyrke Min arbej…" at bounding box center [520, 246] width 1040 height 493
click at [441, 383] on app-date-cell "08:00-16:00 (8t) 0/1 Fjernstyret Racerbil - indendørs - Accura Advokatpartnerse…" at bounding box center [468, 298] width 129 height 353
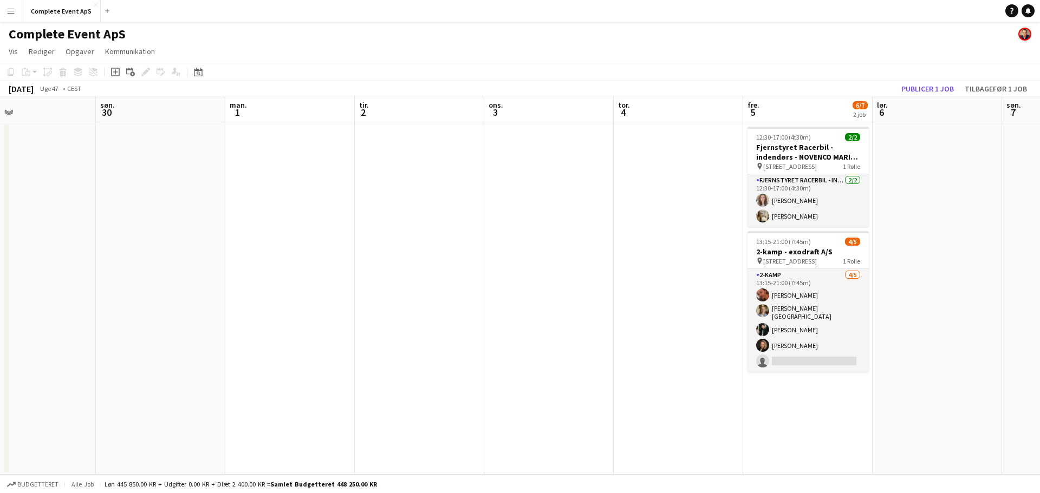
scroll to position [0, 425]
drag, startPoint x: 919, startPoint y: 362, endPoint x: 219, endPoint y: 364, distance: 699.9
click at [219, 364] on app-calendar-viewport "ons. 26 tor. 27 2/3 2 job fre. 28 4/4 2 job lør. 29 søn. 30 man. 1 tir. 2 ons. …" at bounding box center [520, 285] width 1040 height 379
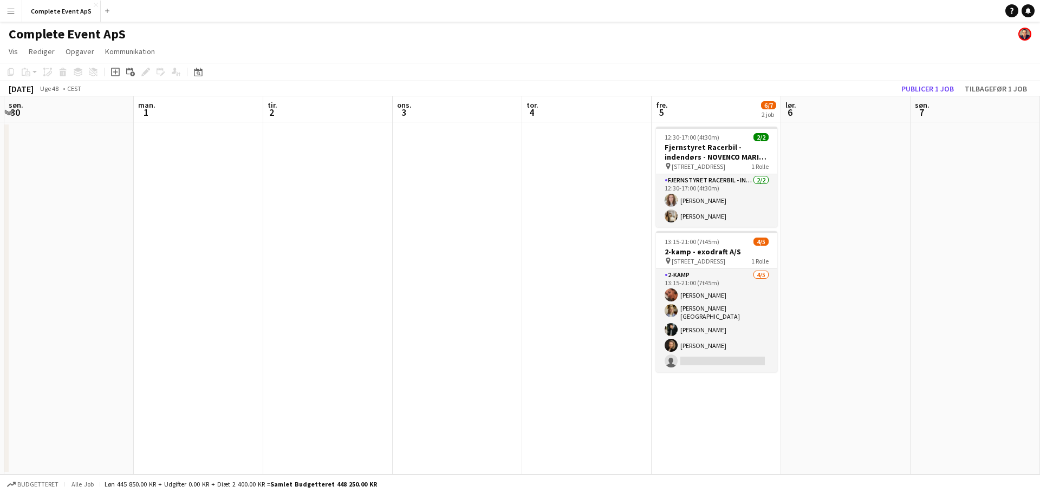
drag, startPoint x: 192, startPoint y: 354, endPoint x: 425, endPoint y: 372, distance: 233.6
click at [0, 332] on app-calendar-viewport "tor. 27 2/3 2 job fre. 28 4/4 2 job lør. 29 søn. 30 man. 1 tir. 2 ons. 3 tor. 4…" at bounding box center [520, 285] width 1040 height 379
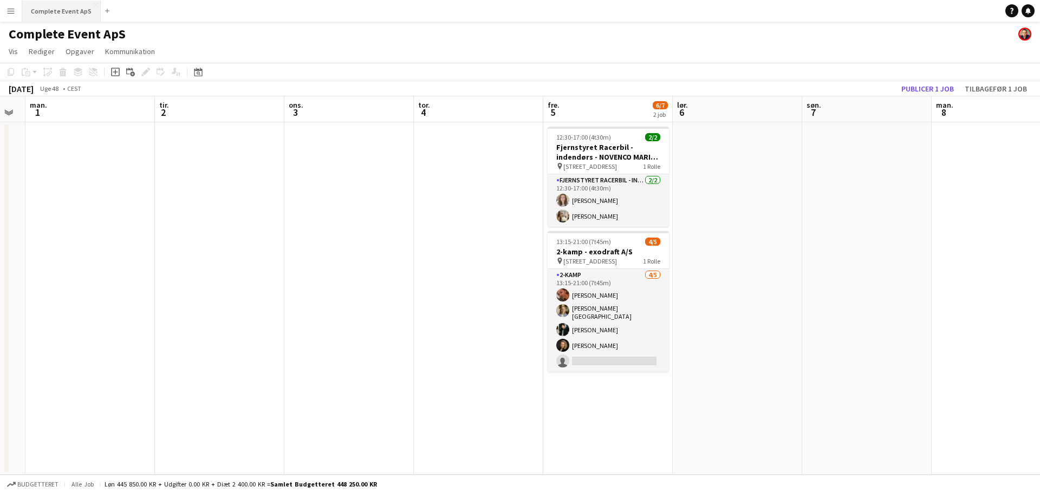
click at [46, 5] on button "Complete Event ApS Luk" at bounding box center [61, 11] width 79 height 21
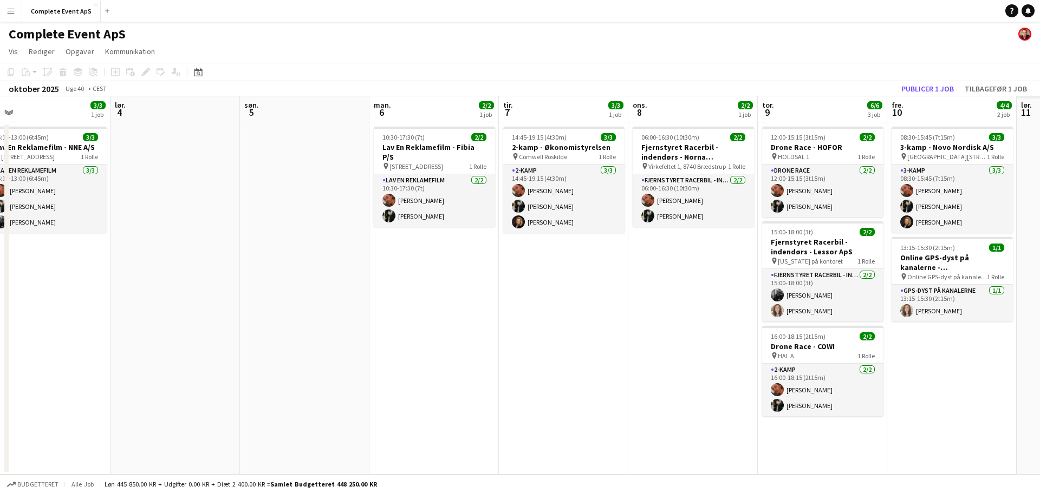
scroll to position [0, 274]
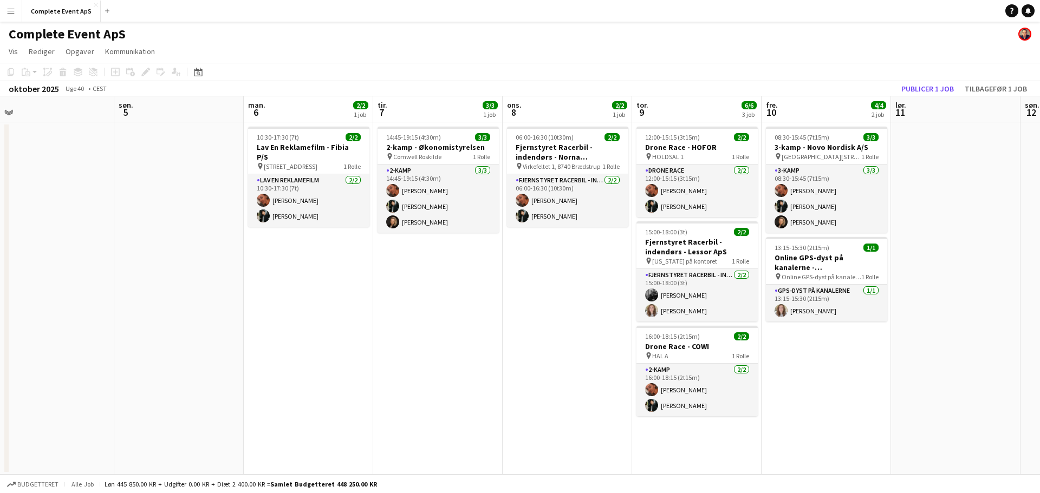
drag, startPoint x: 837, startPoint y: 365, endPoint x: 312, endPoint y: 342, distance: 526.0
click at [312, 342] on app-calendar-viewport "tor. 2 5/5 3 job fre. 3 3/3 1 job lør. 4 søn. 5 man. 6 2/2 1 job tir. 7 3/3 1 j…" at bounding box center [520, 285] width 1040 height 379
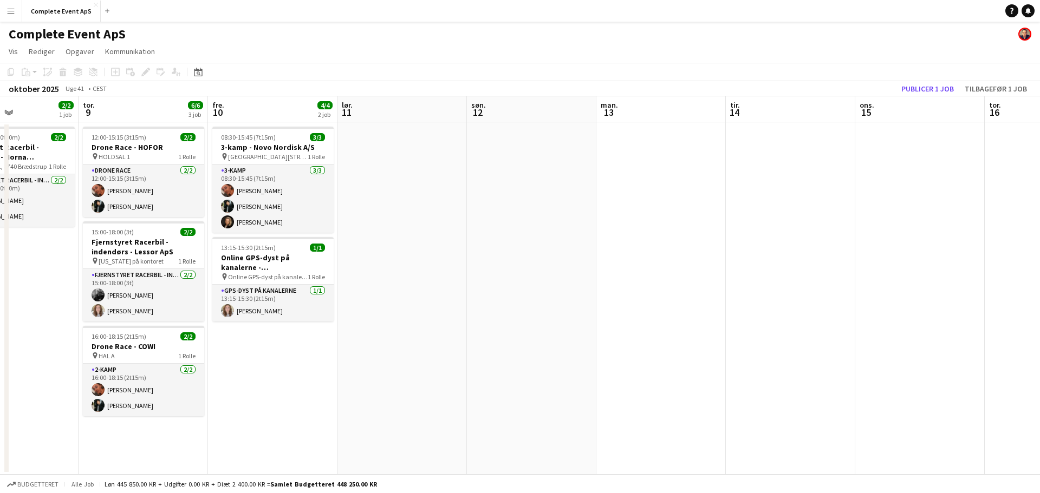
scroll to position [0, 307]
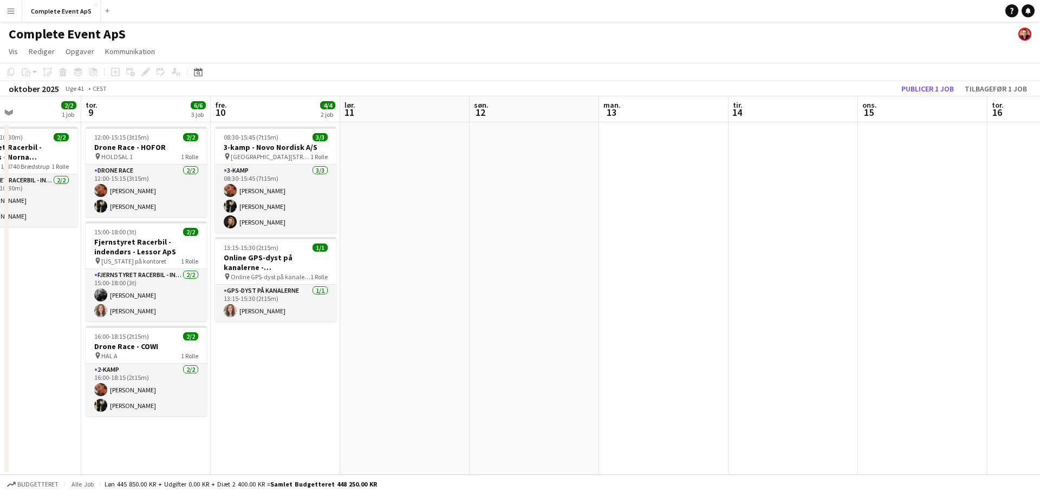
drag, startPoint x: 882, startPoint y: 336, endPoint x: 202, endPoint y: 300, distance: 681.4
click at [202, 300] on app-calendar-viewport "man. 6 2/2 1 job tir. 7 3/3 1 job ons. 8 2/2 1 job tor. 9 6/6 3 job fre. 10 4/4…" at bounding box center [520, 285] width 1040 height 379
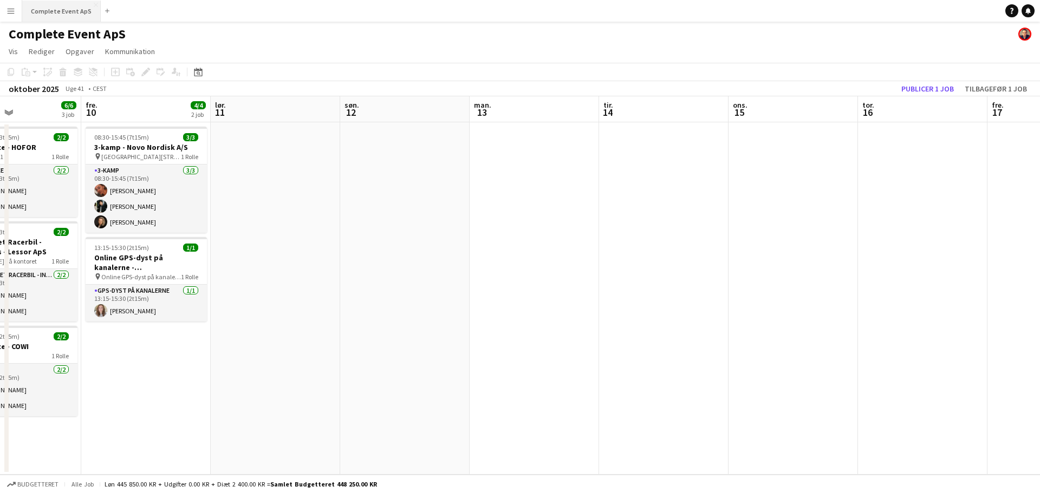
click at [56, 12] on button "Complete Event ApS Luk" at bounding box center [61, 11] width 79 height 21
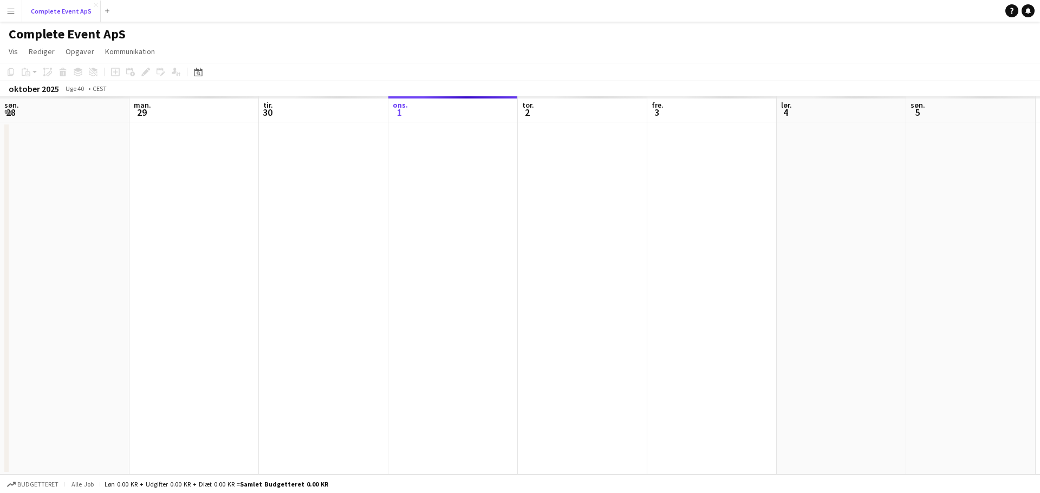
scroll to position [0, 259]
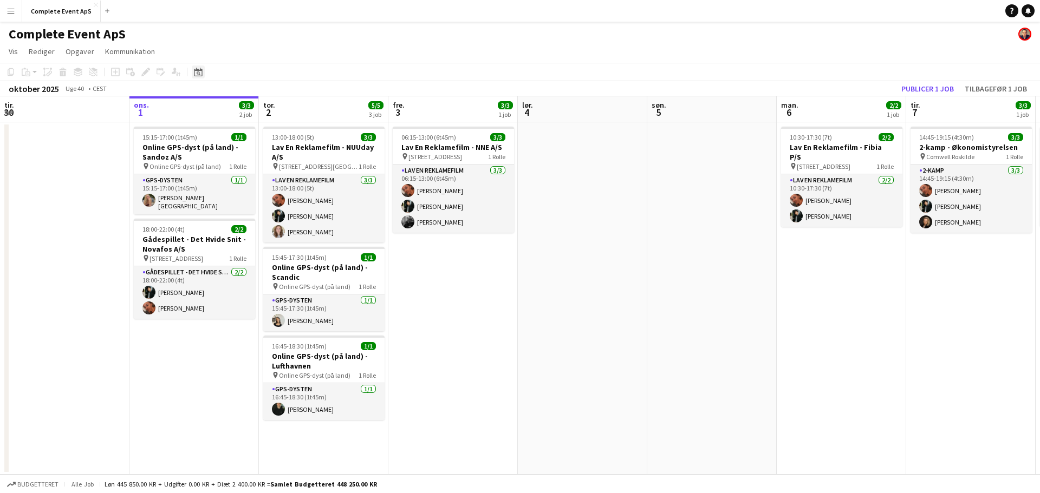
click at [202, 73] on icon "Datovælger" at bounding box center [198, 72] width 9 height 9
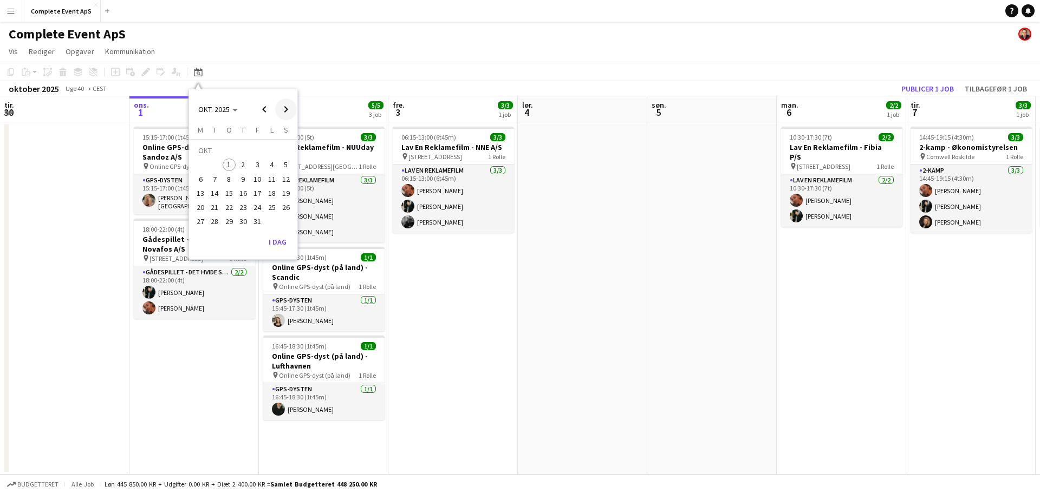
click at [281, 109] on span "Next month" at bounding box center [286, 110] width 22 height 22
click at [242, 211] on span "27" at bounding box center [243, 210] width 13 height 13
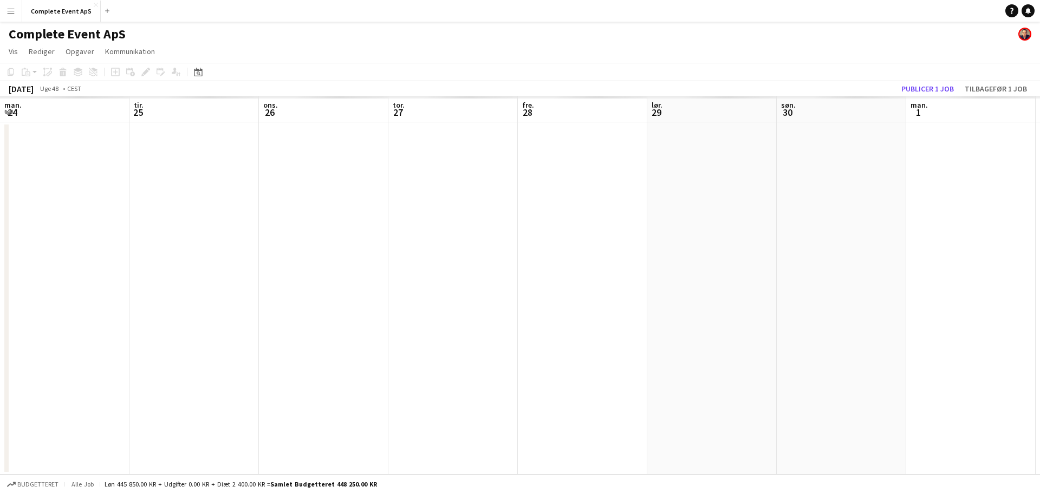
scroll to position [0, 373]
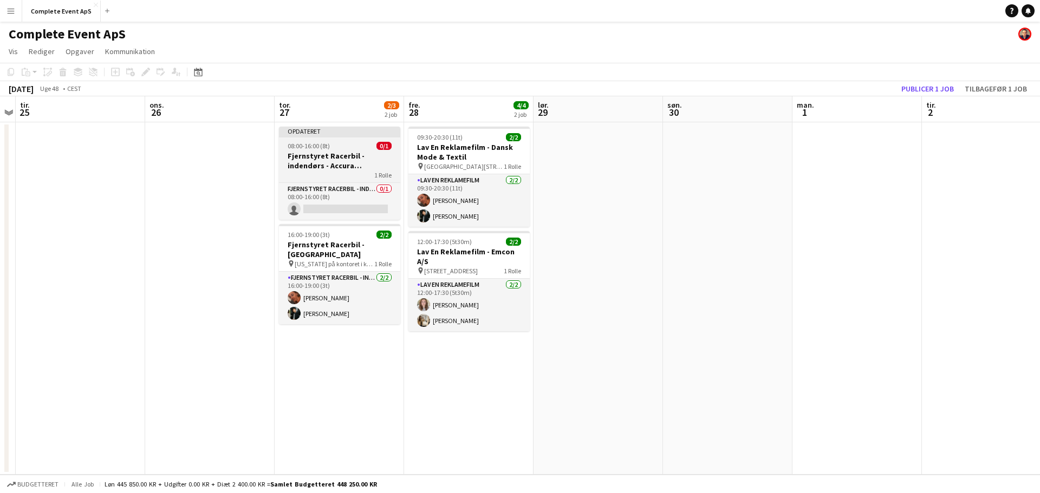
click at [347, 138] on app-job-card "Opdateret 08:00-16:00 (8t) 0/1 Fjernstyret Racerbil - indendørs - Accura Advoka…" at bounding box center [339, 173] width 121 height 93
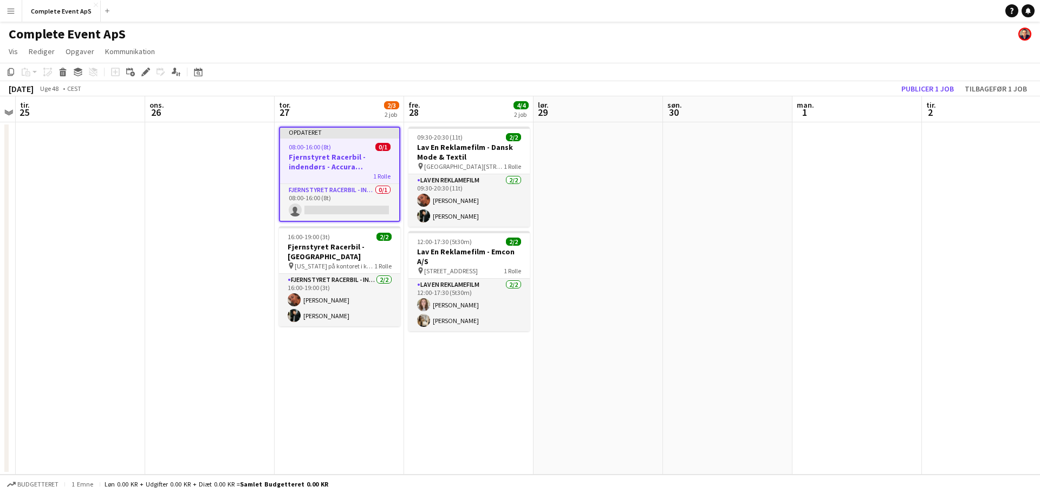
click at [347, 138] on div at bounding box center [339, 138] width 119 height 2
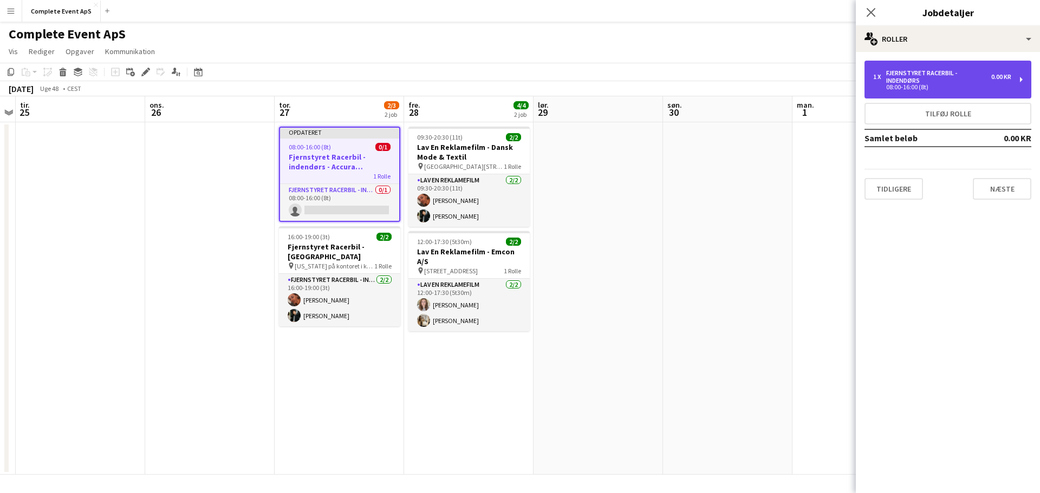
click at [941, 75] on div "Fjernstyret Racerbil - indendørs" at bounding box center [938, 76] width 105 height 15
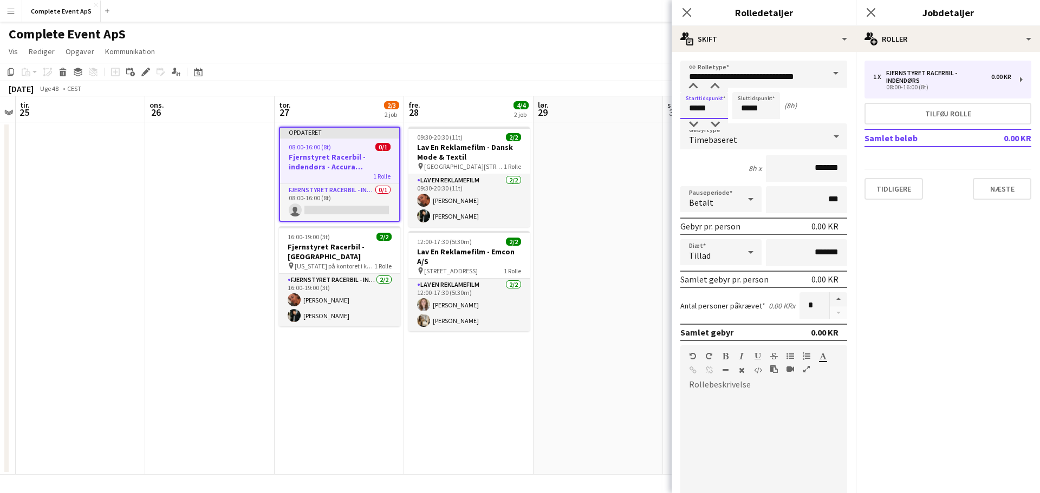
drag, startPoint x: 709, startPoint y: 113, endPoint x: 665, endPoint y: 113, distance: 43.3
click at [665, 113] on body "Menu Boards Boards Boards Alle job Status Arbejdsstyrke Arbejdsstyrke Min arbej…" at bounding box center [520, 246] width 1040 height 493
type input "*****"
click at [763, 111] on input "*****" at bounding box center [756, 105] width 48 height 27
type input "*****"
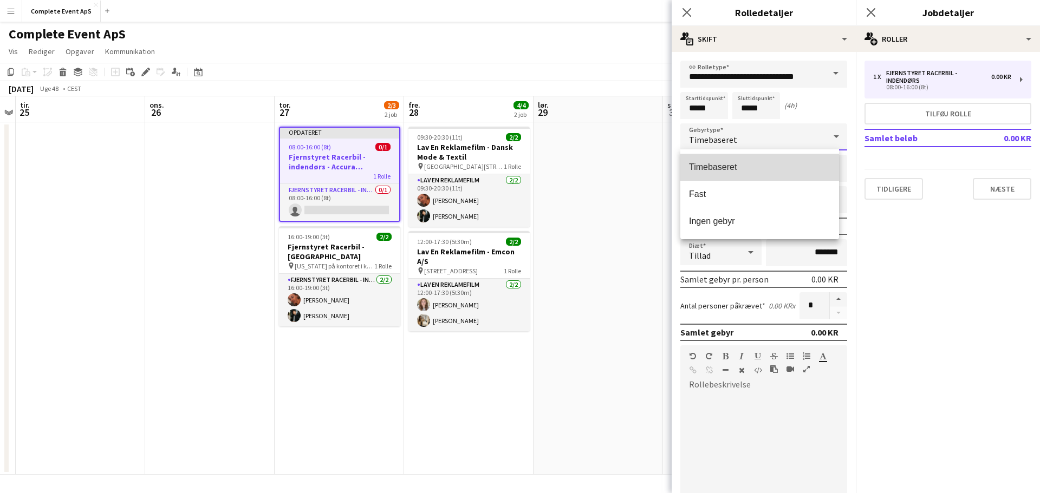
click at [718, 168] on span "Timebaseret" at bounding box center [759, 167] width 141 height 10
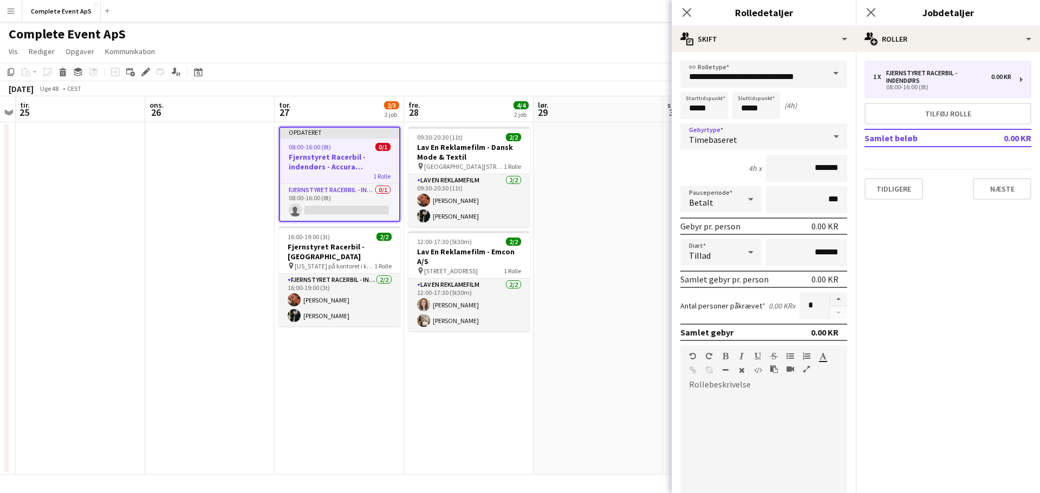
click at [718, 127] on div "Timebaseret" at bounding box center [752, 137] width 145 height 26
click at [723, 188] on mat-option "Fast" at bounding box center [759, 194] width 159 height 27
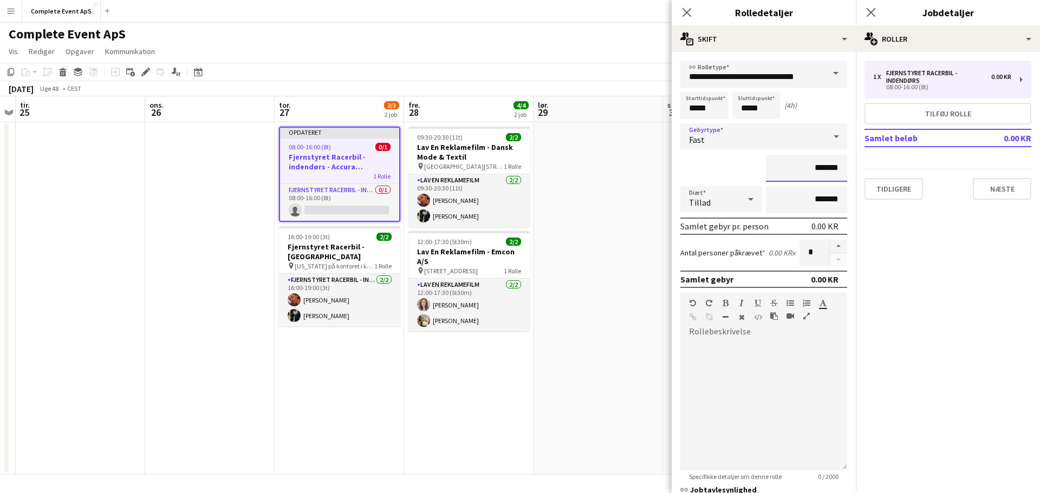
drag, startPoint x: 780, startPoint y: 169, endPoint x: 905, endPoint y: 173, distance: 125.2
click at [903, 173] on body "Menu Boards Boards Boards Alle job Status Arbejdsstyrke Arbejdsstyrke Min arbej…" at bounding box center [520, 246] width 1040 height 493
type input "**********"
click at [830, 245] on button "button" at bounding box center [838, 246] width 17 height 14
type input "*"
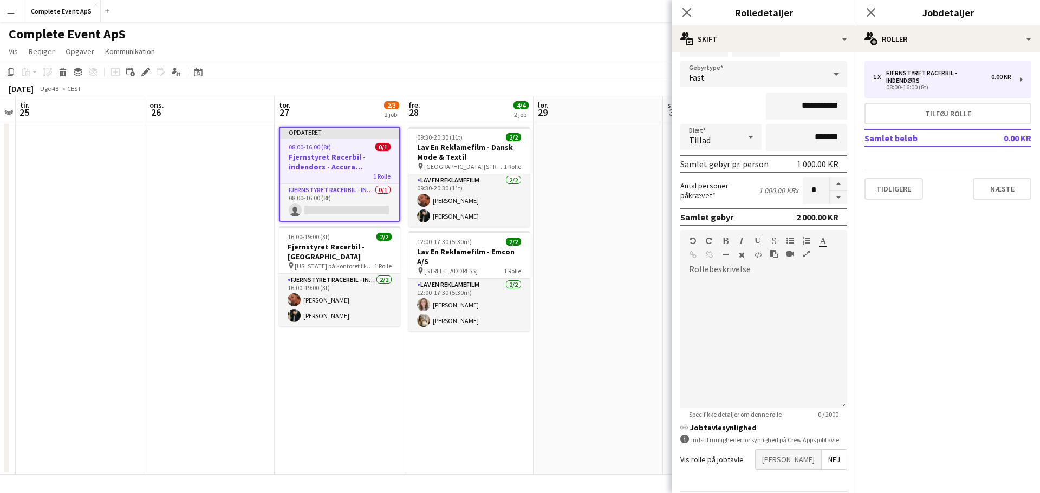
scroll to position [100, 0]
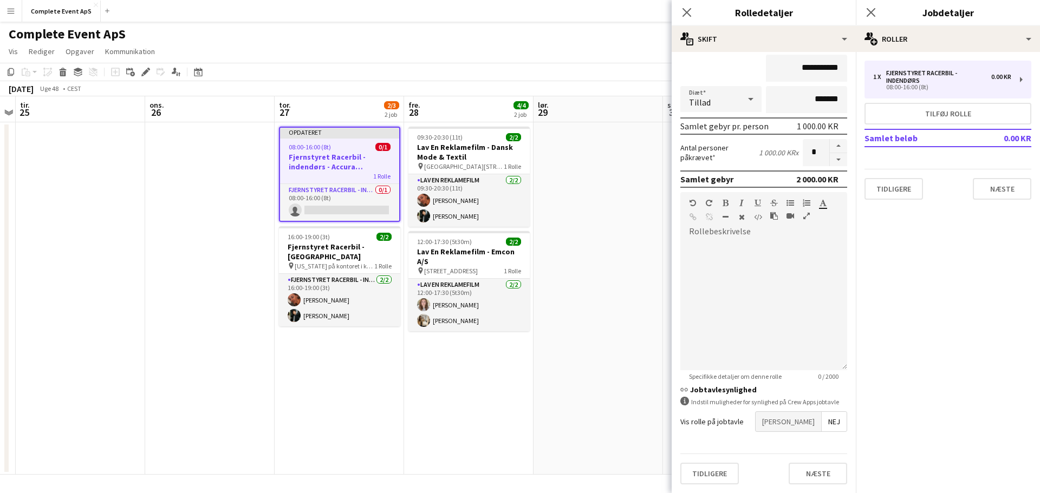
click at [803, 419] on span "[PERSON_NAME]" at bounding box center [789, 422] width 66 height 20
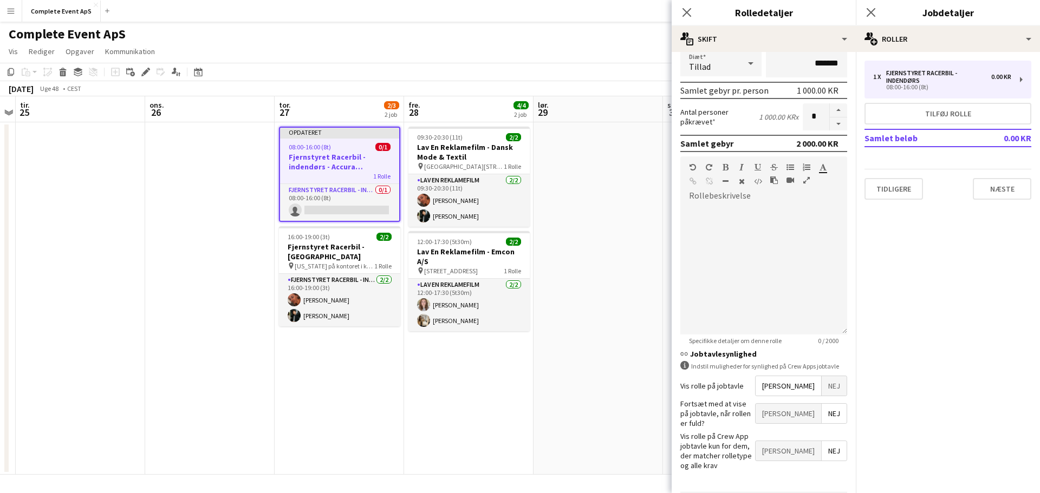
scroll to position [156, 0]
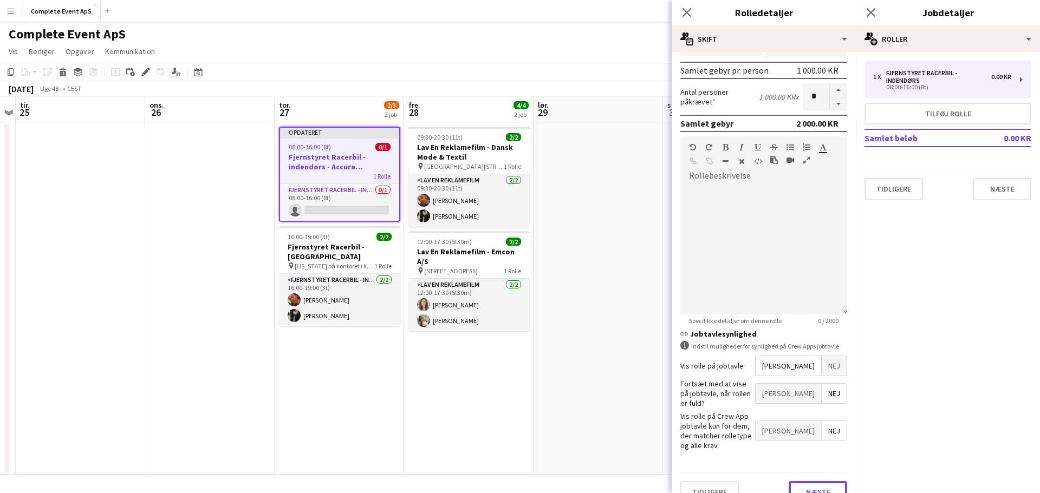
click at [816, 482] on button "Næste" at bounding box center [818, 493] width 59 height 22
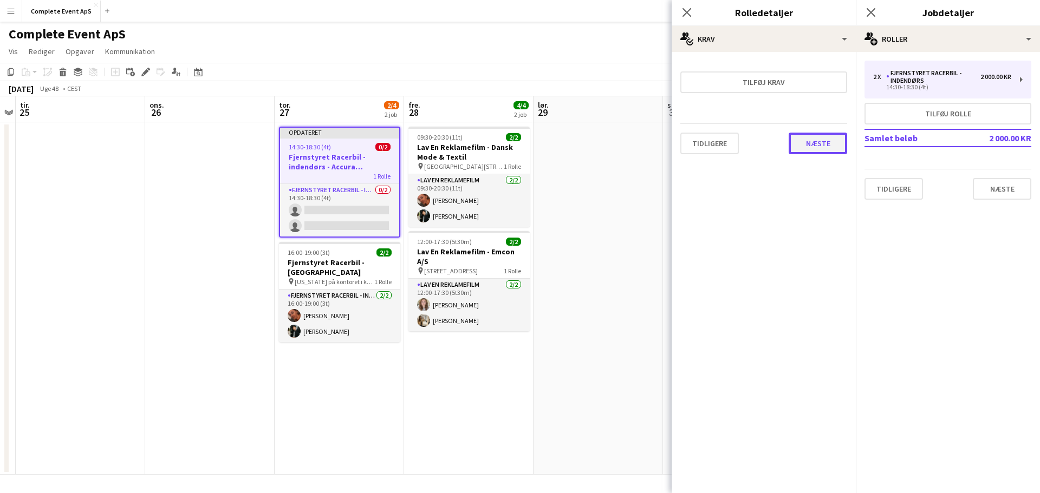
click at [832, 138] on button "Næste" at bounding box center [818, 144] width 59 height 22
click at [815, 152] on button "Afslut" at bounding box center [825, 145] width 44 height 22
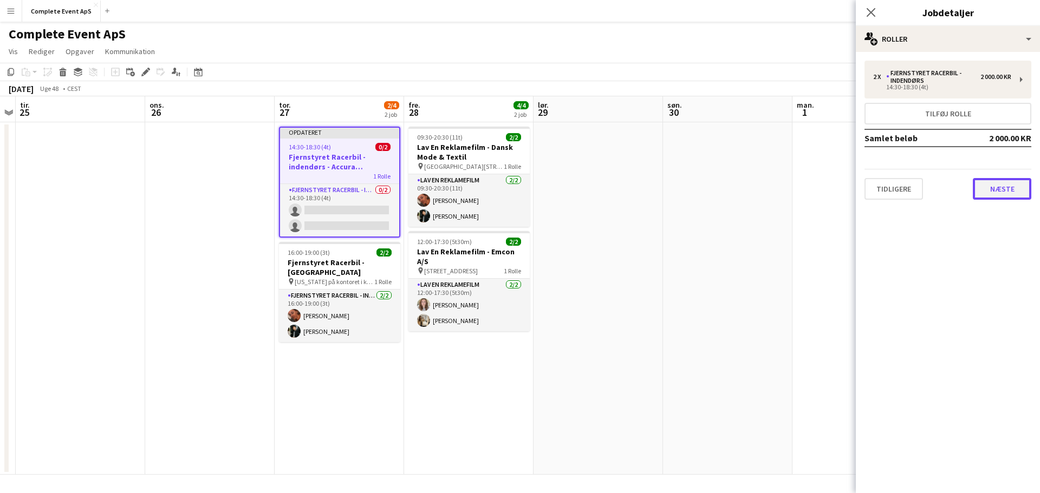
click at [995, 188] on button "Næste" at bounding box center [1002, 189] width 59 height 22
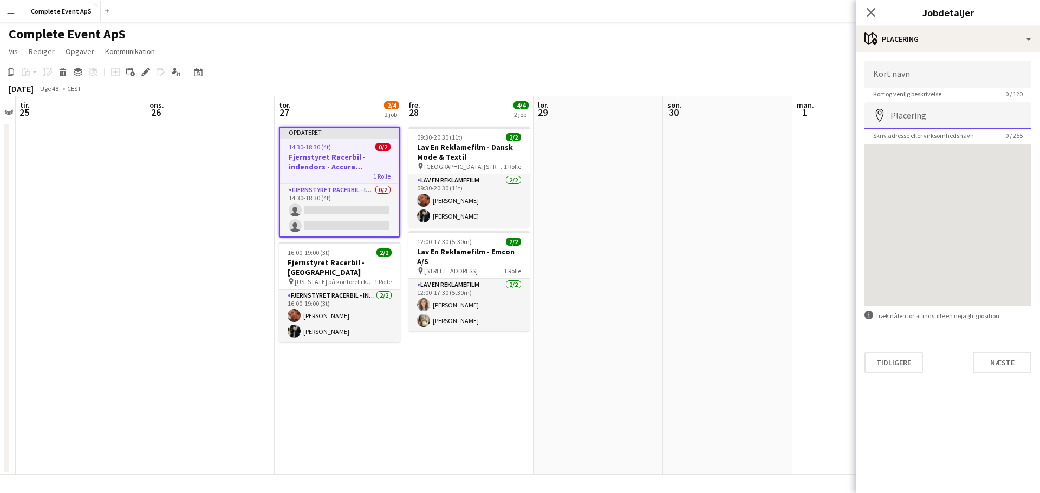
click at [938, 122] on input "Placering" at bounding box center [948, 115] width 167 height 27
paste input "**********"
type input "**********"
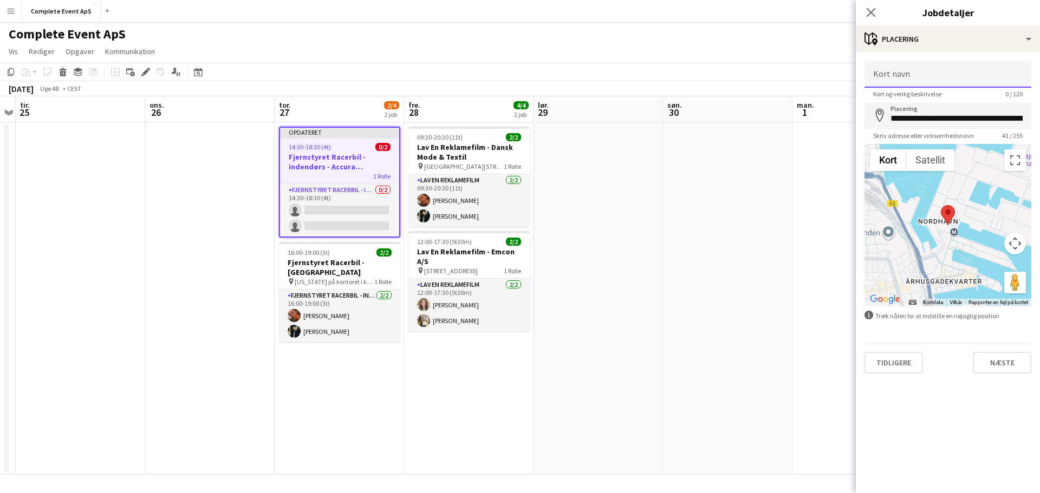
click at [927, 75] on input "Kort navn" at bounding box center [948, 74] width 167 height 27
paste input "**********"
type input "**********"
click at [1003, 366] on button "Næste" at bounding box center [1002, 363] width 59 height 22
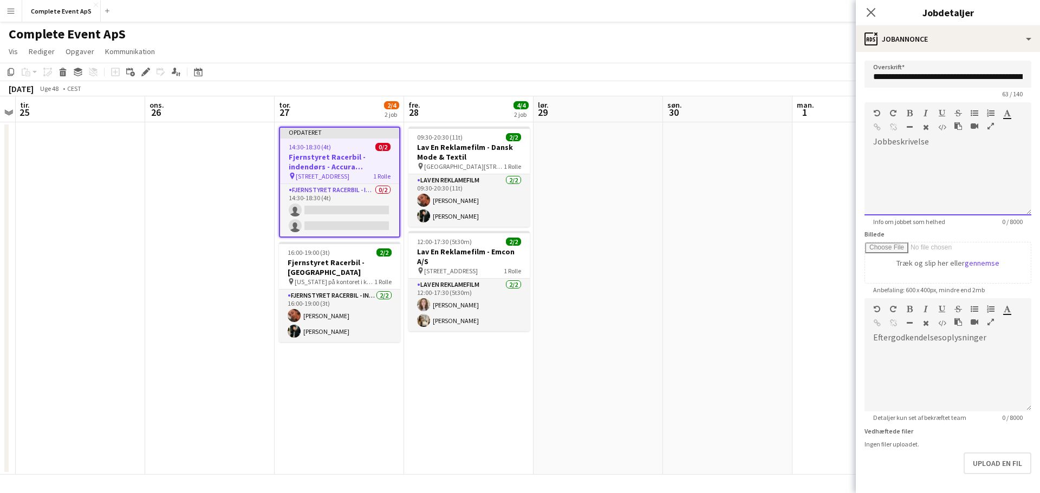
click at [910, 159] on div at bounding box center [948, 183] width 167 height 65
paste div
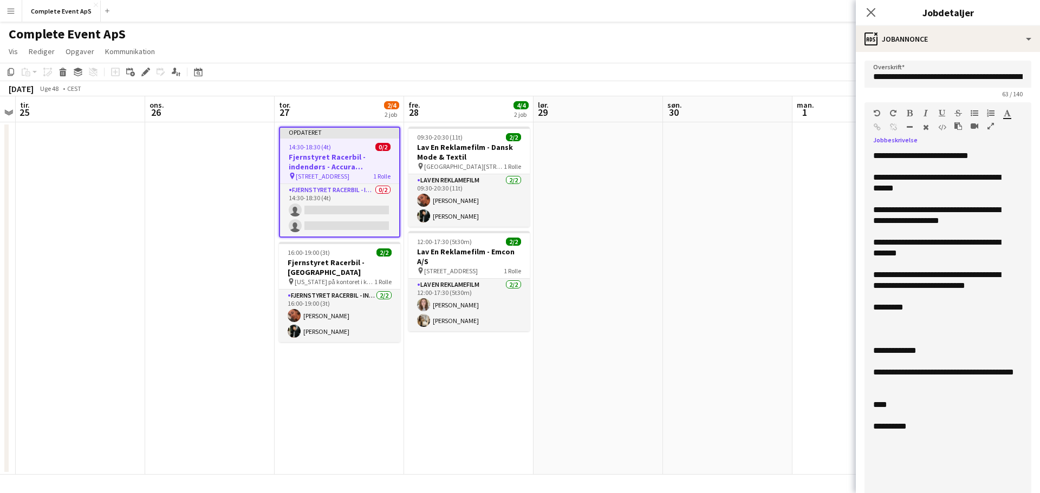
drag, startPoint x: 1017, startPoint y: 210, endPoint x: 1027, endPoint y: 519, distance: 308.9
click at [1027, 493] on html "Menu Boards Boards Boards Alle job Status Arbejdsstyrke Arbejdsstyrke Min arbej…" at bounding box center [520, 246] width 1040 height 493
drag, startPoint x: 1003, startPoint y: 151, endPoint x: 973, endPoint y: 154, distance: 30.5
click at [1003, 151] on div "**********" at bounding box center [943, 156] width 141 height 11
click at [931, 159] on div "**********" at bounding box center [943, 156] width 141 height 11
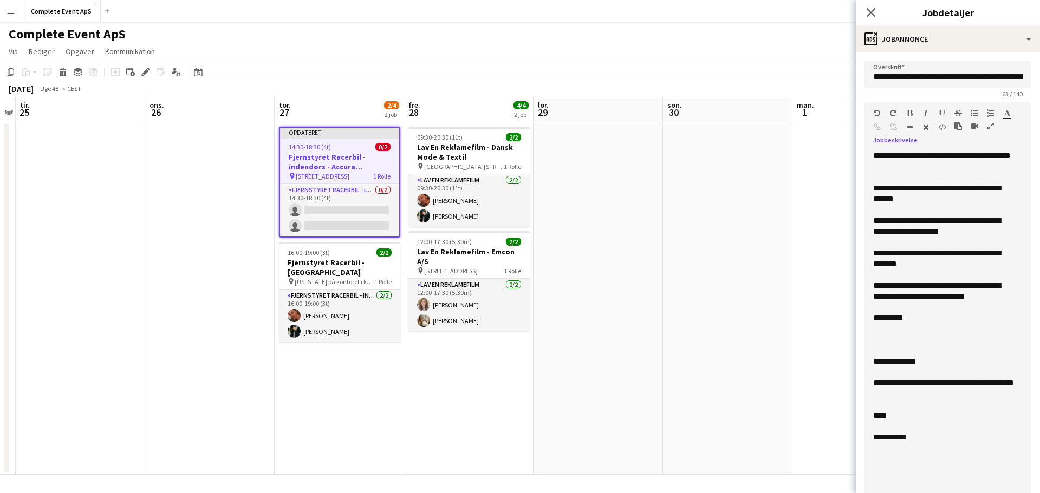
click at [991, 190] on div "**********" at bounding box center [943, 194] width 141 height 22
click at [918, 209] on div at bounding box center [943, 210] width 141 height 11
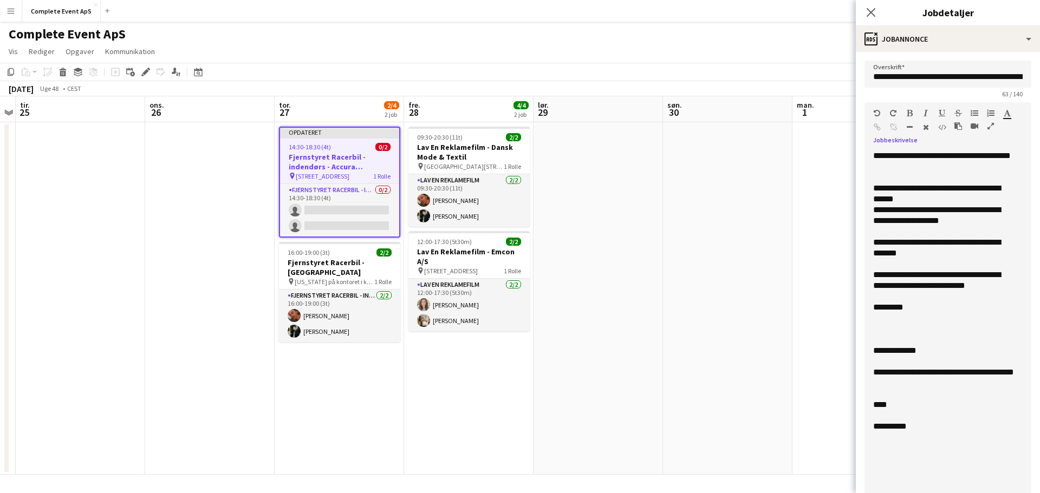
click at [933, 238] on div "**********" at bounding box center [943, 248] width 141 height 22
click at [876, 255] on div "**********" at bounding box center [943, 248] width 141 height 22
click at [1001, 290] on div "**********" at bounding box center [943, 281] width 141 height 22
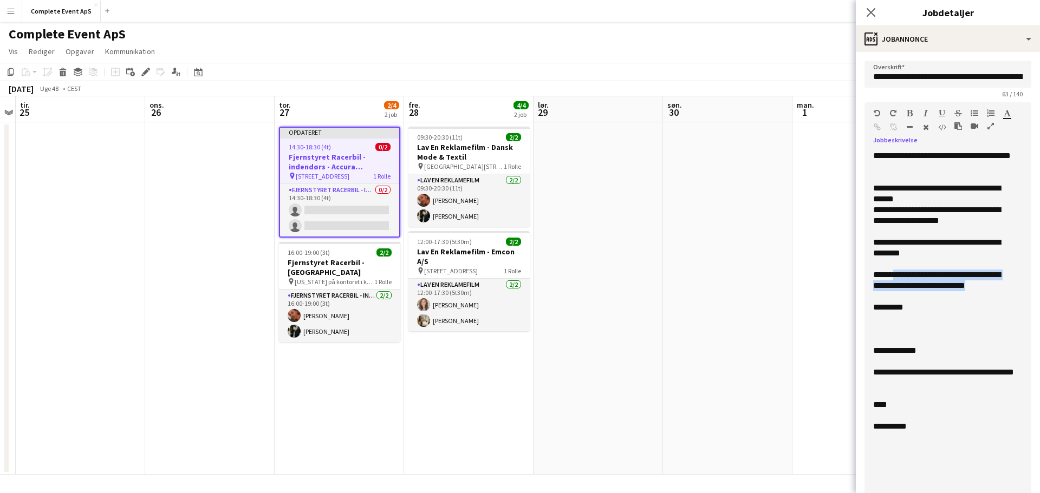
click at [893, 277] on div "**********" at bounding box center [943, 281] width 141 height 22
click at [895, 320] on div at bounding box center [943, 318] width 141 height 11
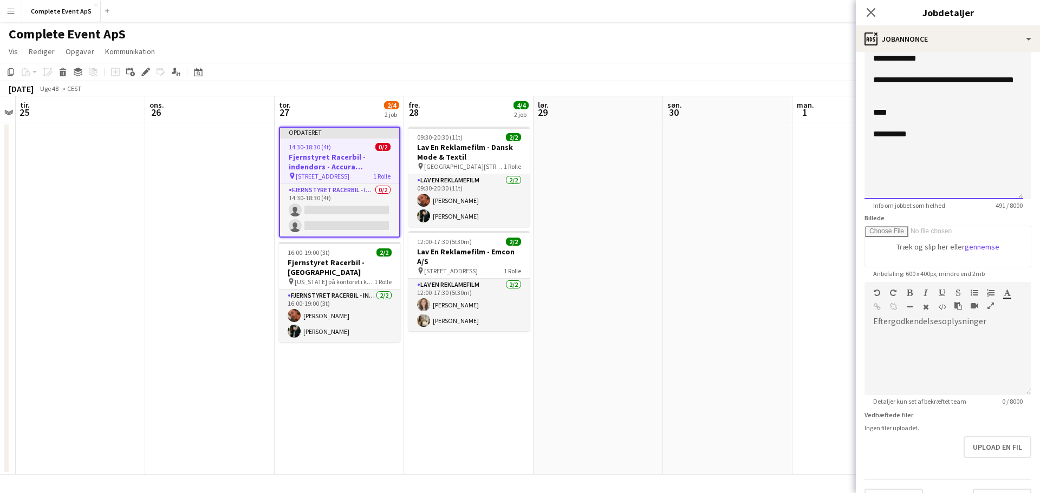
scroll to position [351, 0]
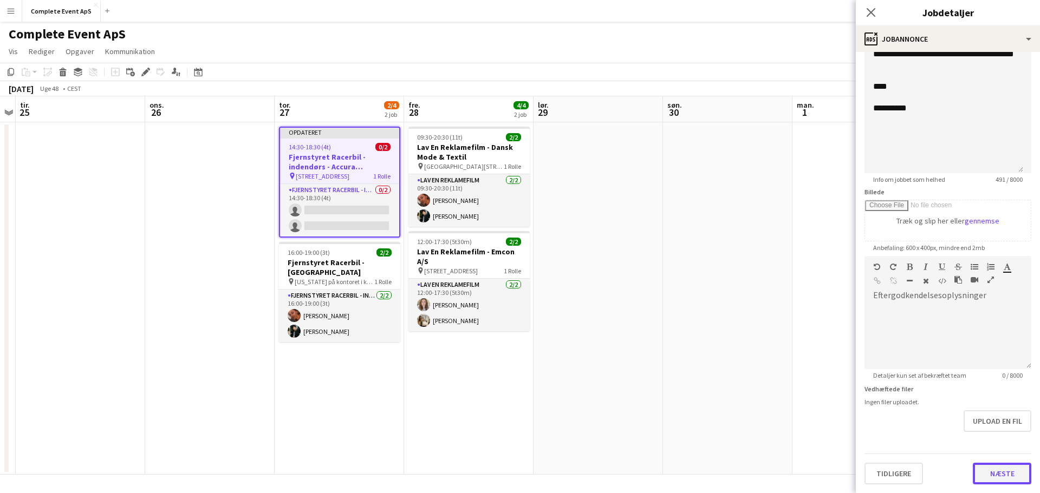
click at [1004, 470] on button "Næste" at bounding box center [1002, 474] width 59 height 22
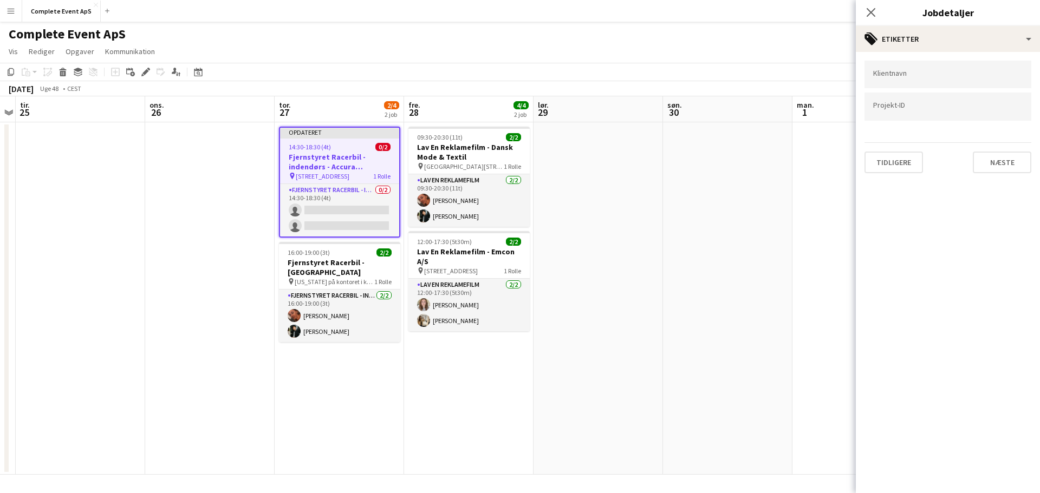
click at [1017, 177] on div "Klientnavn Projekt-ID [GEOGRAPHIC_DATA]" at bounding box center [948, 117] width 184 height 130
click at [1007, 170] on button "Næste" at bounding box center [1002, 163] width 59 height 22
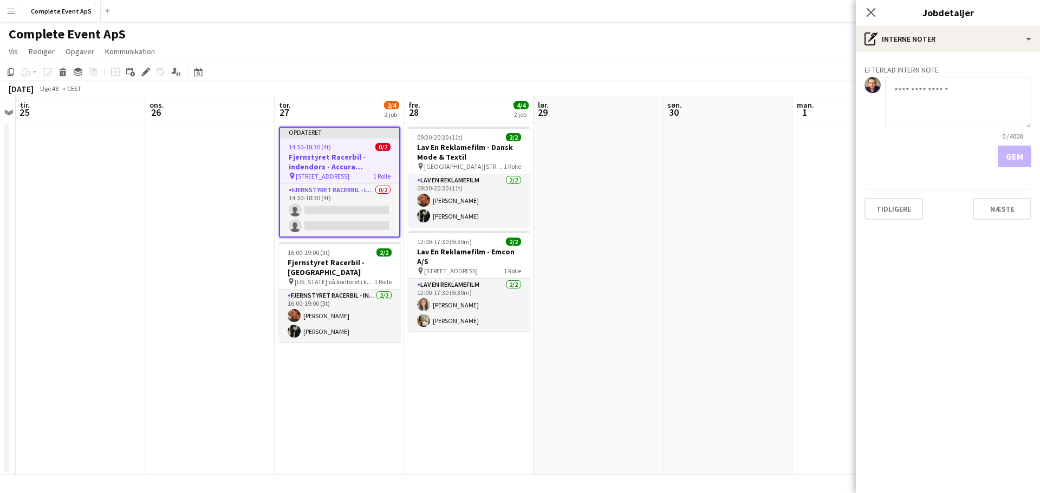
click at [775, 234] on app-date-cell at bounding box center [727, 298] width 129 height 353
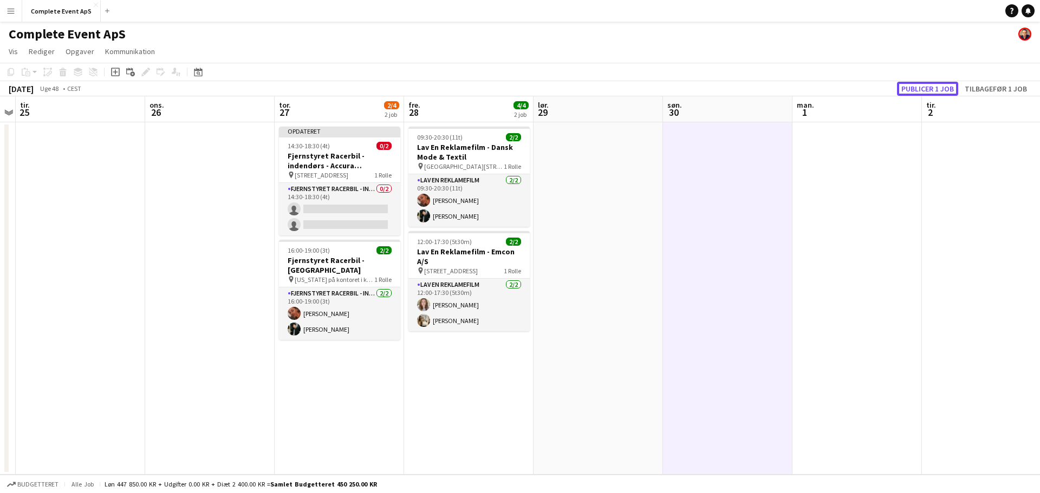
click at [921, 92] on button "Publicer 1 job" at bounding box center [927, 89] width 61 height 14
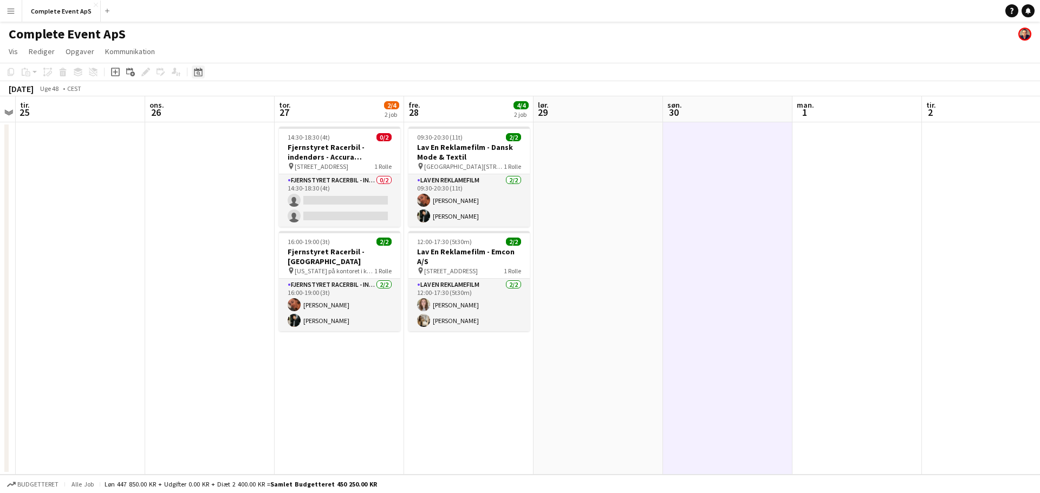
click at [199, 75] on icon at bounding box center [199, 74] width 4 height 4
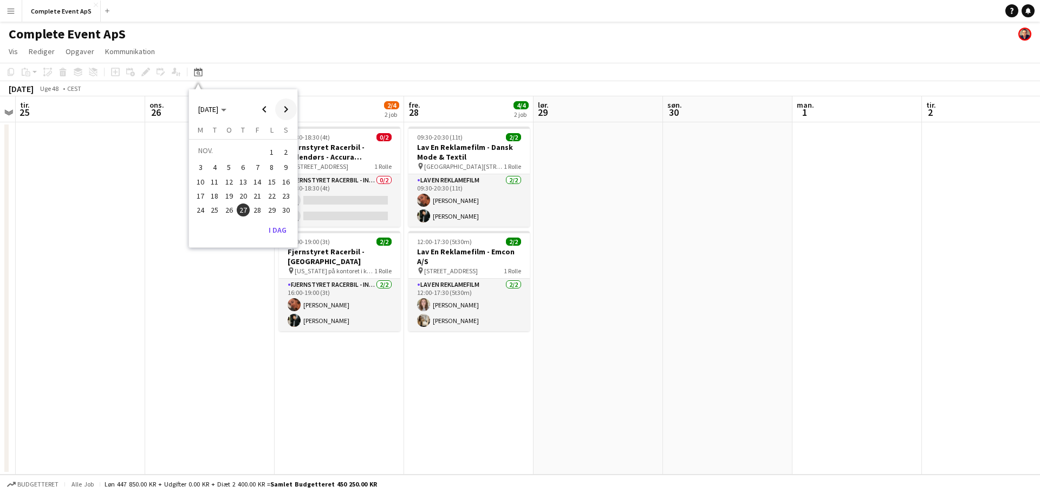
click at [283, 109] on span "Next month" at bounding box center [286, 110] width 22 height 22
click at [239, 166] on span "4" at bounding box center [243, 165] width 13 height 13
